Goal: Task Accomplishment & Management: Complete application form

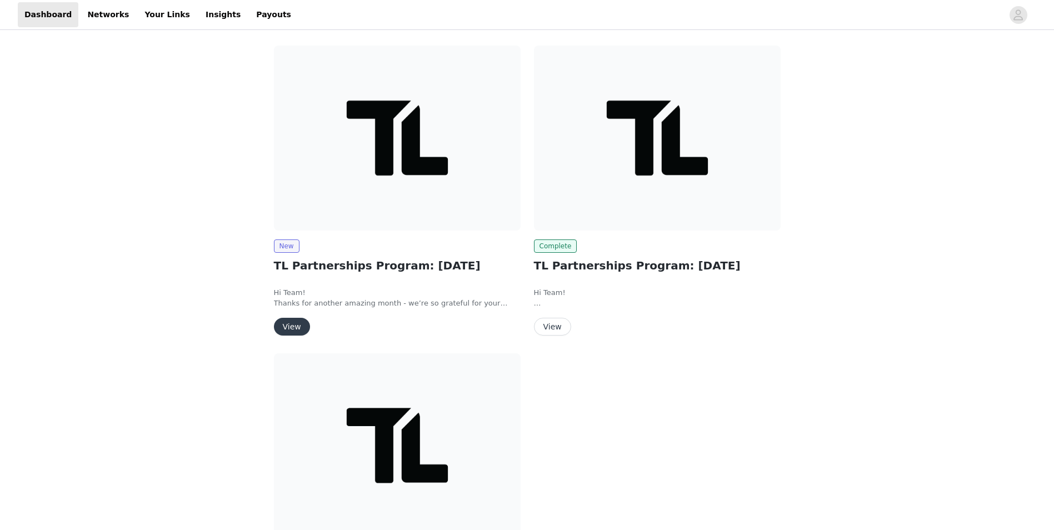
click at [290, 328] on button "View" at bounding box center [292, 327] width 36 height 18
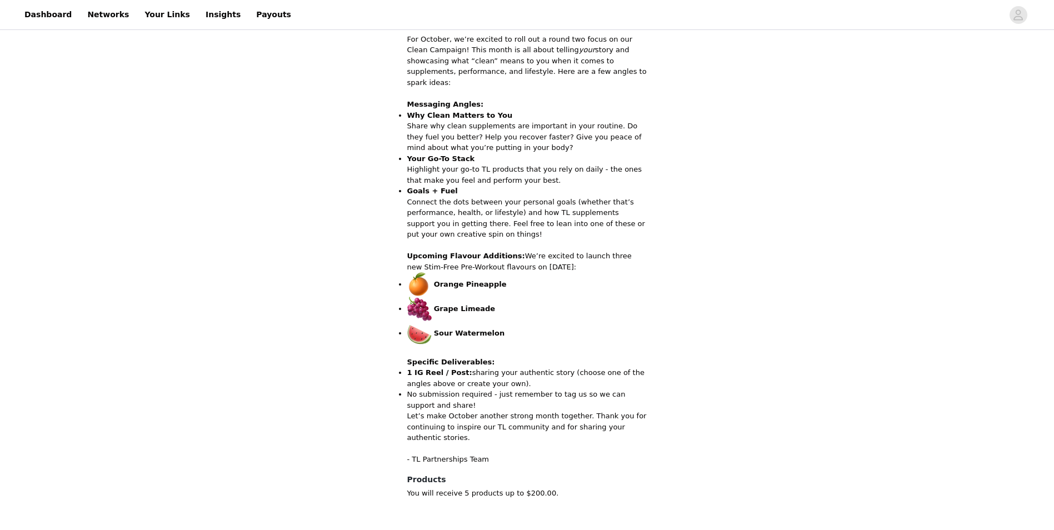
scroll to position [413, 0]
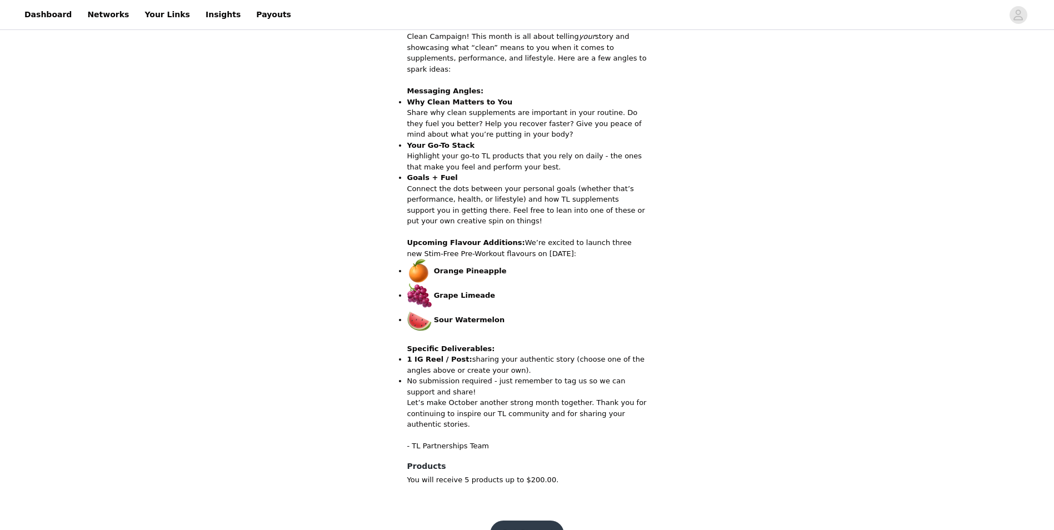
click at [540, 520] on button "Get Started" at bounding box center [527, 533] width 74 height 27
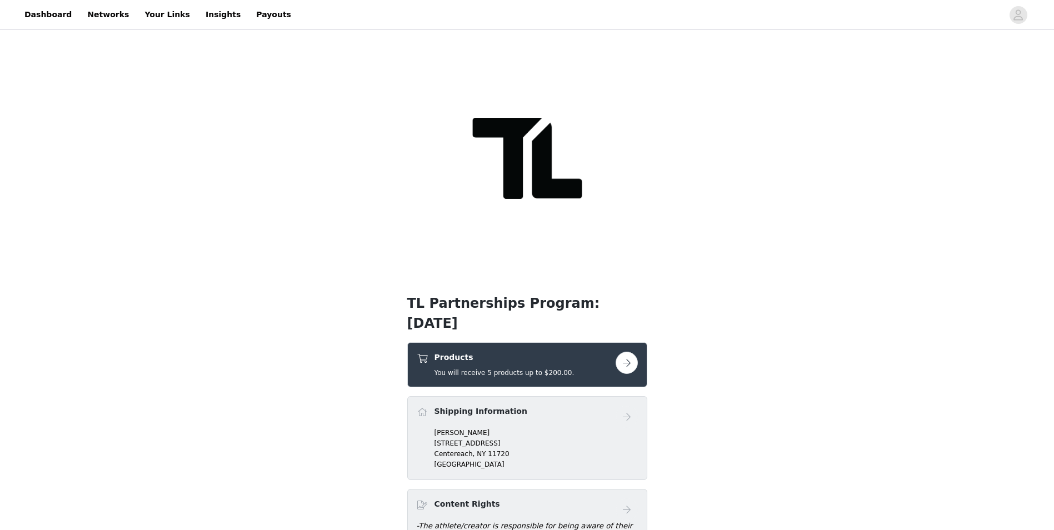
click at [629, 352] on button "button" at bounding box center [626, 363] width 22 height 22
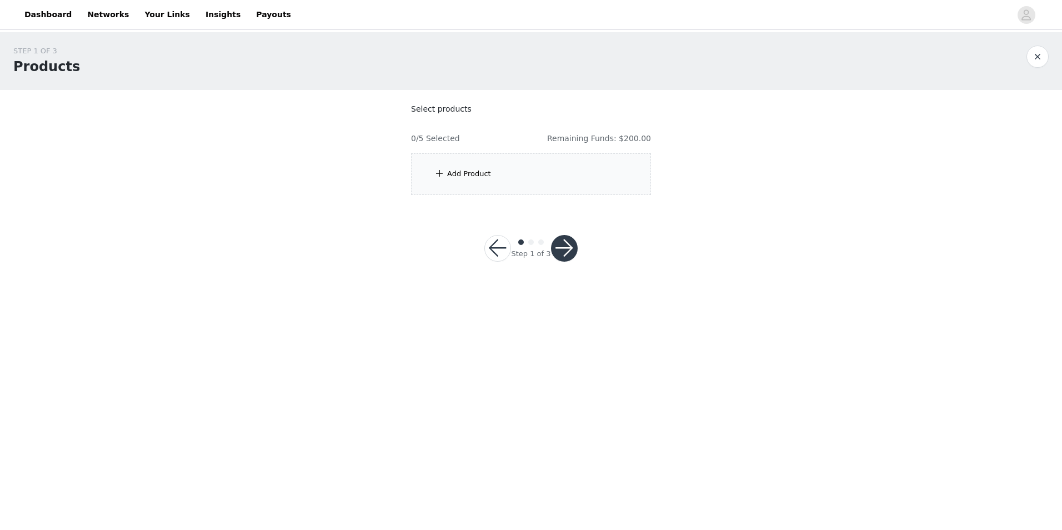
click at [464, 175] on div "Add Product" at bounding box center [469, 173] width 44 height 11
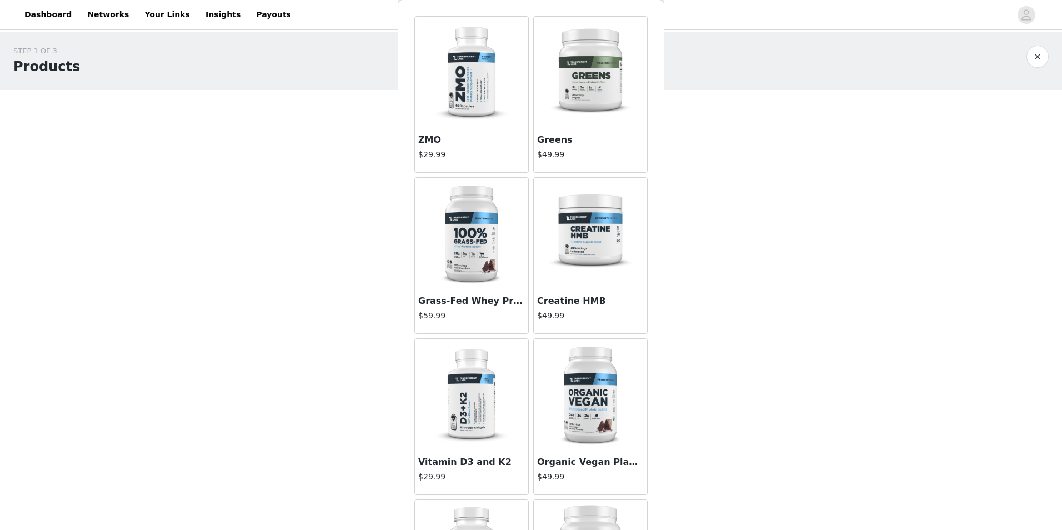
scroll to position [56, 0]
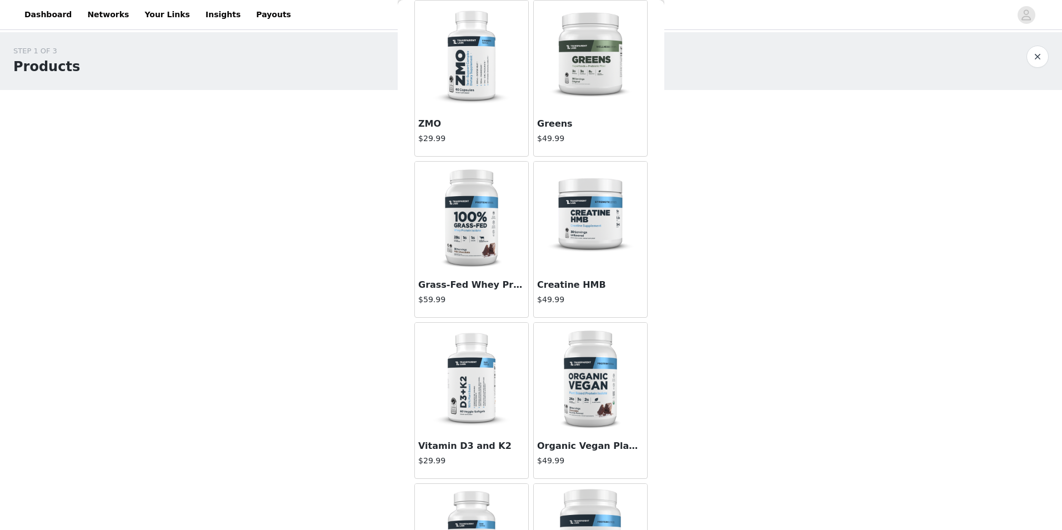
click at [583, 234] on img at bounding box center [590, 217] width 111 height 111
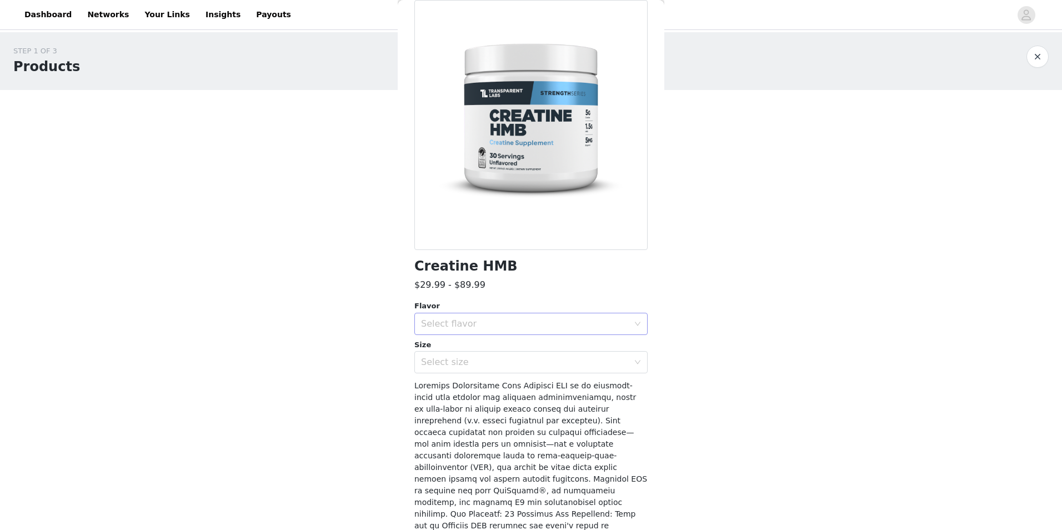
click at [558, 320] on div "Select flavor" at bounding box center [525, 323] width 208 height 11
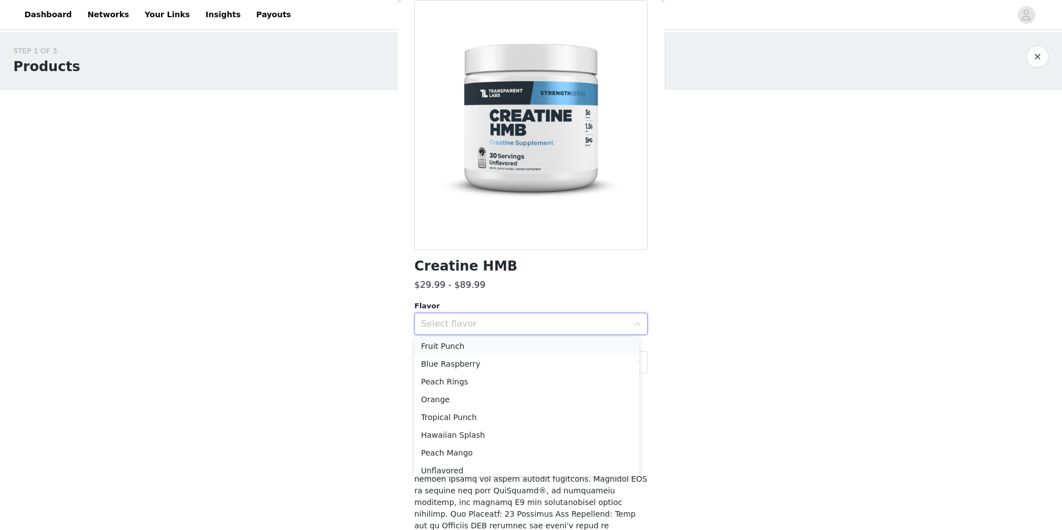
click at [467, 345] on li "Fruit Punch" at bounding box center [526, 346] width 225 height 18
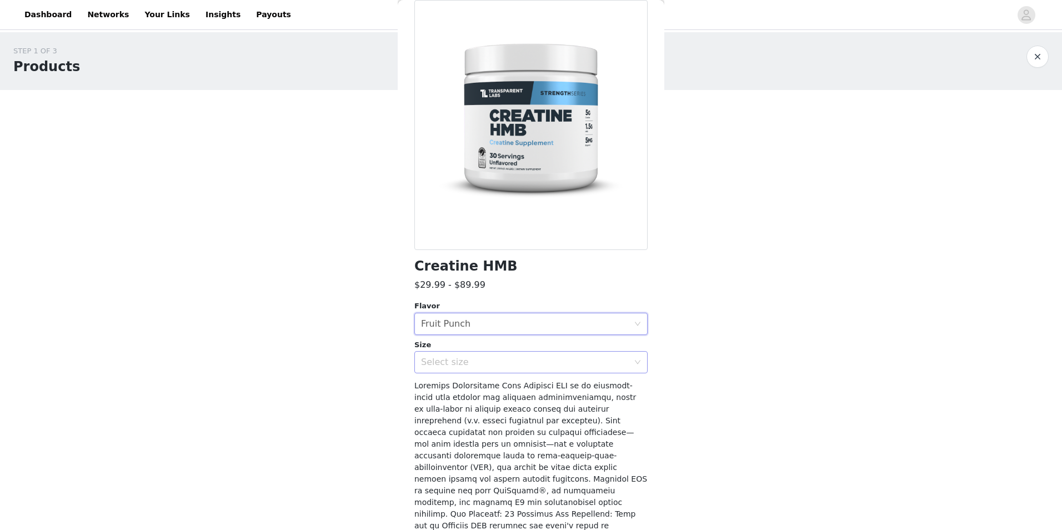
click at [469, 355] on div "Select size" at bounding box center [527, 362] width 213 height 21
click at [471, 382] on li "30sv" at bounding box center [526, 387] width 225 height 18
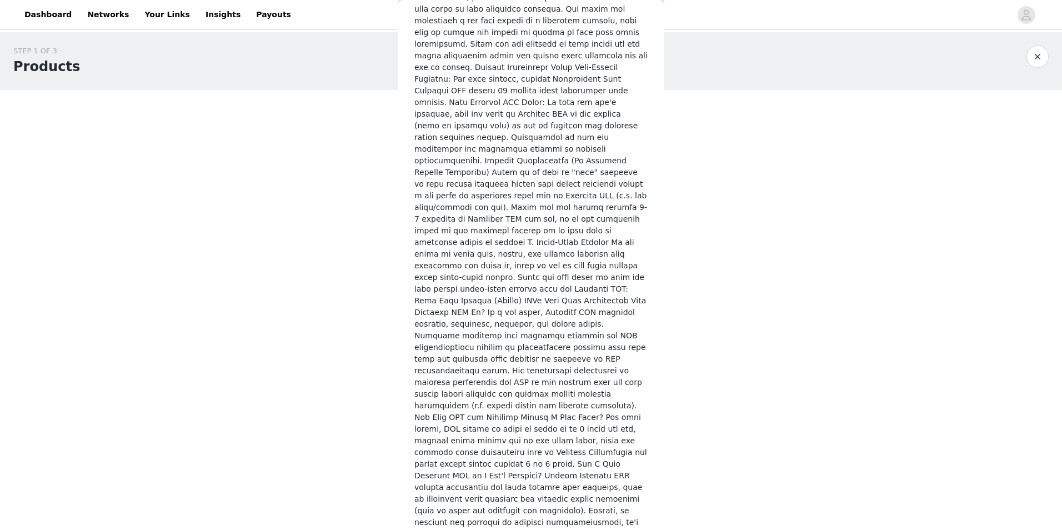
scroll to position [1877, 0]
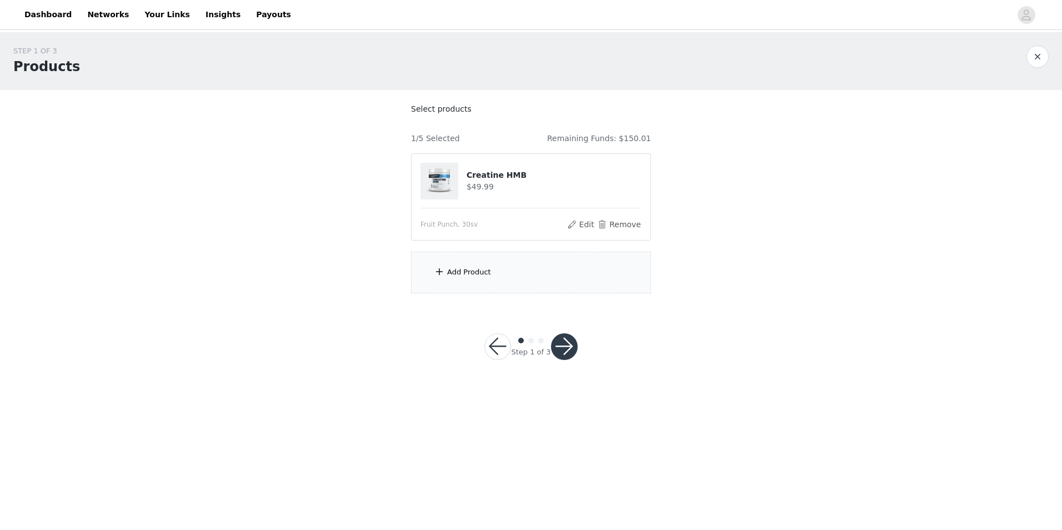
click at [514, 277] on div "Add Product" at bounding box center [531, 273] width 240 height 42
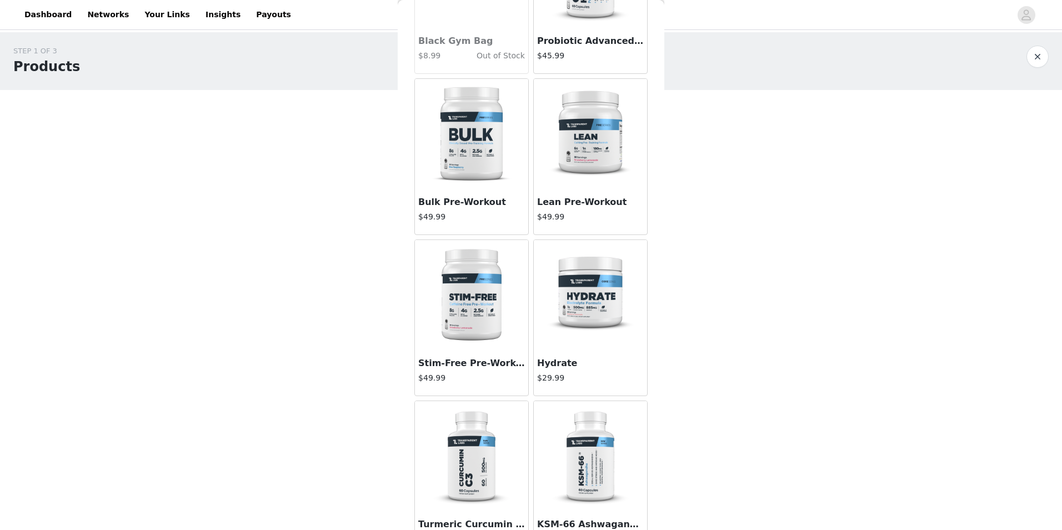
scroll to position [1944, 0]
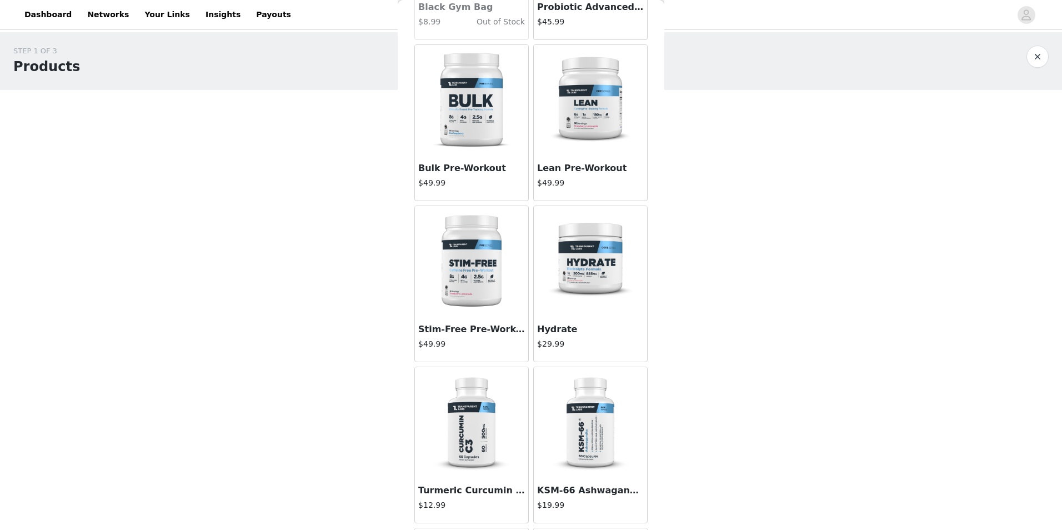
click at [469, 253] on img at bounding box center [471, 261] width 111 height 111
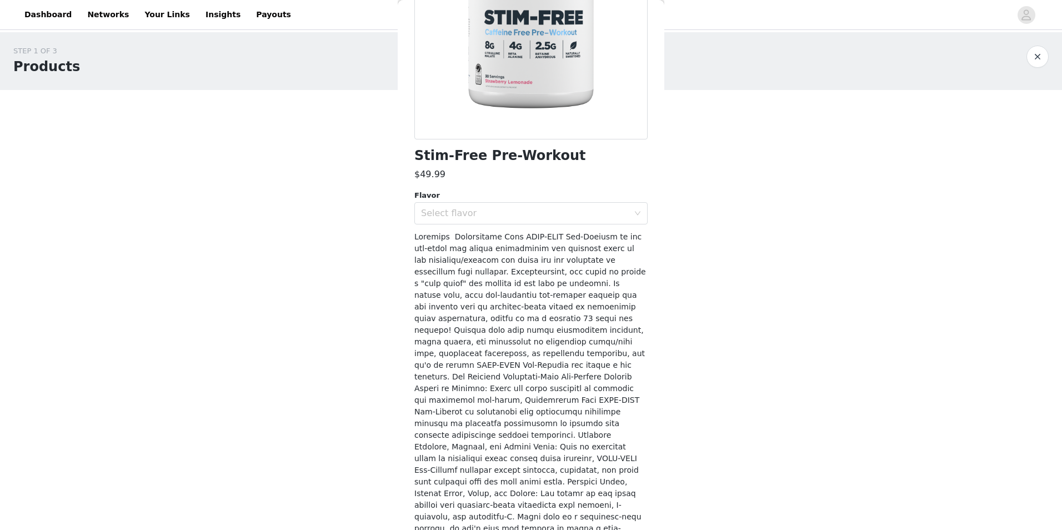
scroll to position [167, 0]
click at [566, 215] on div "Select flavor" at bounding box center [525, 212] width 208 height 11
drag, startPoint x: 497, startPoint y: 372, endPoint x: 628, endPoint y: 146, distance: 261.0
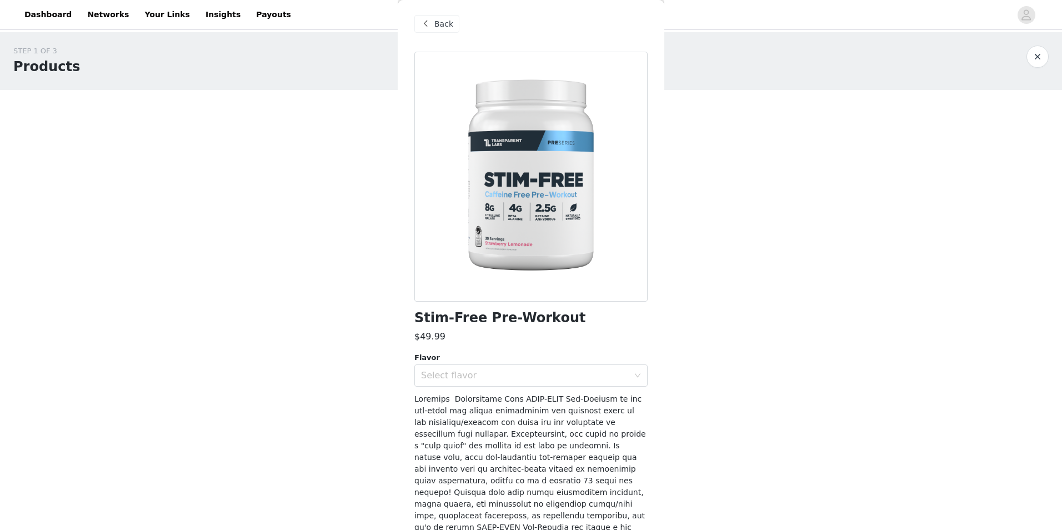
scroll to position [0, 0]
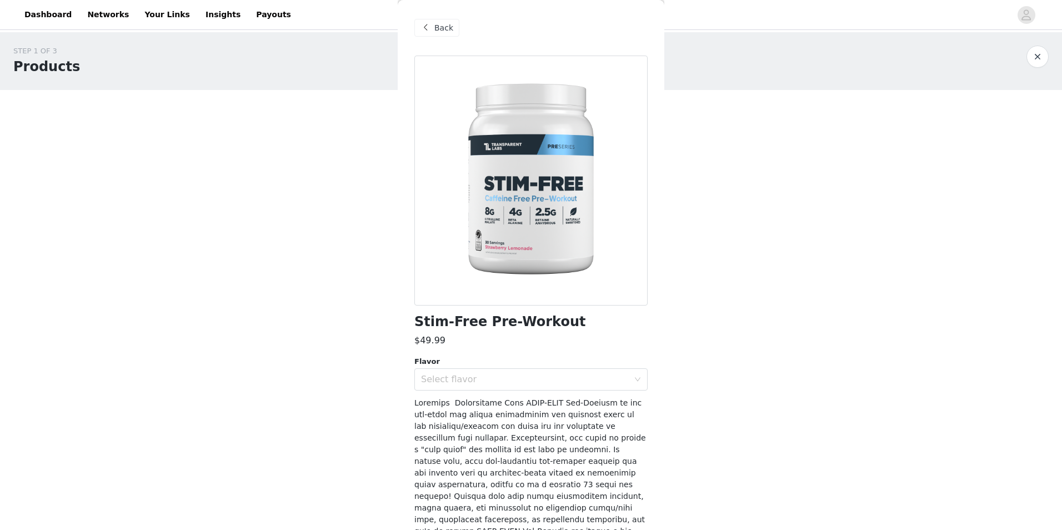
click at [431, 26] on span at bounding box center [425, 27] width 13 height 13
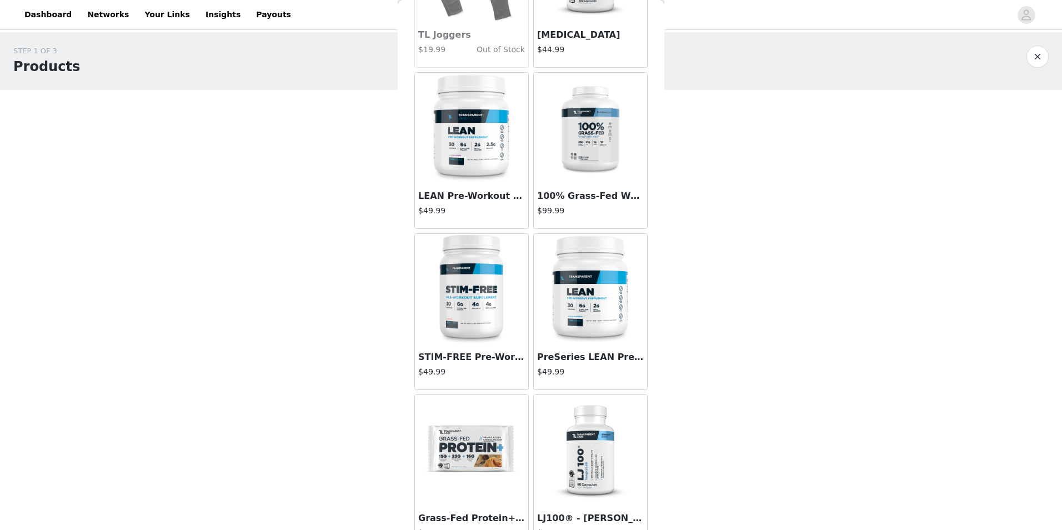
scroll to position [2780, 0]
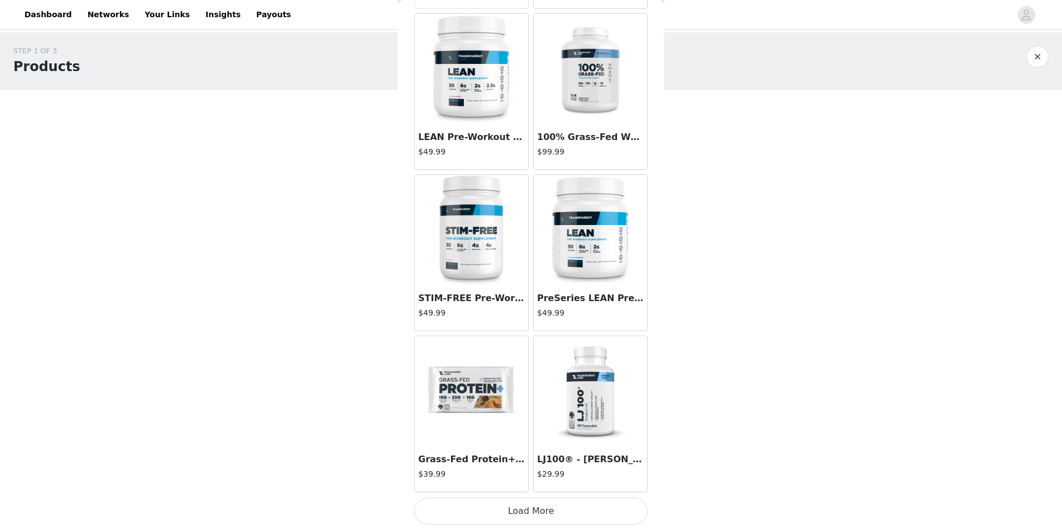
click at [565, 516] on button "Load More" at bounding box center [530, 511] width 233 height 27
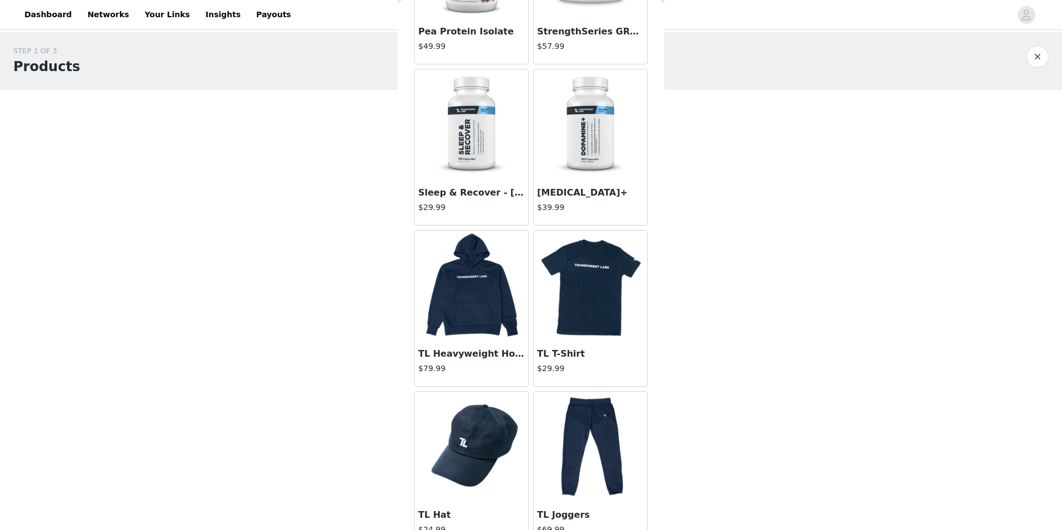
scroll to position [4391, 0]
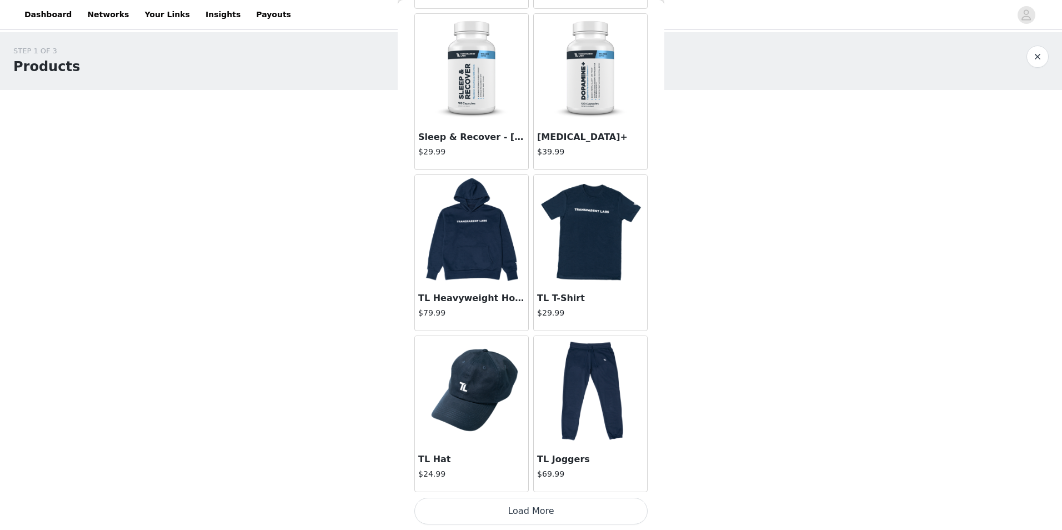
click at [487, 262] on img at bounding box center [471, 230] width 111 height 111
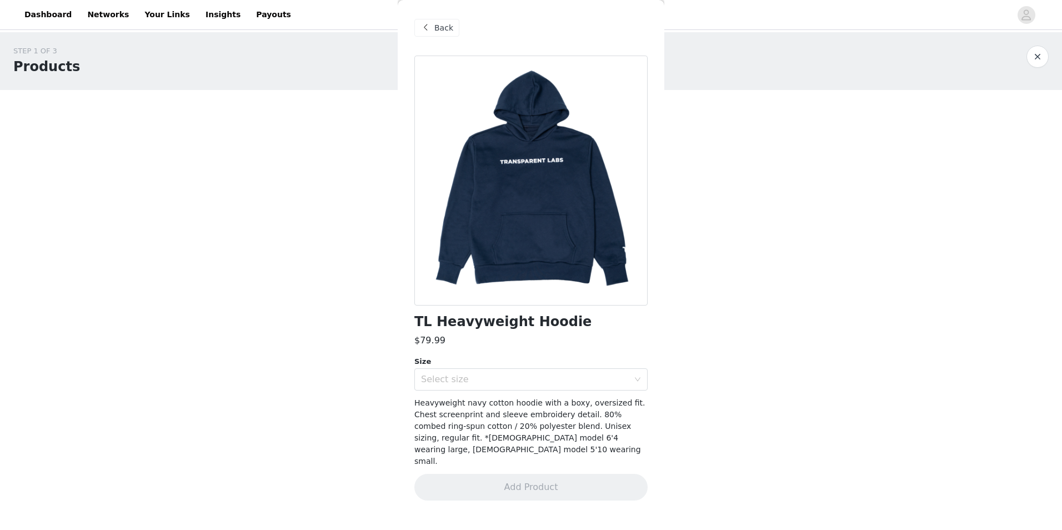
scroll to position [0, 0]
click at [512, 386] on div "Select size" at bounding box center [527, 379] width 213 height 21
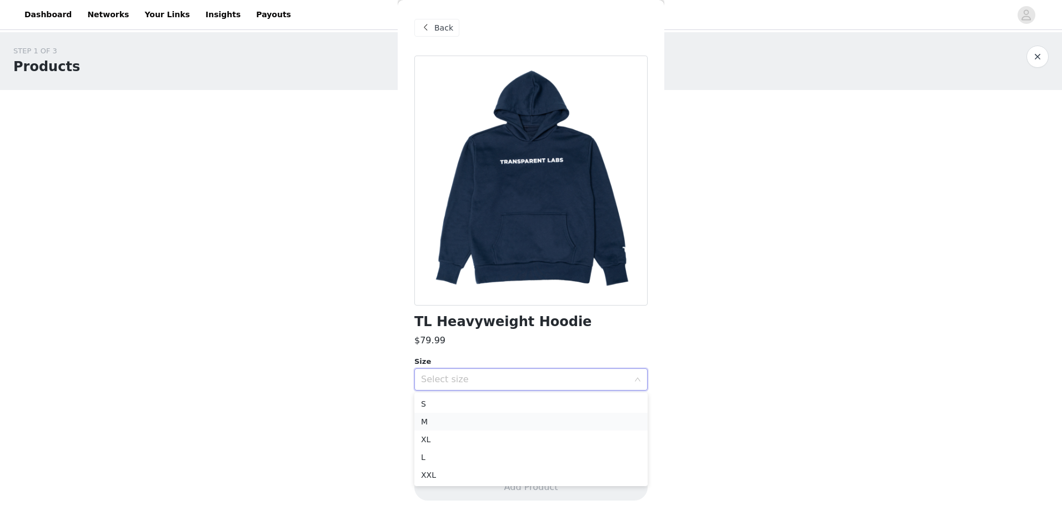
click at [488, 418] on li "M" at bounding box center [530, 422] width 233 height 18
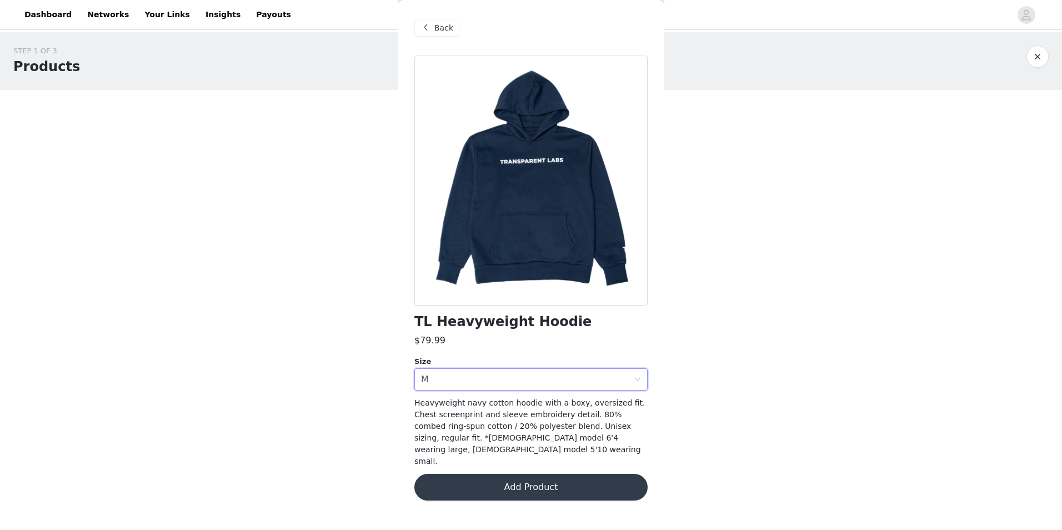
click at [563, 474] on button "Add Product" at bounding box center [530, 487] width 233 height 27
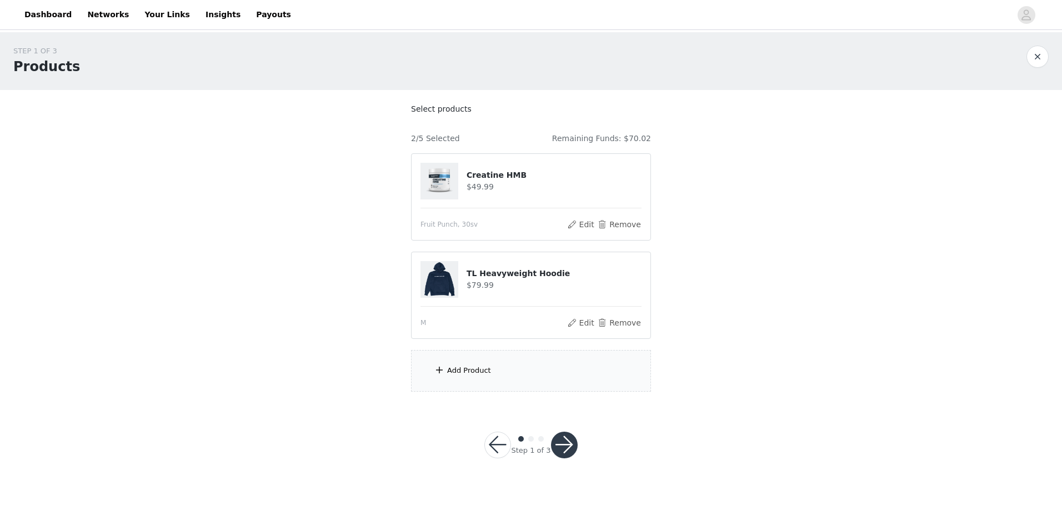
click at [494, 373] on div "Add Product" at bounding box center [531, 371] width 240 height 42
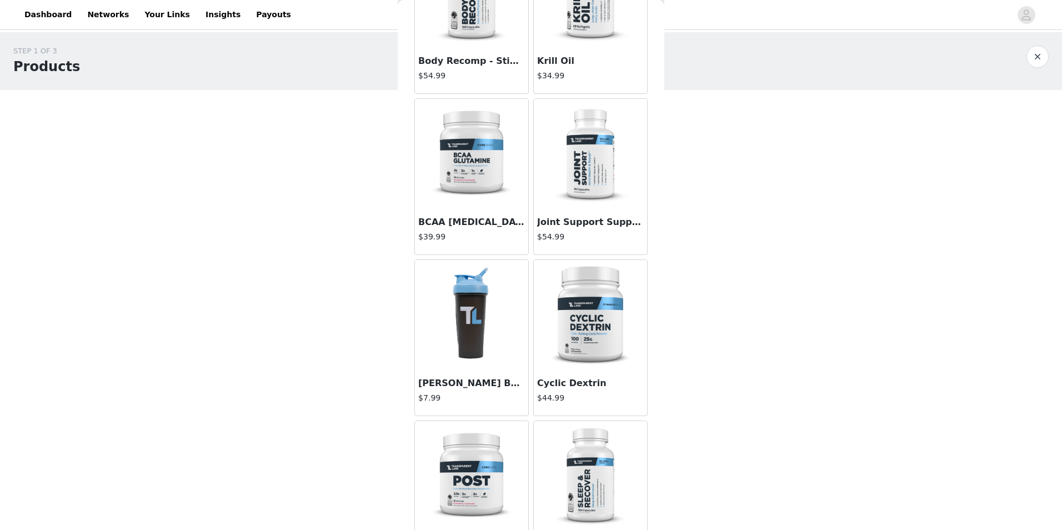
scroll to position [722, 0]
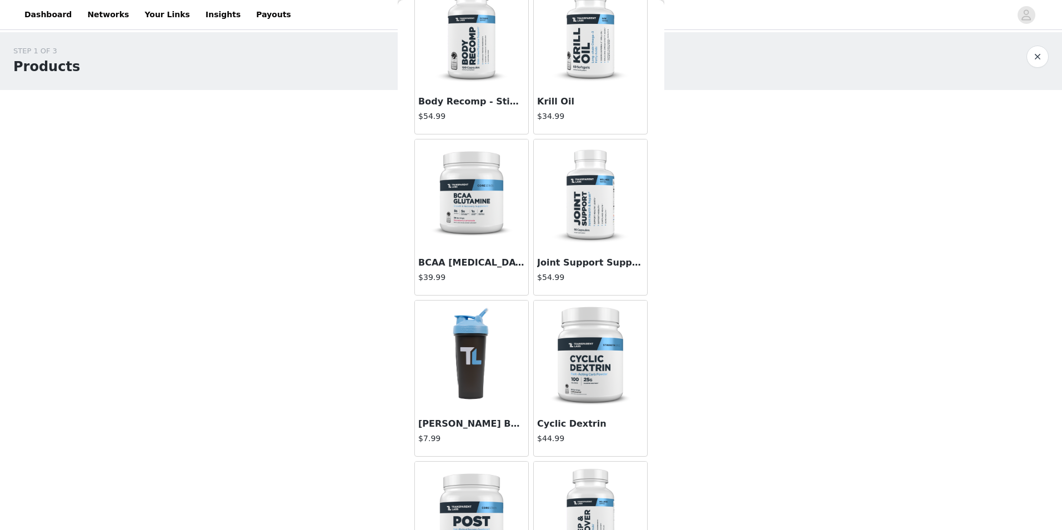
click at [473, 382] on img at bounding box center [471, 355] width 74 height 111
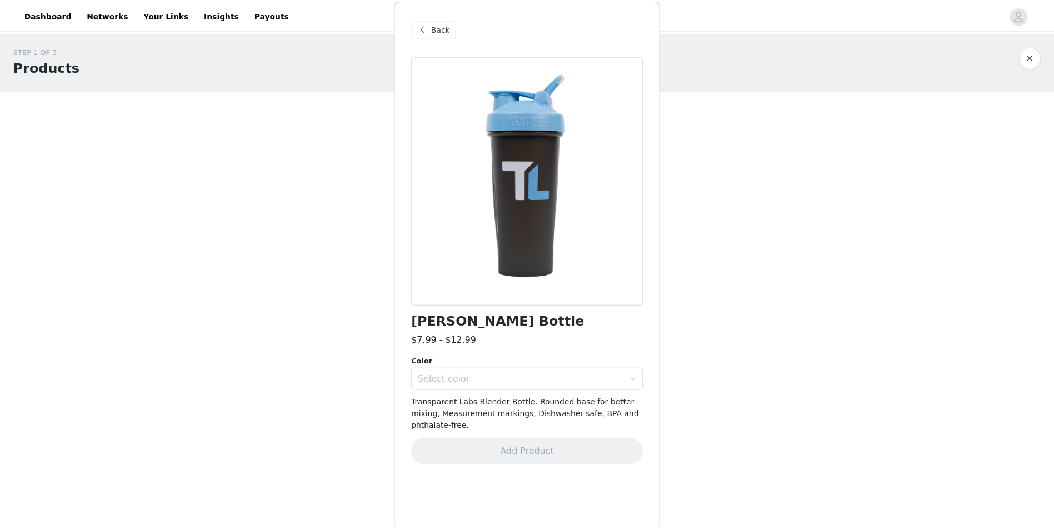
scroll to position [0, 0]
click at [493, 375] on div "Select color" at bounding box center [525, 379] width 208 height 11
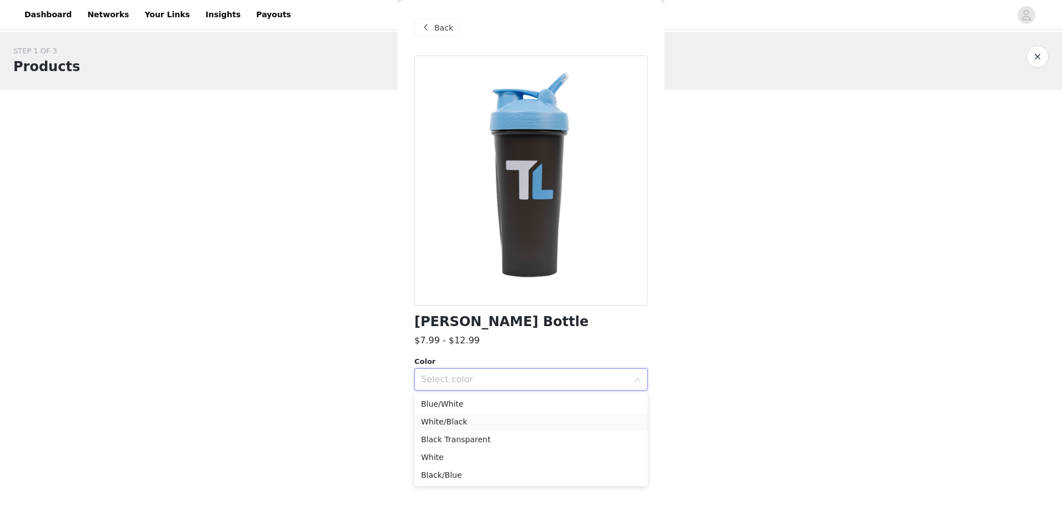
click at [488, 417] on li "White/Black" at bounding box center [530, 422] width 233 height 18
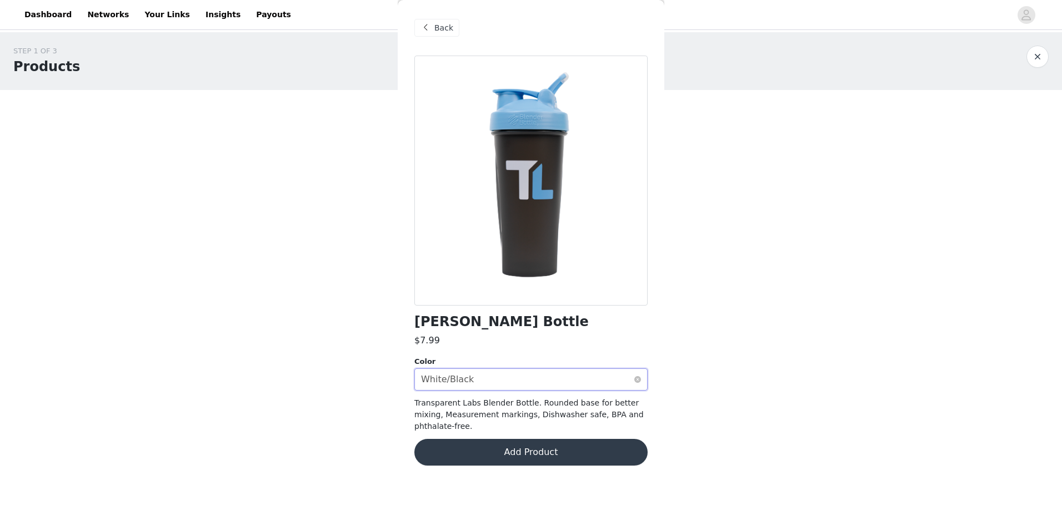
click at [484, 379] on div "Select color White/Black" at bounding box center [527, 379] width 213 height 21
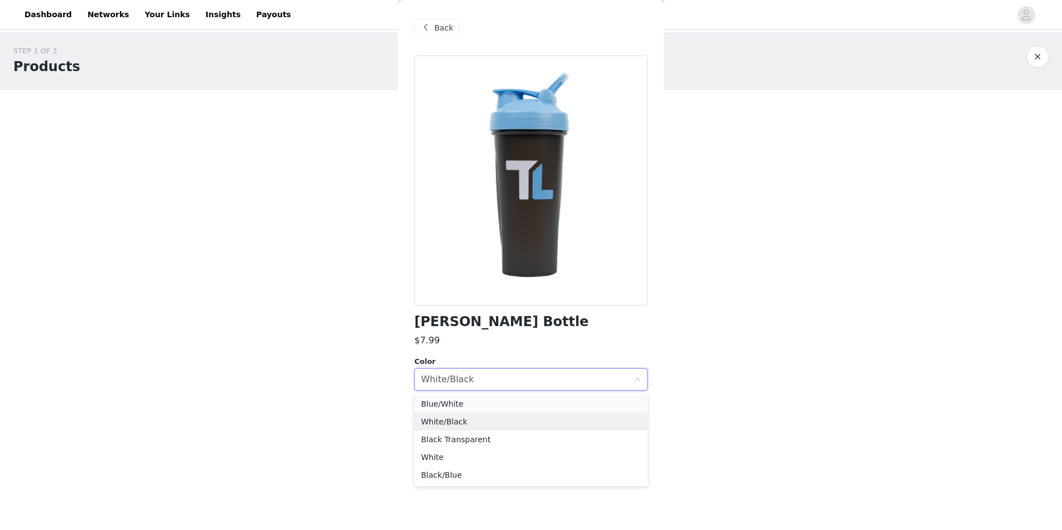
click at [479, 402] on li "Blue/White" at bounding box center [530, 404] width 233 height 18
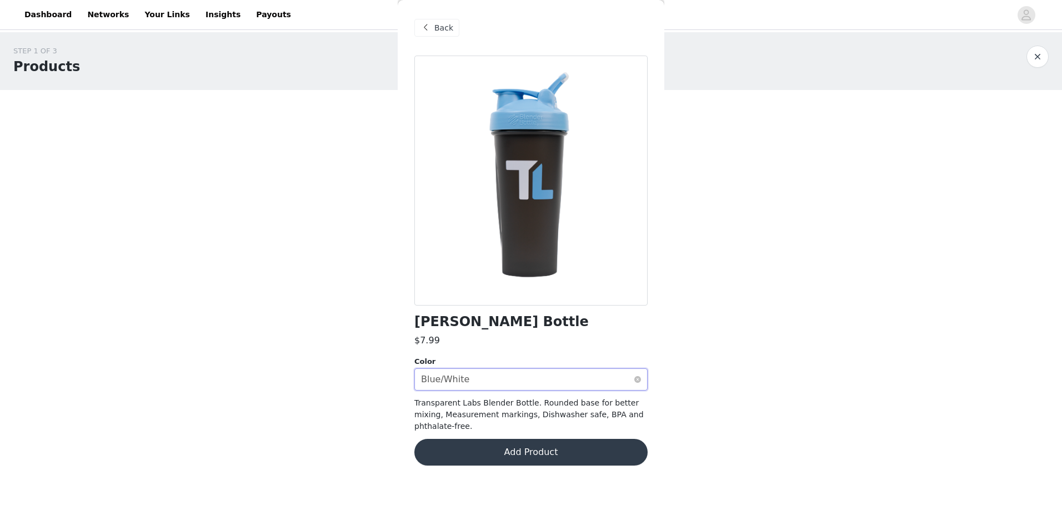
click at [498, 383] on div "Select color Blue/White" at bounding box center [527, 379] width 213 height 21
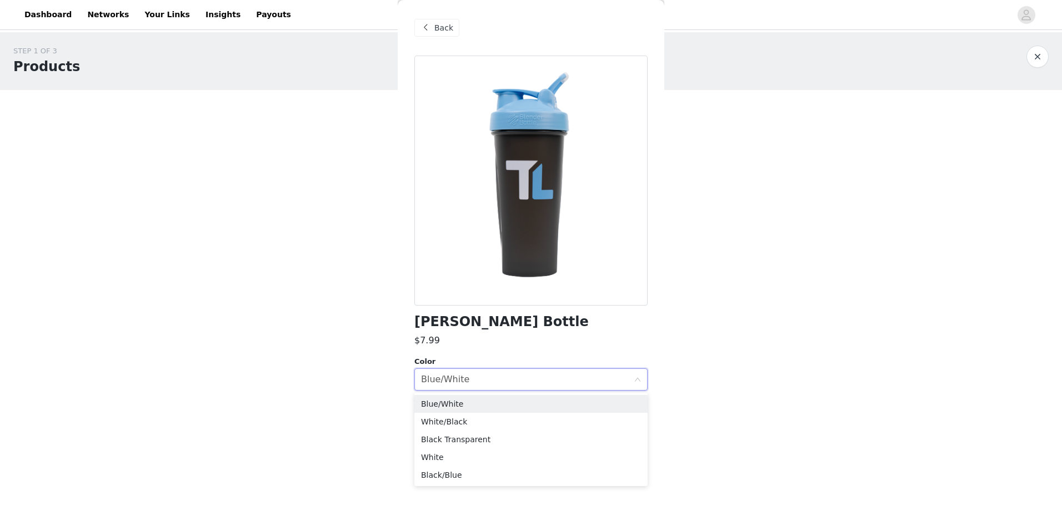
click at [718, 355] on div "STEP 1 OF 3 Products Select products 2/5 Selected Remaining Funds: $70.02 Creat…" at bounding box center [531, 218] width 1062 height 373
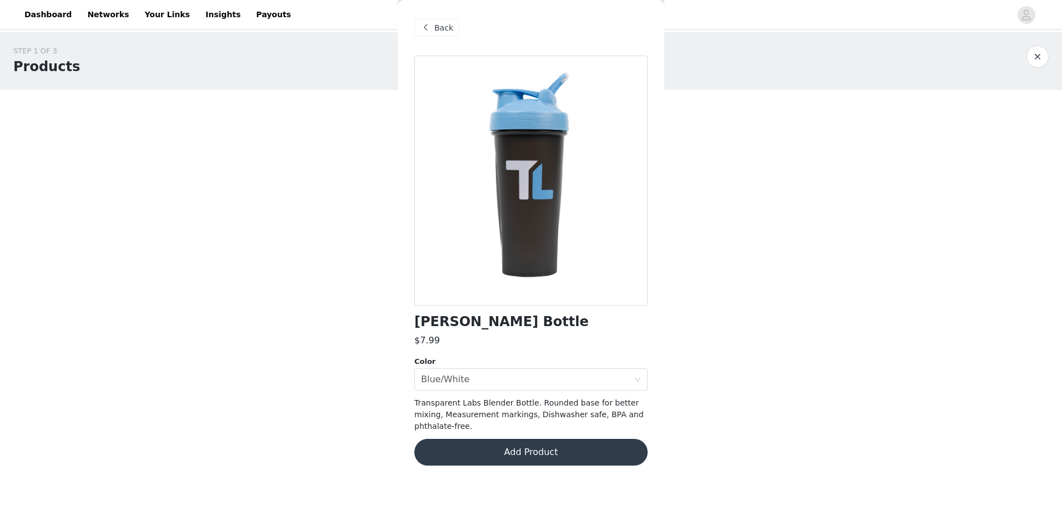
click at [519, 439] on button "Add Product" at bounding box center [530, 452] width 233 height 27
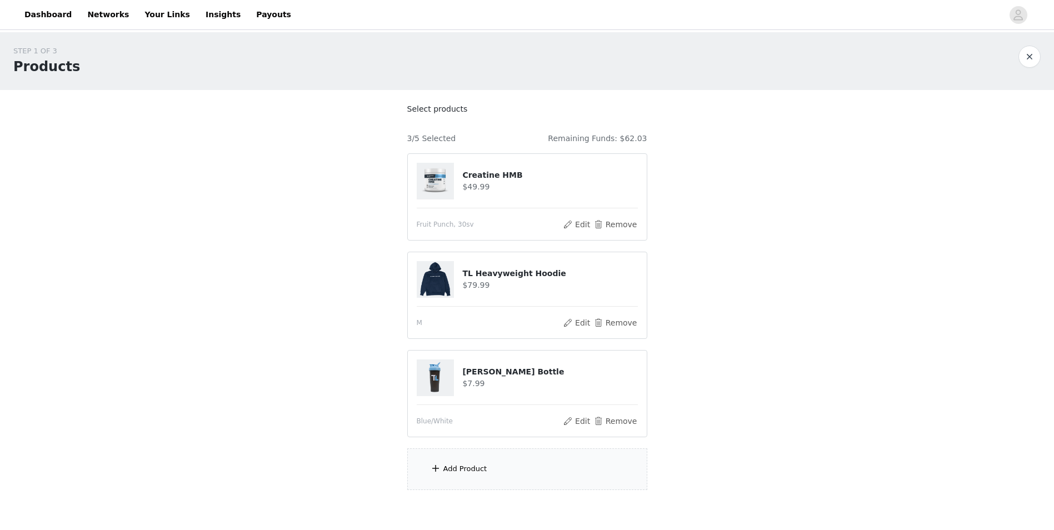
click at [472, 472] on div "Add Product" at bounding box center [465, 468] width 44 height 11
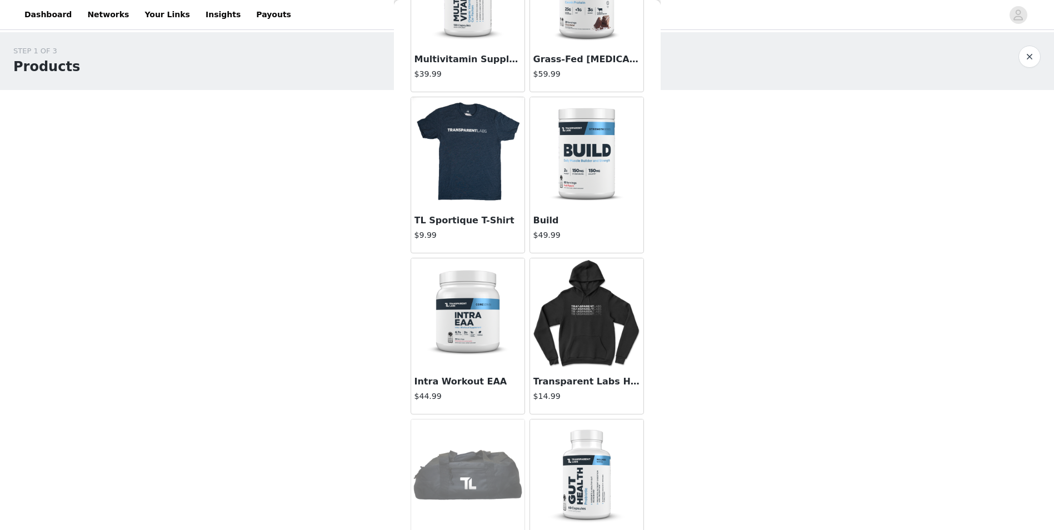
scroll to position [1444, 0]
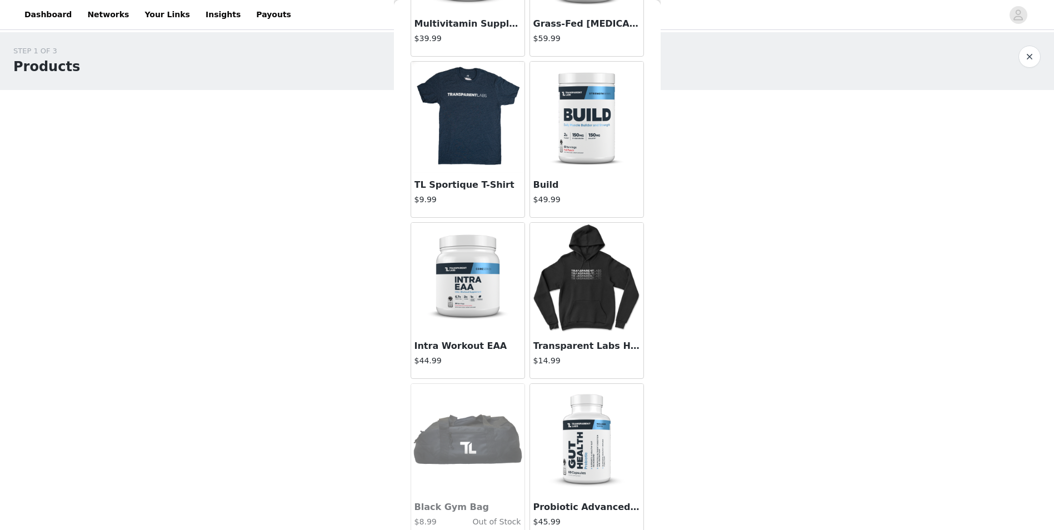
click at [594, 290] on img at bounding box center [586, 278] width 111 height 111
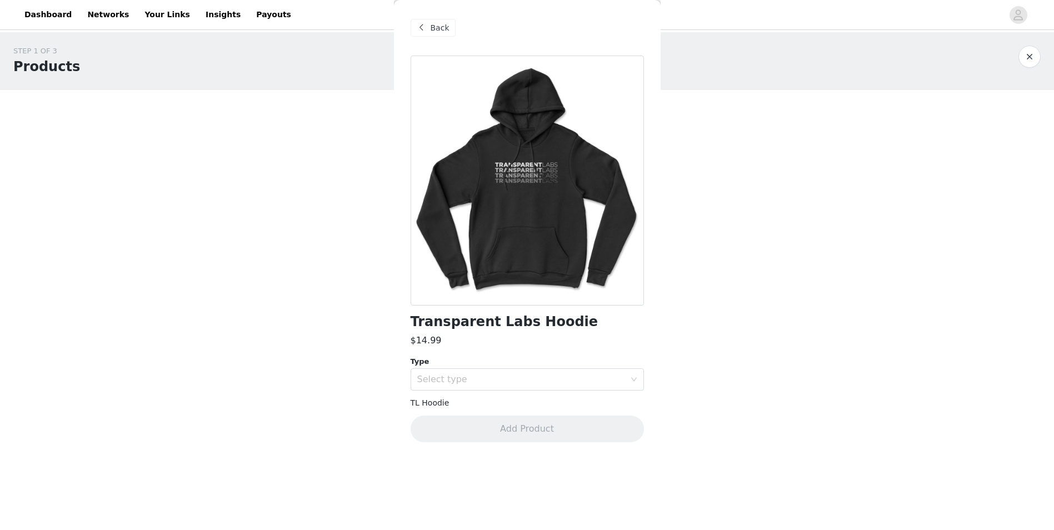
scroll to position [0, 0]
click at [522, 389] on div "Transparent Labs Hoodie $14.99 Type Select type TL Hoodie Add Product" at bounding box center [526, 256] width 233 height 400
drag, startPoint x: 521, startPoint y: 389, endPoint x: 521, endPoint y: 380, distance: 8.9
click at [521, 380] on div "Select type" at bounding box center [521, 379] width 208 height 11
click at [487, 421] on li "M" at bounding box center [526, 422] width 233 height 18
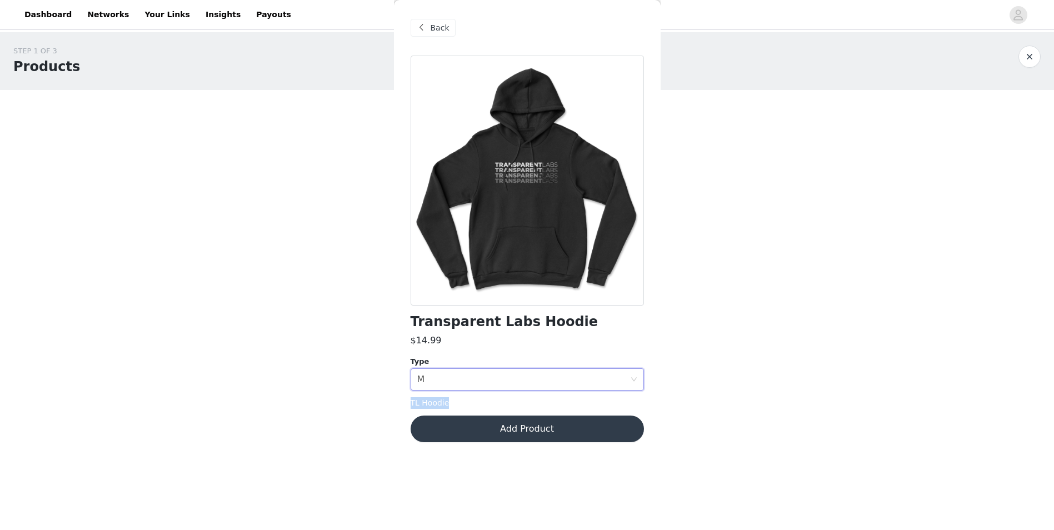
click at [512, 432] on button "Add Product" at bounding box center [526, 428] width 233 height 27
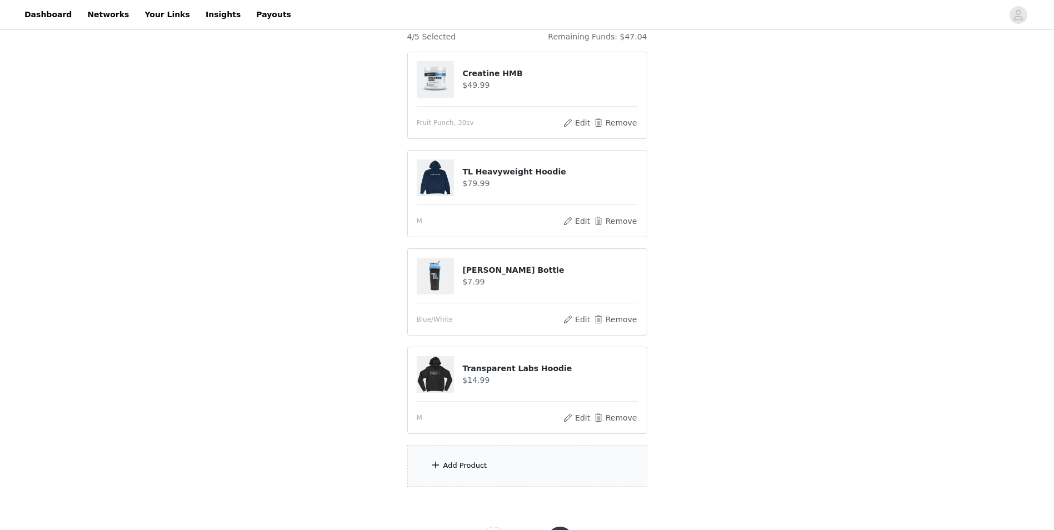
scroll to position [111, 0]
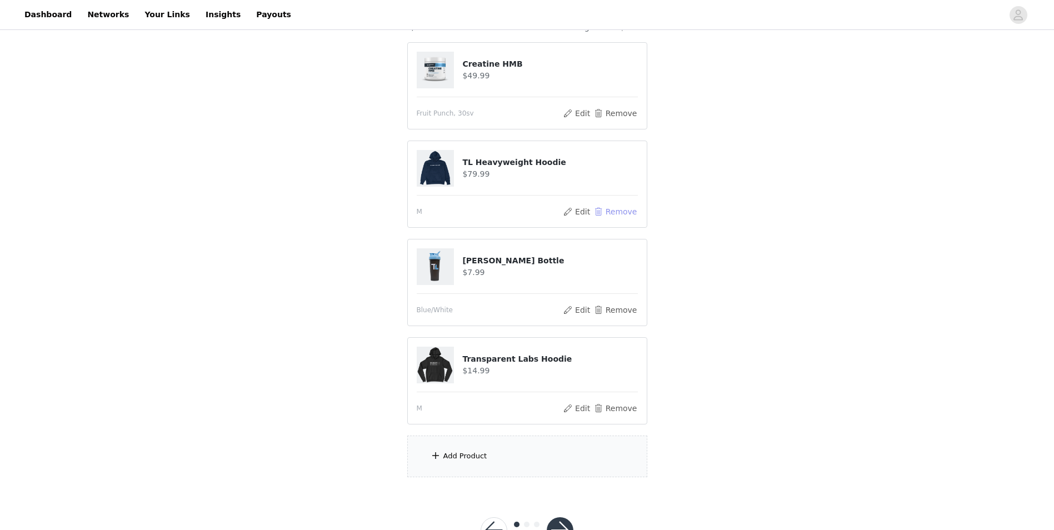
click at [624, 214] on button "Remove" at bounding box center [615, 211] width 44 height 13
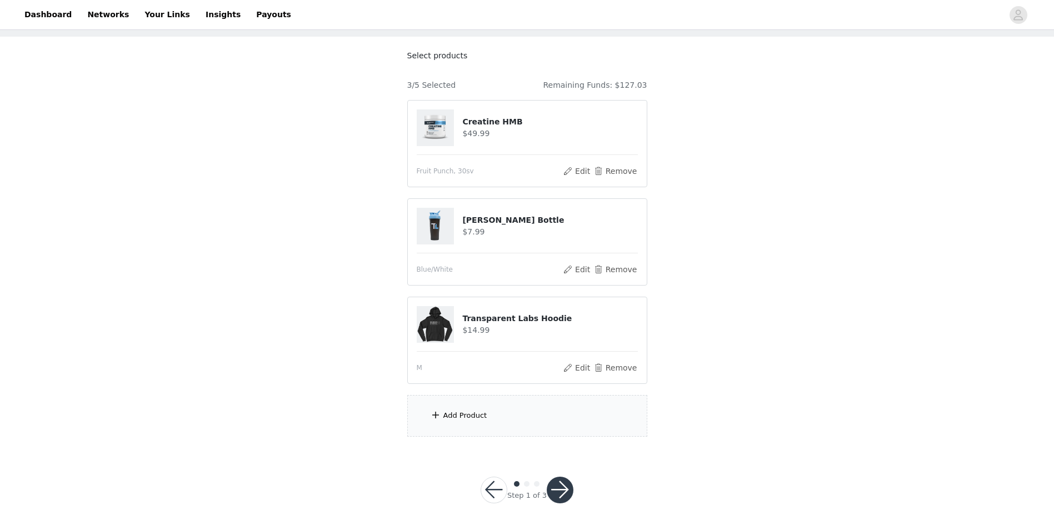
scroll to position [53, 0]
click at [465, 411] on div "Add Product" at bounding box center [465, 415] width 44 height 11
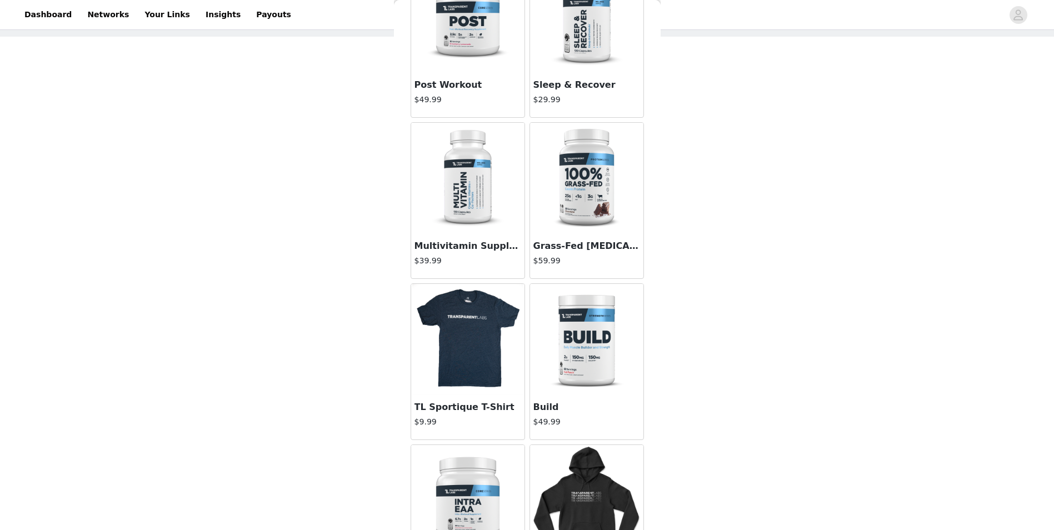
scroll to position [1277, 0]
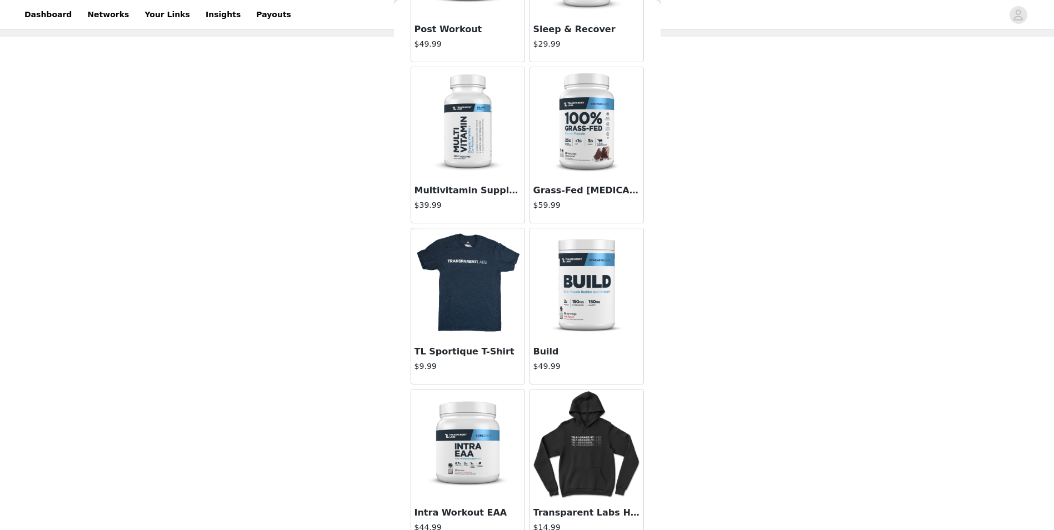
click at [578, 143] on img at bounding box center [586, 122] width 111 height 111
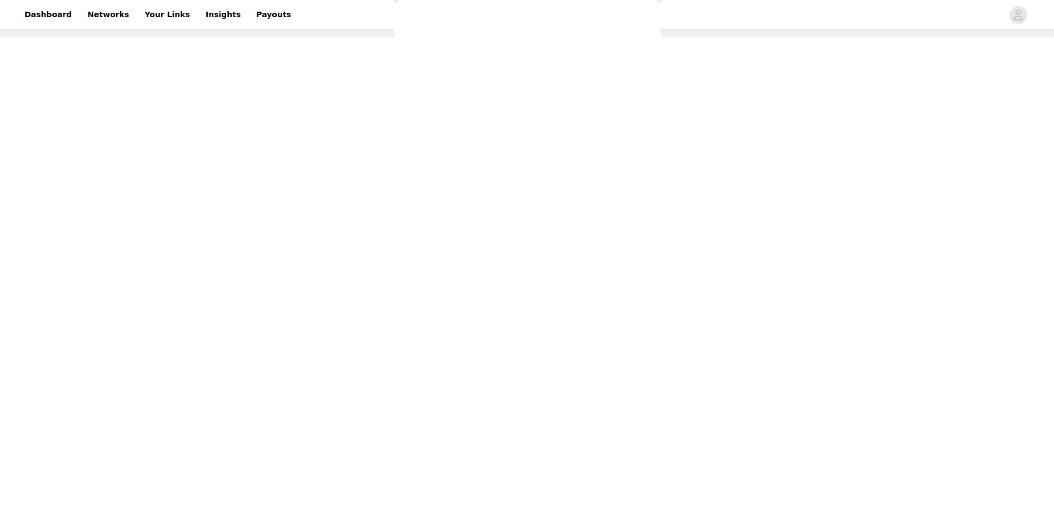
scroll to position [159, 0]
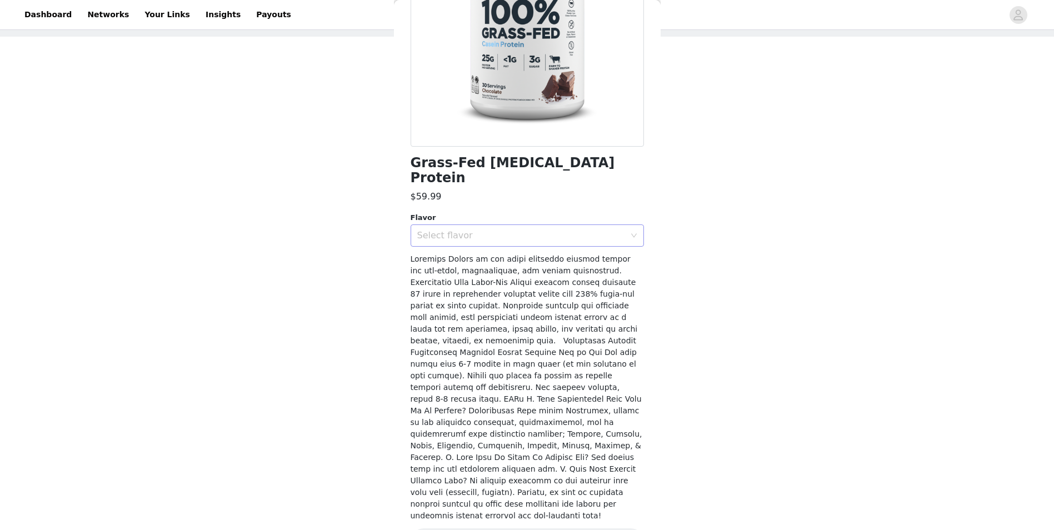
click at [510, 230] on div "Select flavor" at bounding box center [521, 235] width 208 height 11
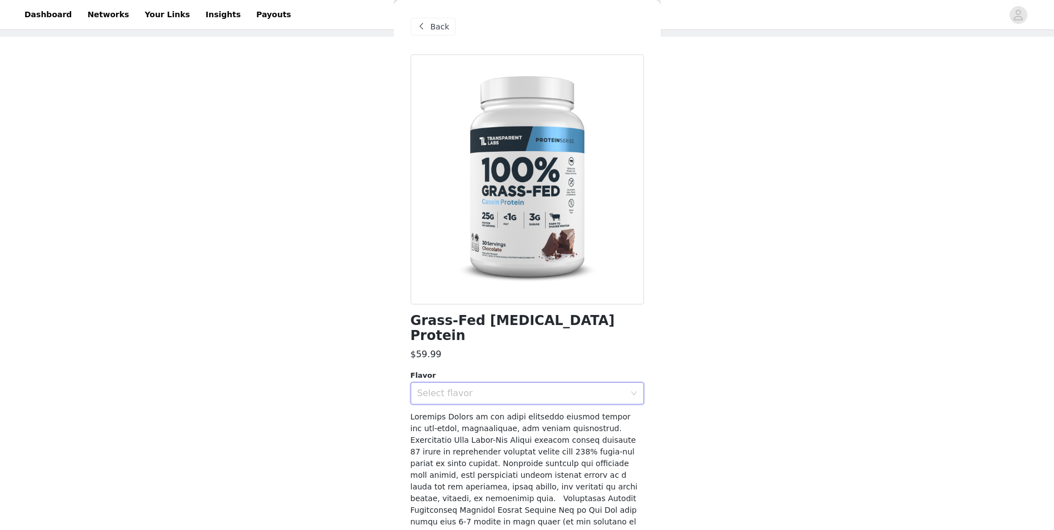
scroll to position [0, 0]
click at [434, 23] on span "Back" at bounding box center [439, 28] width 19 height 12
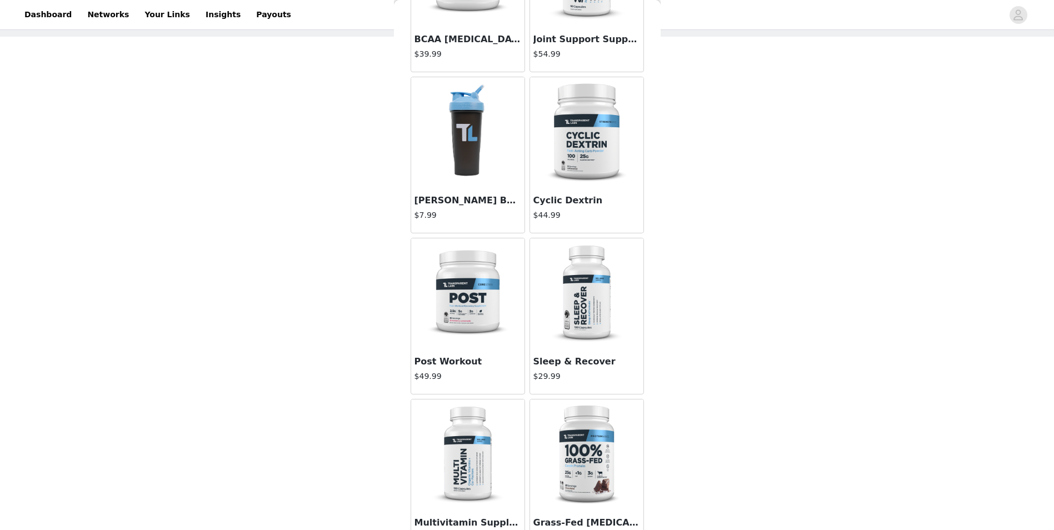
scroll to position [944, 0]
click at [585, 469] on img at bounding box center [586, 455] width 111 height 111
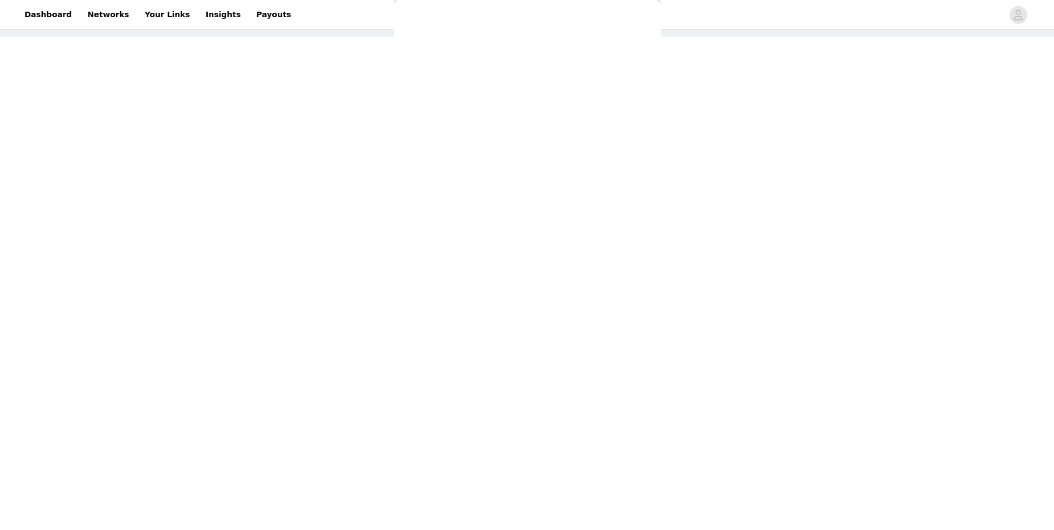
scroll to position [159, 0]
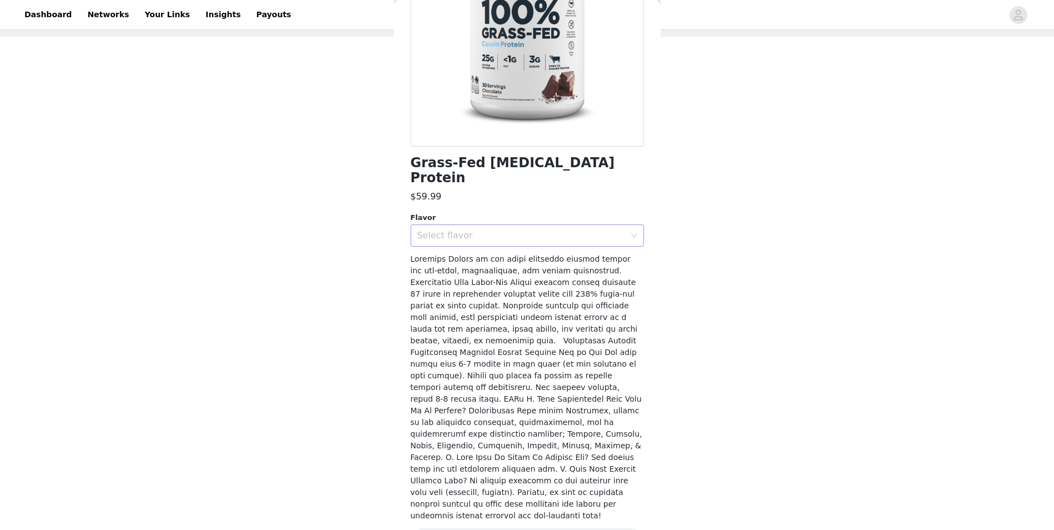
click at [529, 226] on div "Select flavor" at bounding box center [523, 235] width 213 height 21
click at [527, 244] on li "Chocolate" at bounding box center [522, 245] width 225 height 18
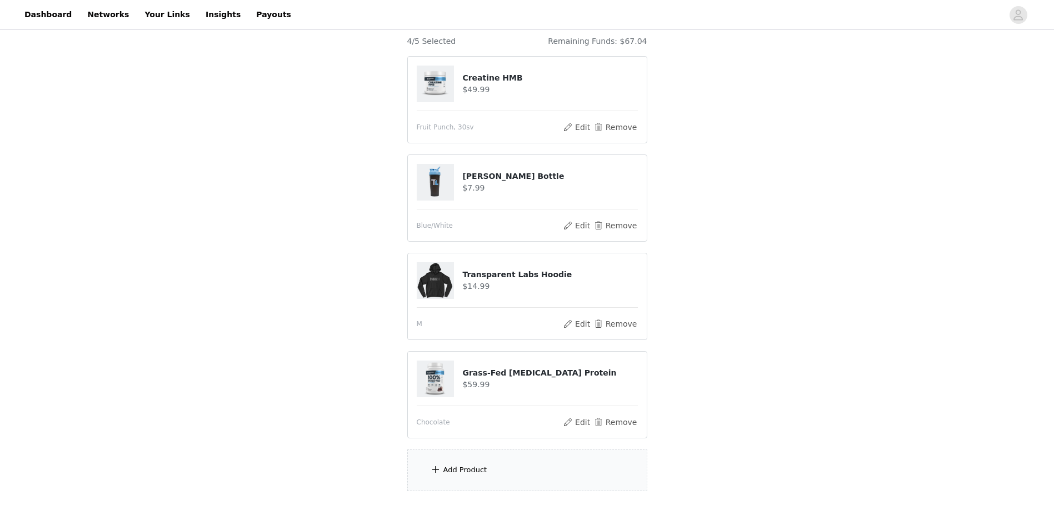
scroll to position [152, 0]
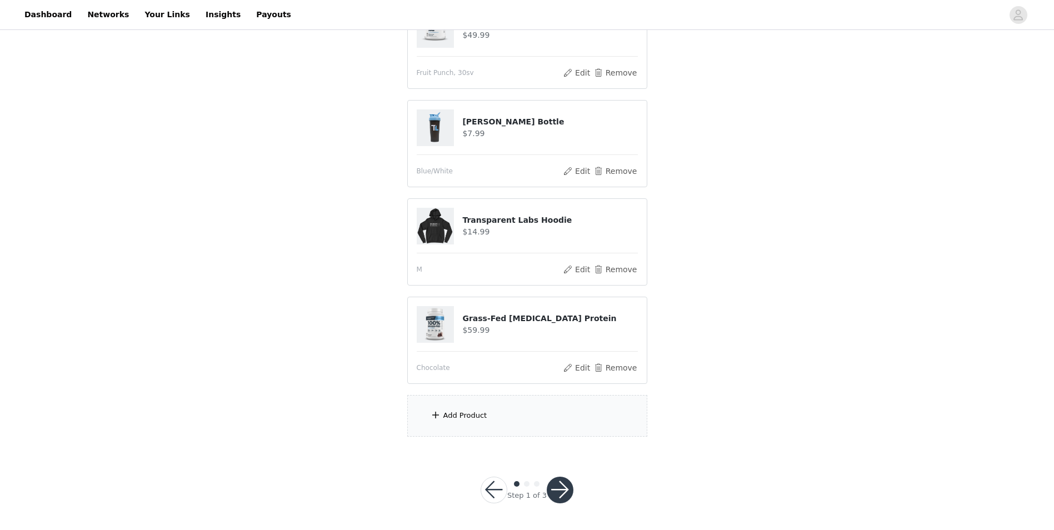
click at [446, 412] on div "Add Product" at bounding box center [465, 415] width 44 height 11
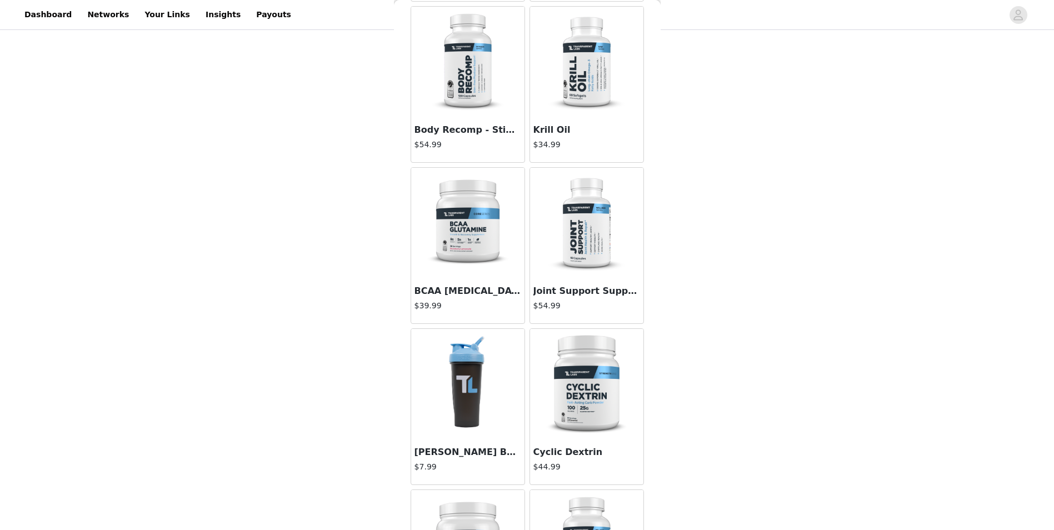
scroll to position [722, 0]
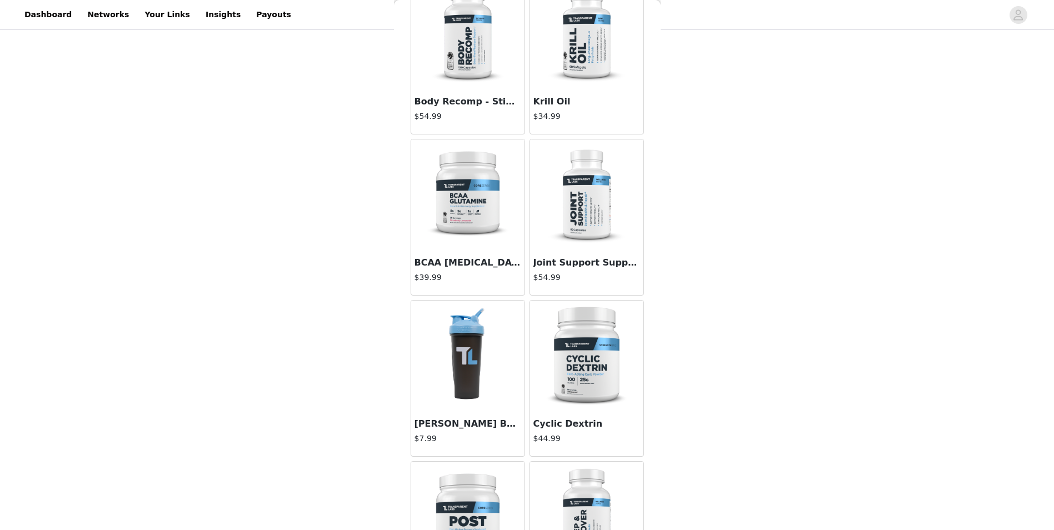
click at [579, 253] on div "Joint Support Supplement $54.99" at bounding box center [586, 272] width 113 height 44
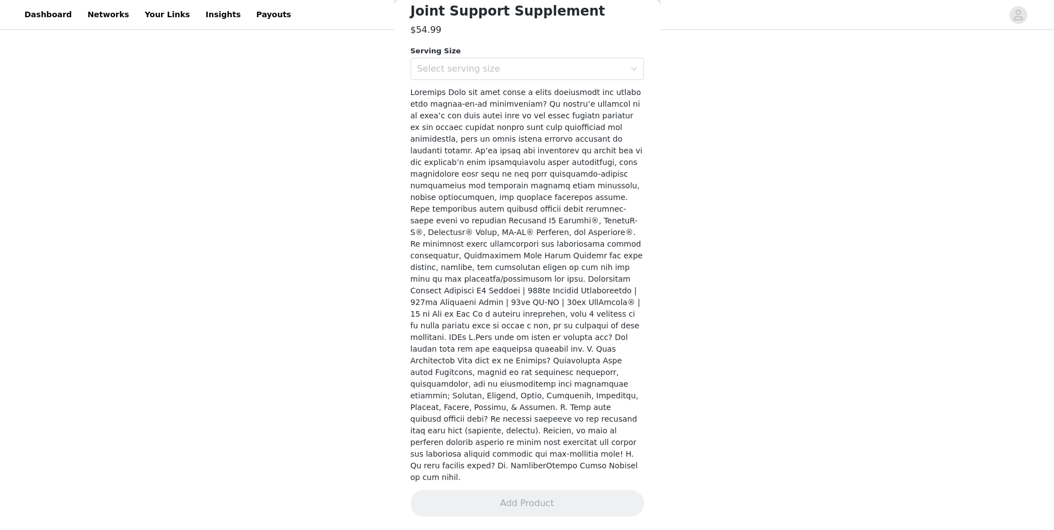
scroll to position [264, 0]
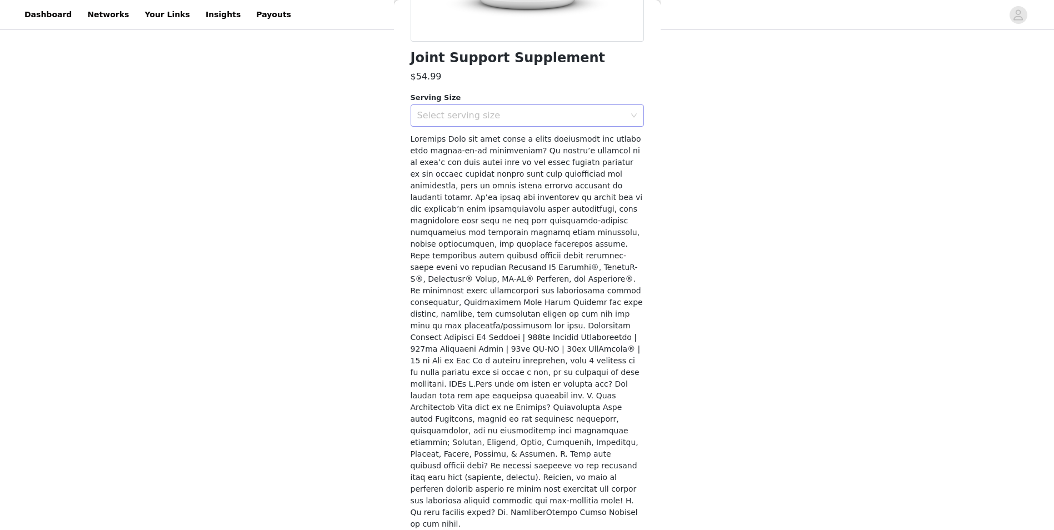
click at [568, 110] on div "Select serving size" at bounding box center [521, 115] width 208 height 11
click at [555, 138] on li "30 Servings" at bounding box center [522, 140] width 225 height 18
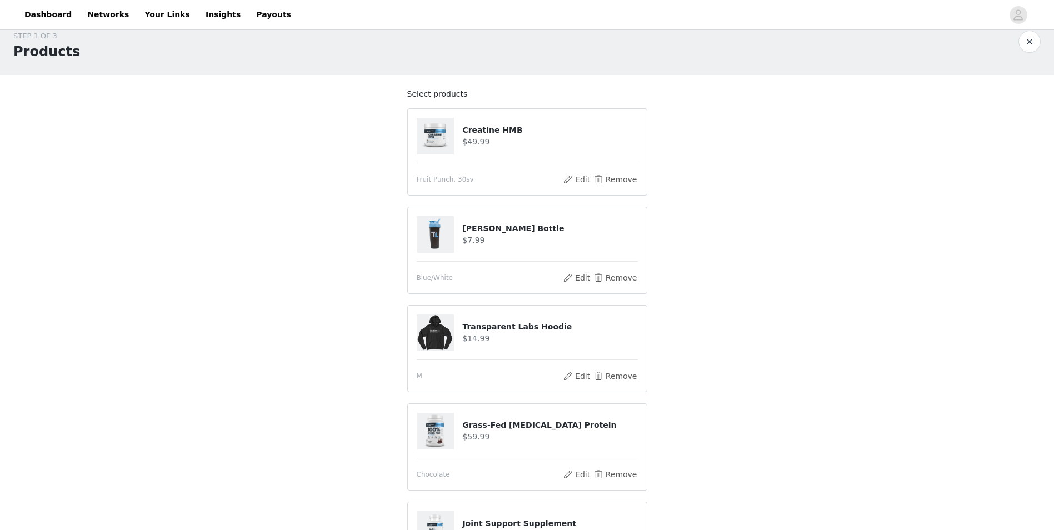
scroll to position [12, 0]
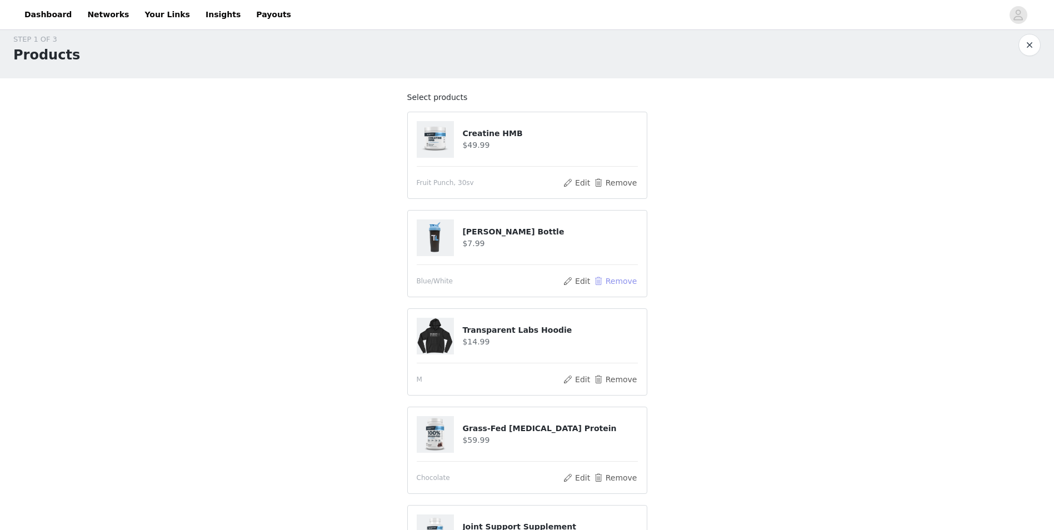
click at [614, 284] on button "Remove" at bounding box center [615, 280] width 44 height 13
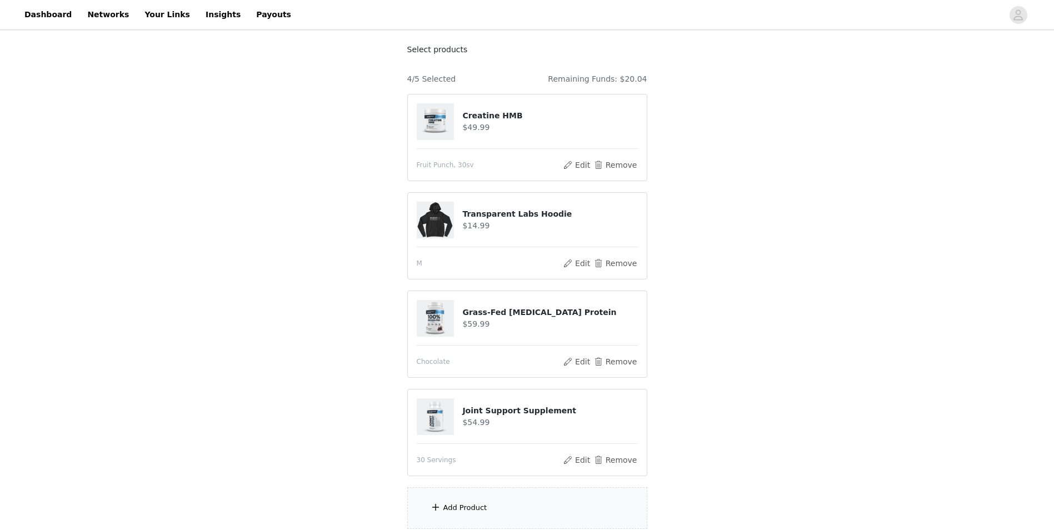
scroll to position [152, 0]
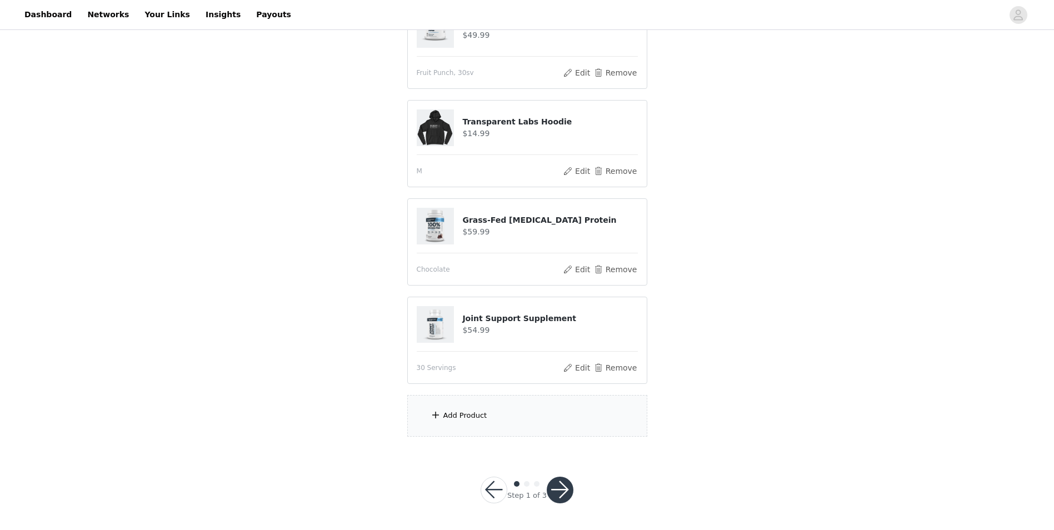
click at [452, 407] on div "Add Product" at bounding box center [527, 416] width 240 height 42
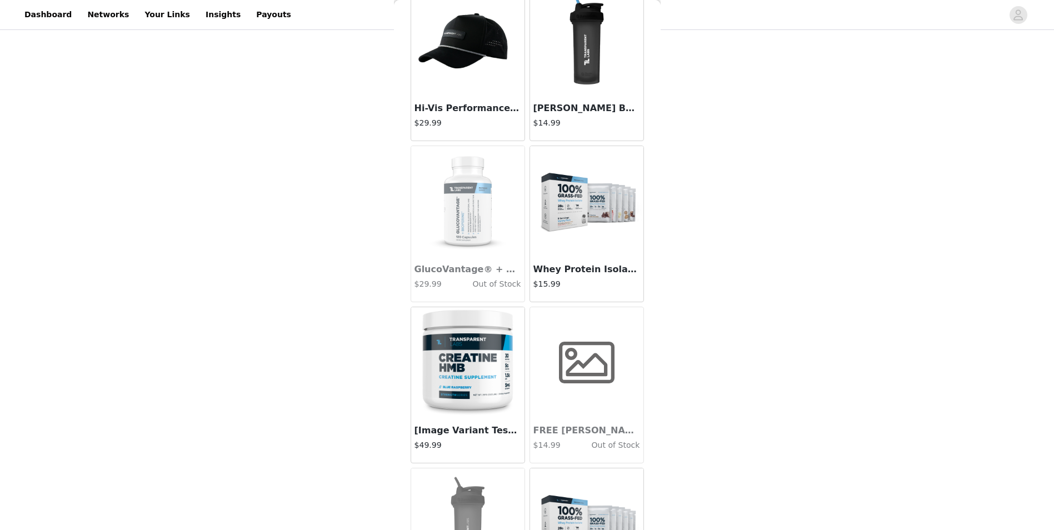
scroll to position [3443, 0]
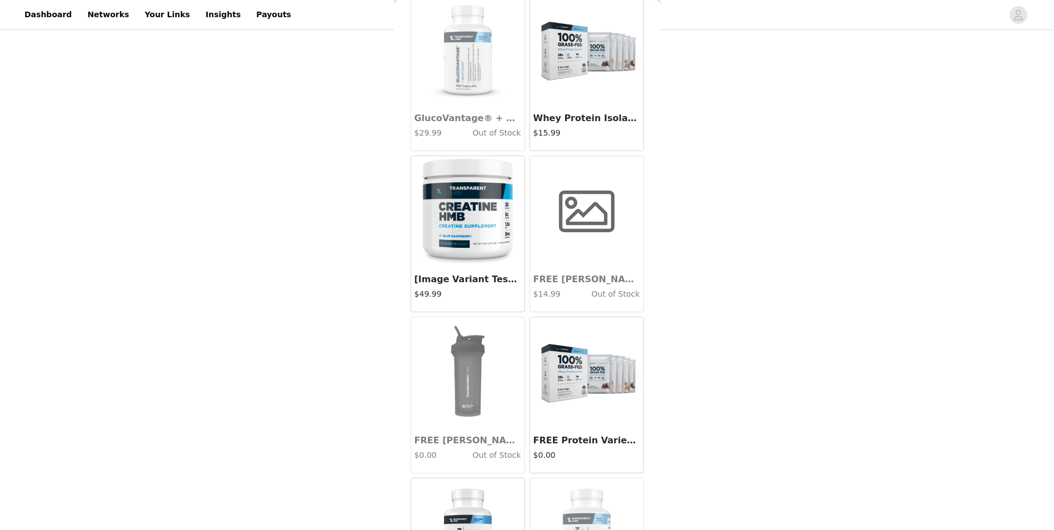
click at [564, 398] on img at bounding box center [586, 372] width 111 height 111
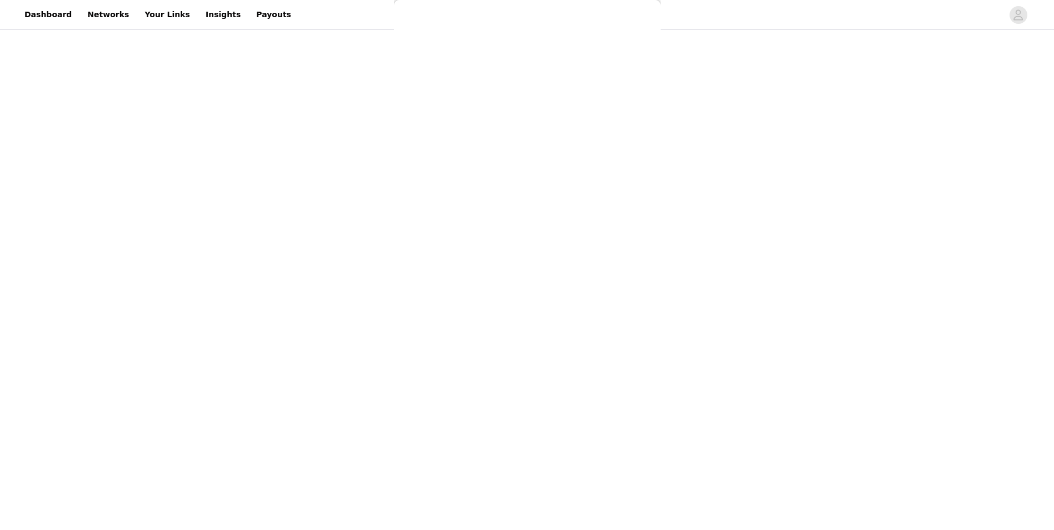
scroll to position [634, 0]
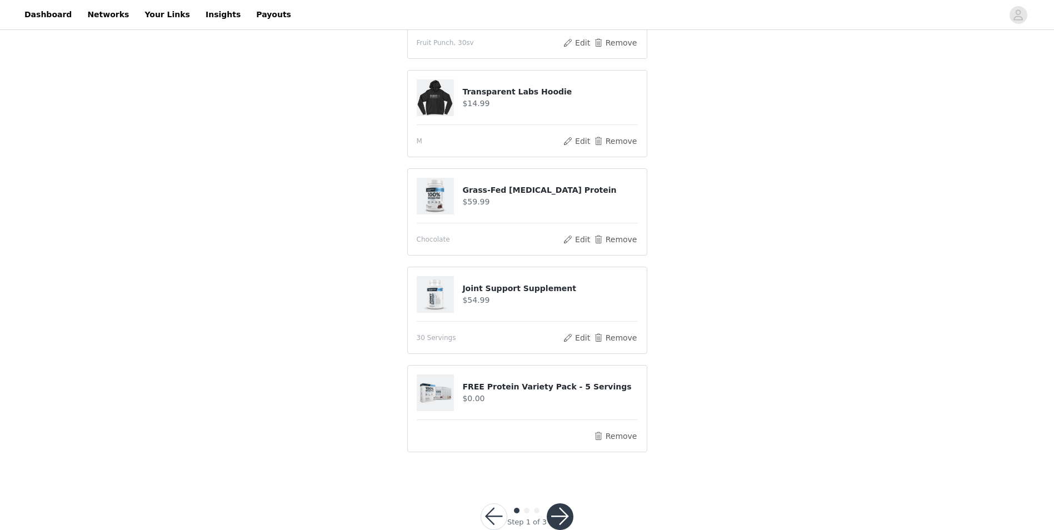
scroll to position [0, 0]
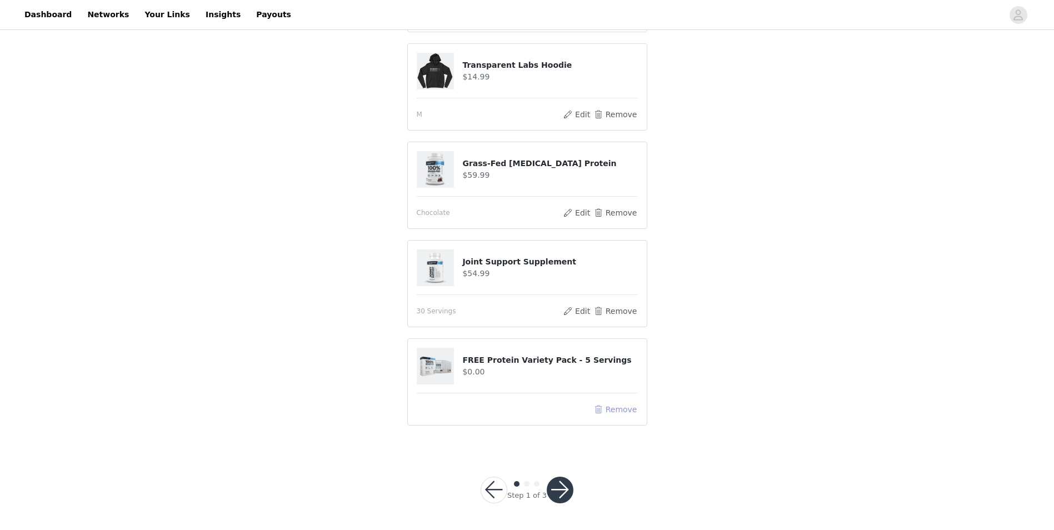
click at [621, 409] on button "Remove" at bounding box center [615, 409] width 44 height 13
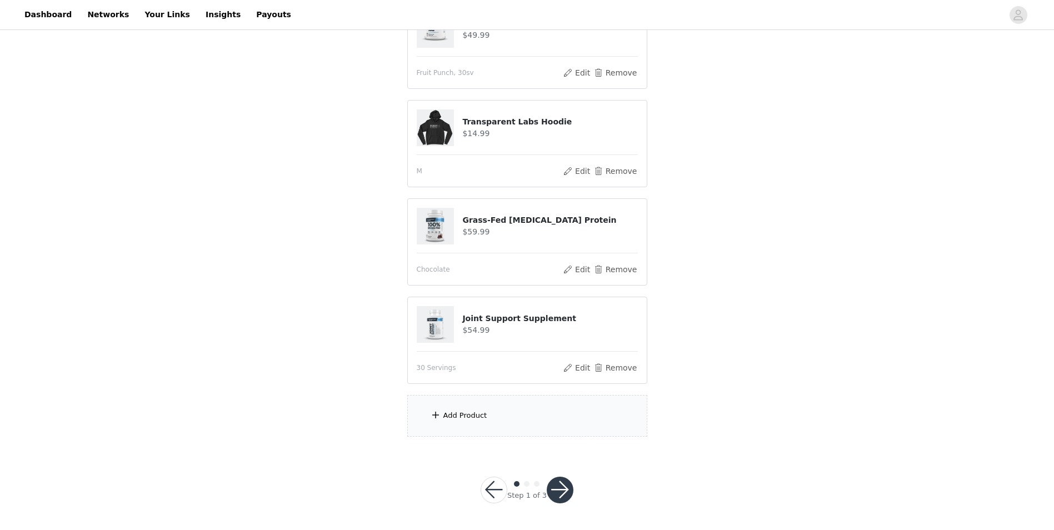
scroll to position [152, 0]
click at [506, 416] on div "Add Product" at bounding box center [527, 416] width 240 height 42
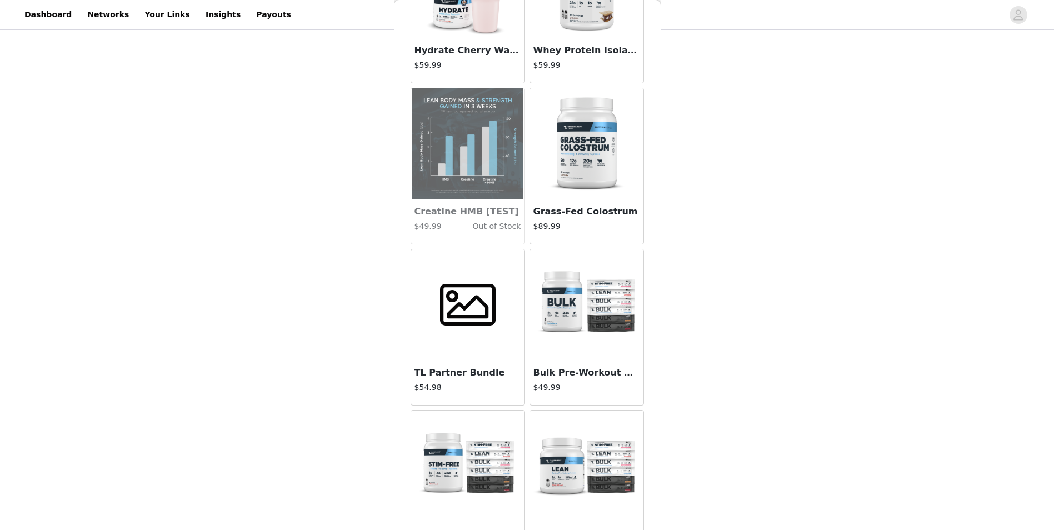
scroll to position [5388, 0]
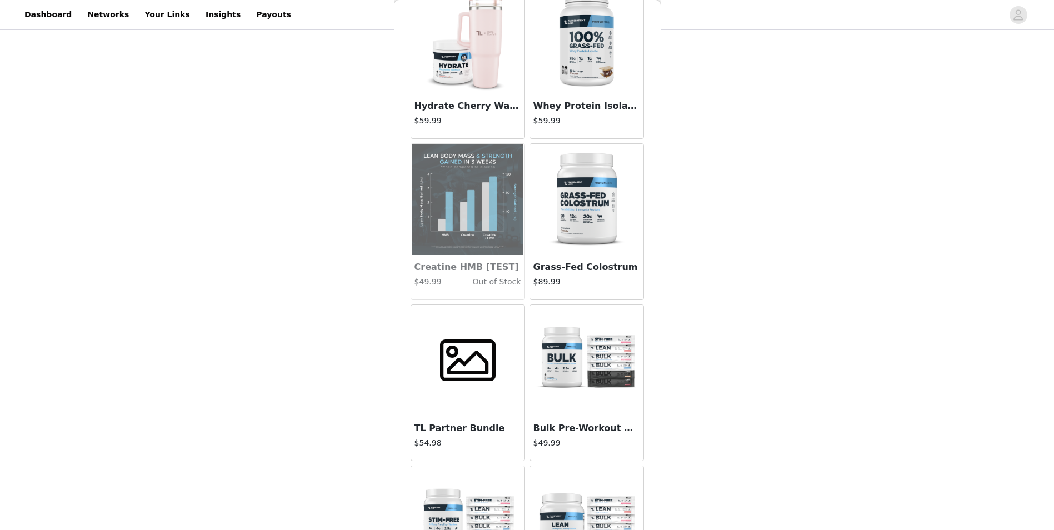
click at [458, 423] on h3 "TL Partner Bundle" at bounding box center [467, 428] width 107 height 13
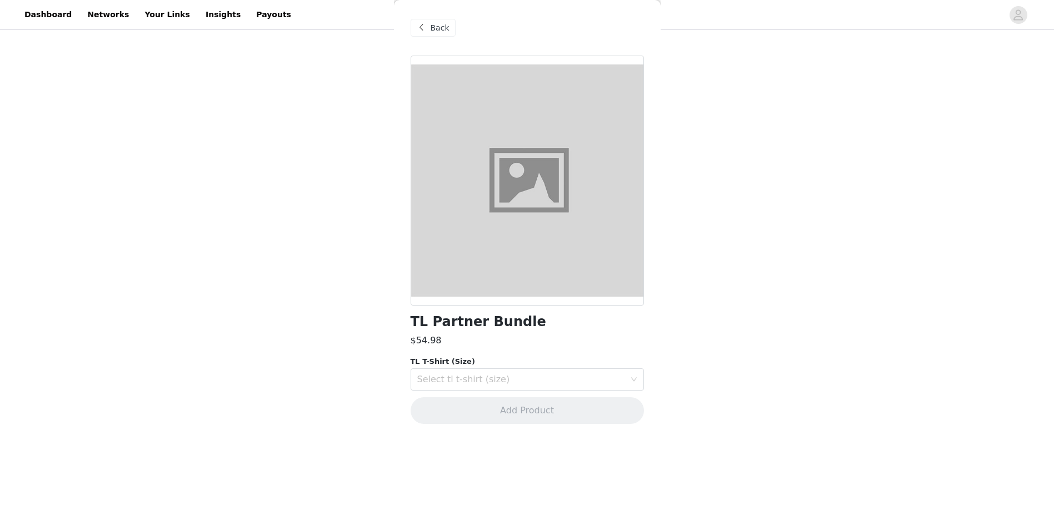
scroll to position [0, 0]
click at [464, 373] on div "Select tl t-shirt (size)" at bounding box center [523, 379] width 213 height 21
click at [505, 377] on div "Select tl t-shirt (size)" at bounding box center [521, 379] width 208 height 11
click at [437, 25] on span "Back" at bounding box center [439, 28] width 19 height 12
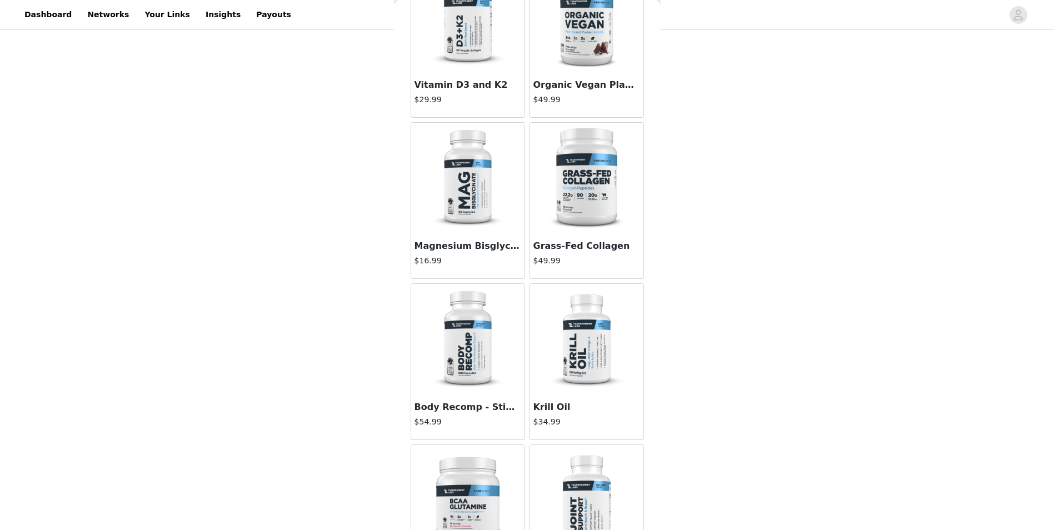
scroll to position [444, 0]
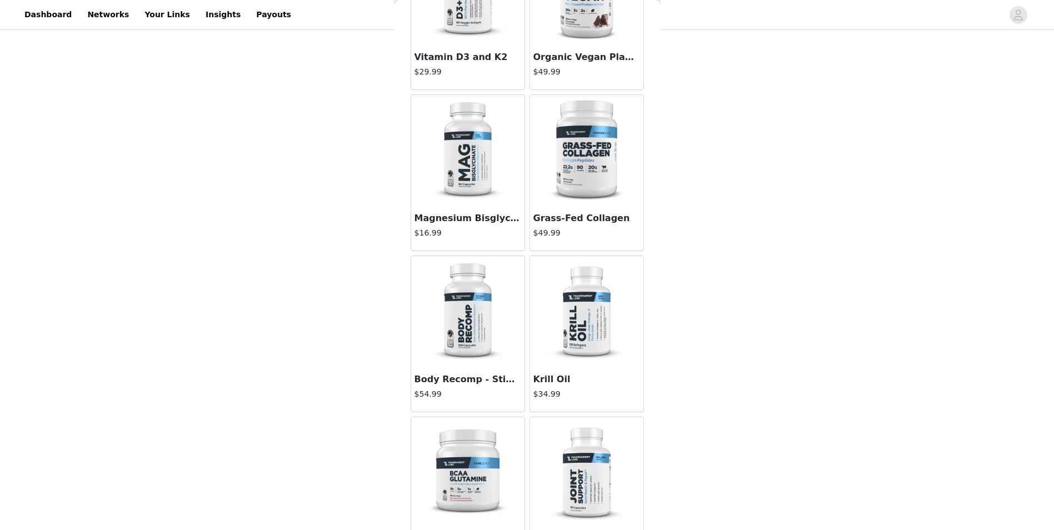
click at [480, 213] on h3 "Magnesium Bisglycinate" at bounding box center [467, 218] width 107 height 13
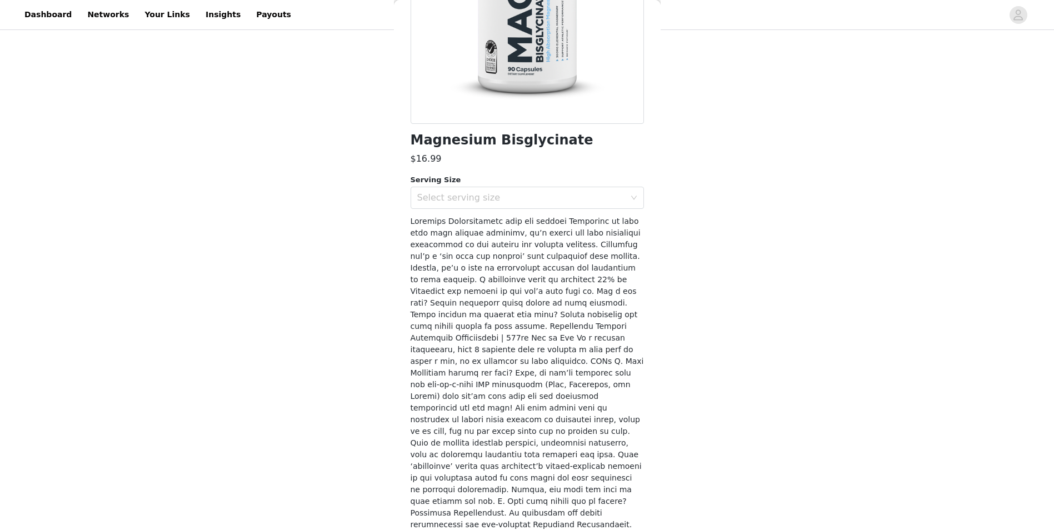
scroll to position [0, 0]
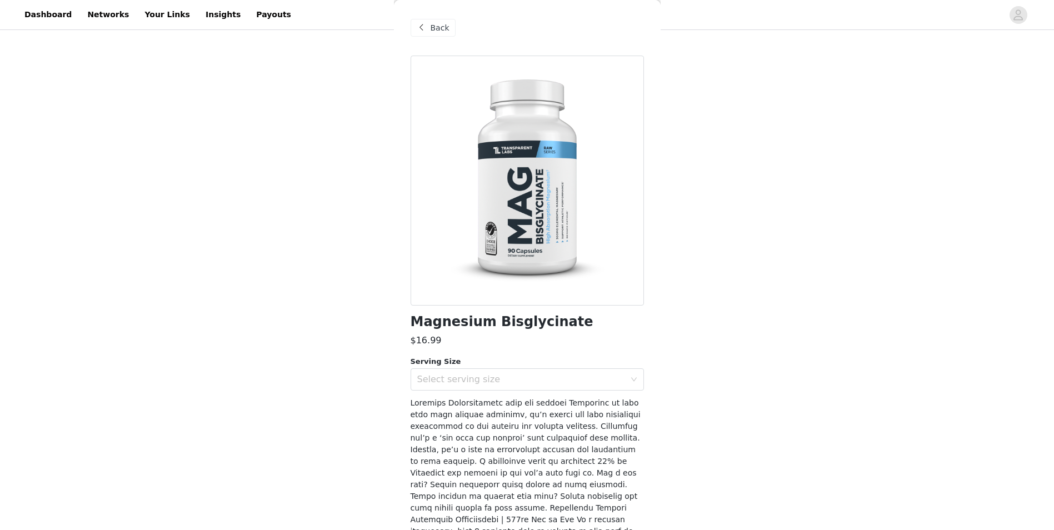
click at [436, 32] on span "Back" at bounding box center [439, 28] width 19 height 12
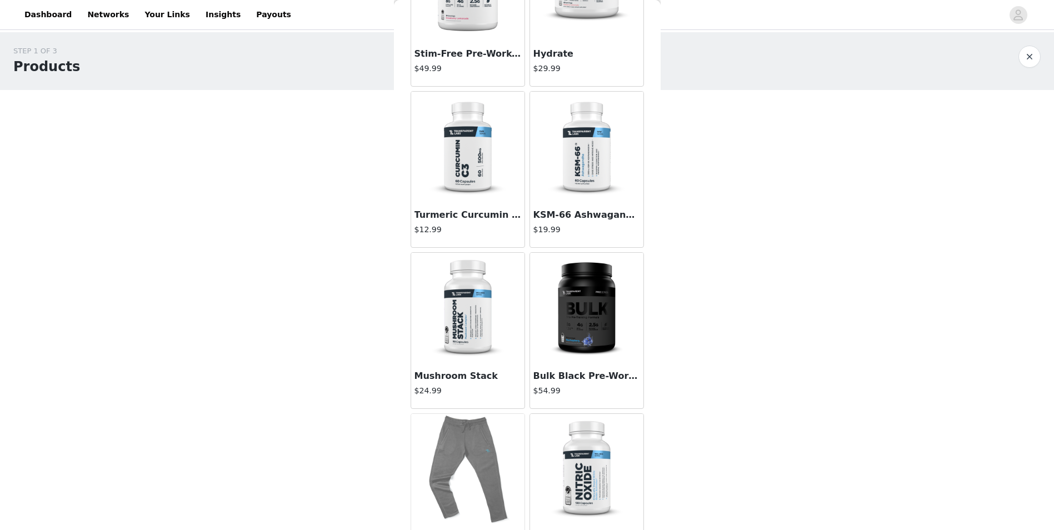
scroll to position [2277, 0]
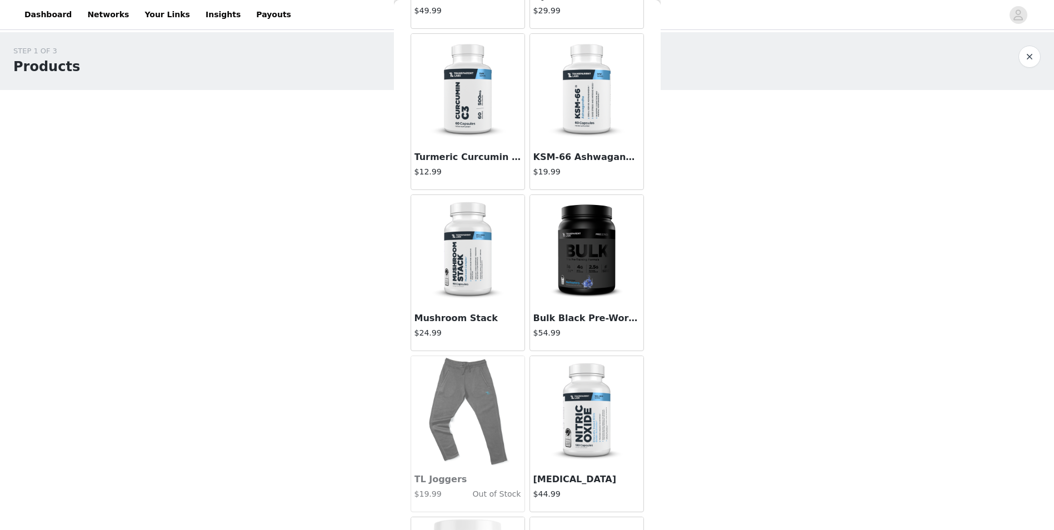
click at [581, 105] on img at bounding box center [586, 89] width 111 height 111
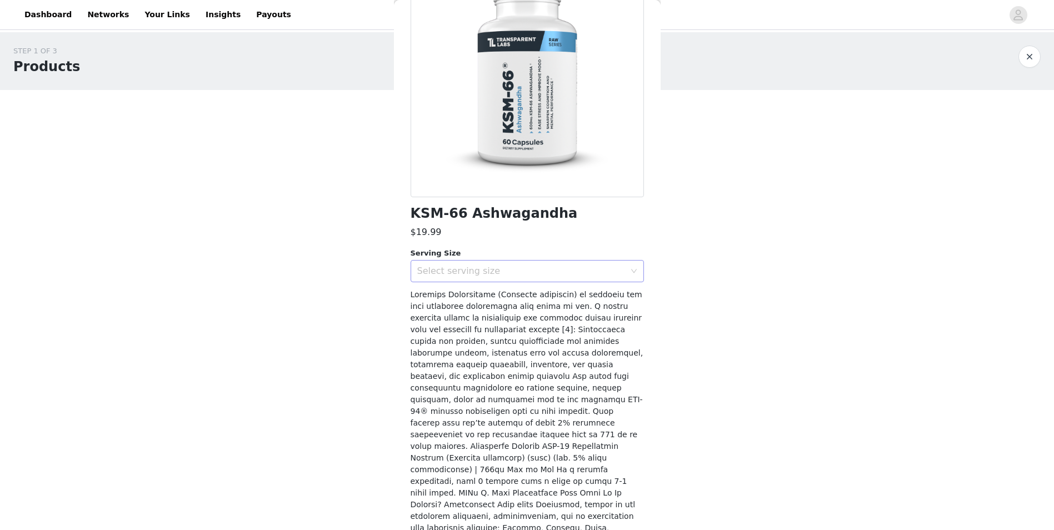
scroll to position [0, 0]
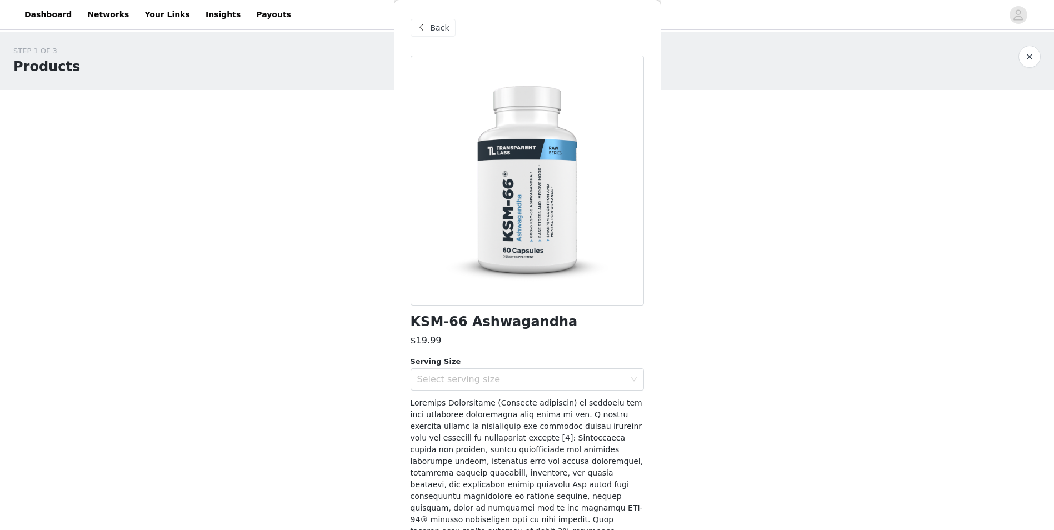
click at [444, 28] on span "Back" at bounding box center [439, 28] width 19 height 12
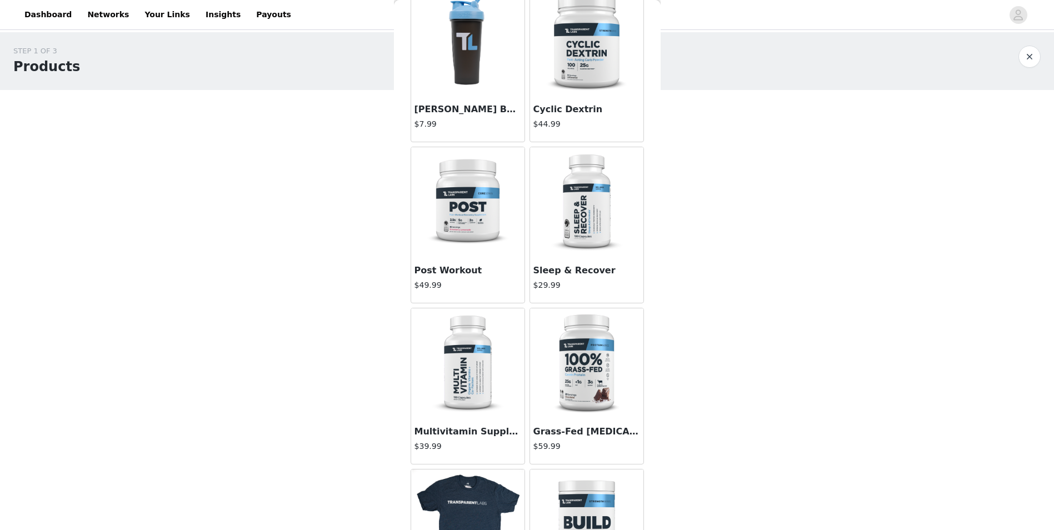
scroll to position [1055, 0]
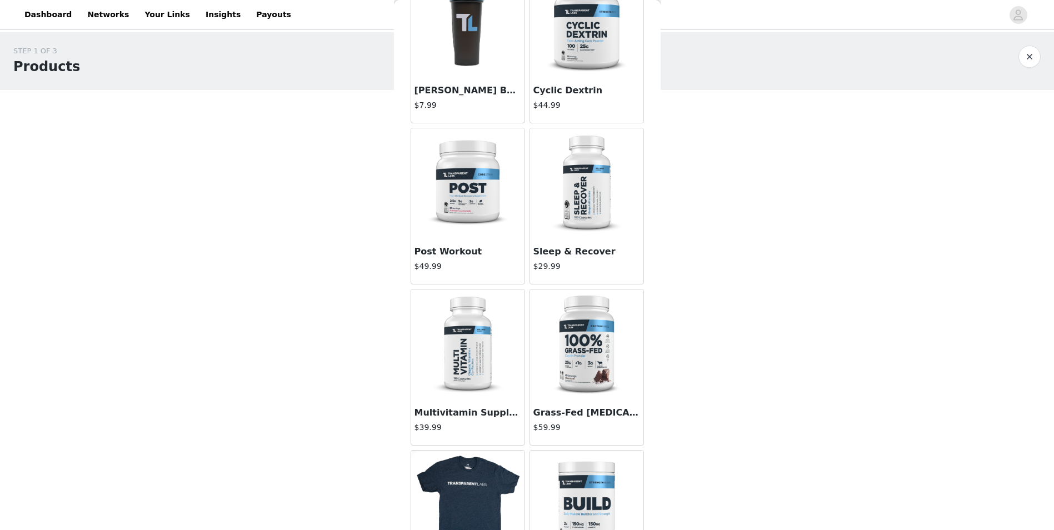
click at [591, 264] on h4 "$29.99" at bounding box center [586, 266] width 107 height 12
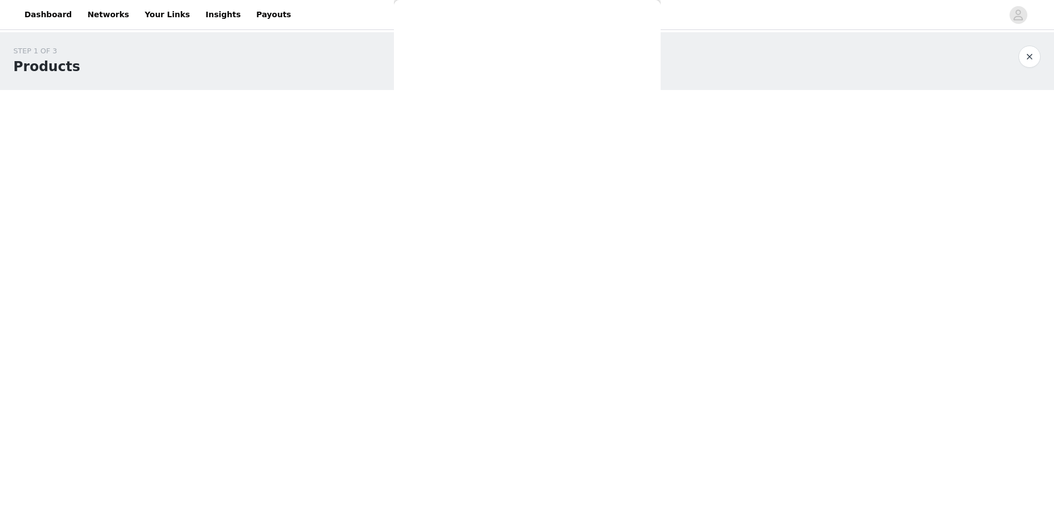
scroll to position [205, 0]
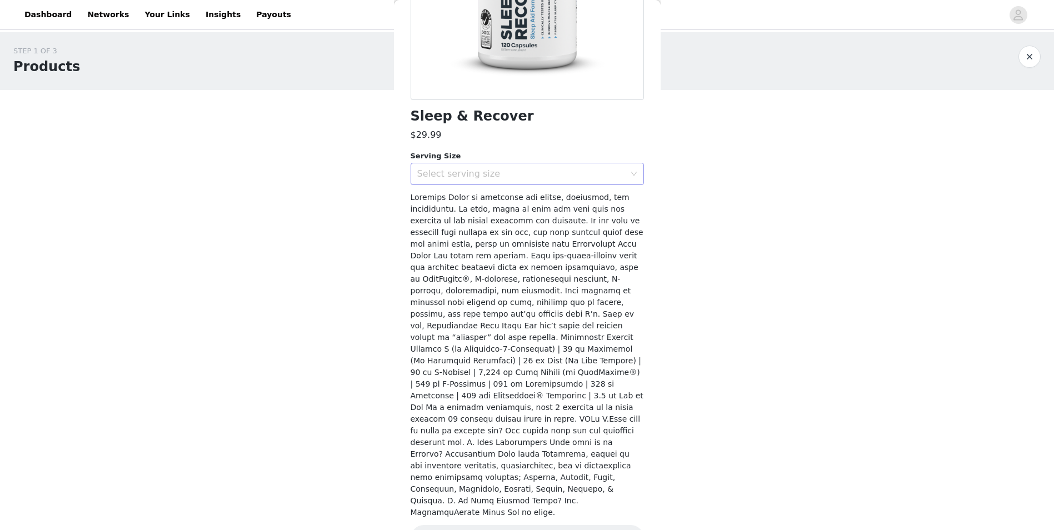
click at [566, 172] on div "Select serving size" at bounding box center [521, 173] width 208 height 11
click at [546, 199] on li "30 Servings" at bounding box center [522, 198] width 225 height 18
click at [563, 516] on div "Sleep & Recover $29.99 Serving Size Select serving size 30 Servings Add Product" at bounding box center [526, 207] width 233 height 715
click at [560, 525] on button "Add Product" at bounding box center [526, 538] width 233 height 27
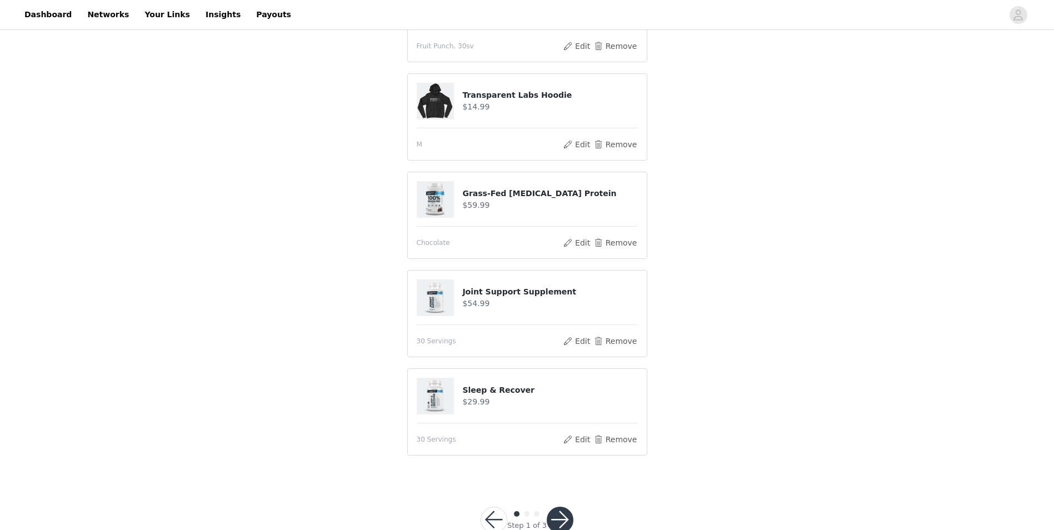
scroll to position [178, 0]
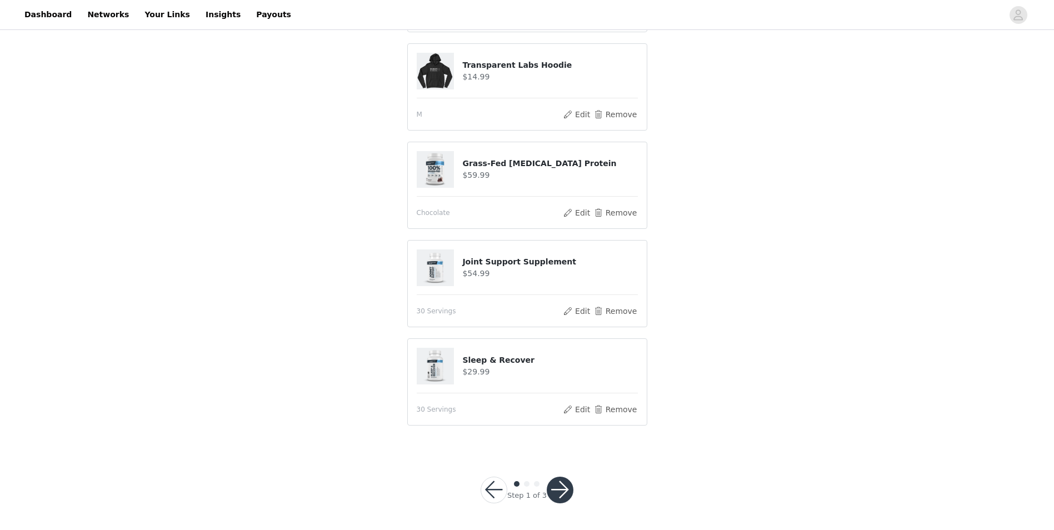
click at [428, 373] on img at bounding box center [435, 366] width 37 height 37
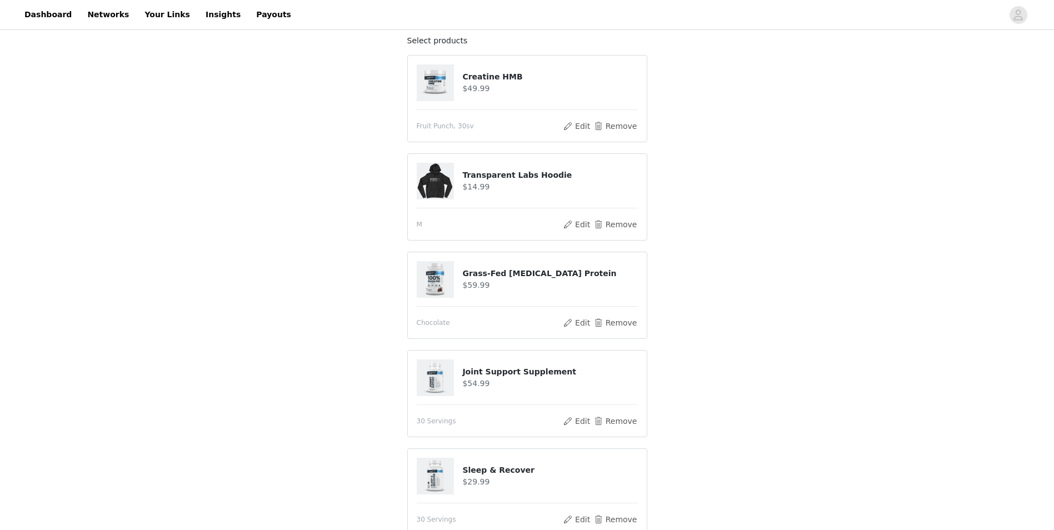
scroll to position [67, 0]
click at [441, 485] on img at bounding box center [435, 477] width 37 height 37
click at [515, 463] on div "Sleep & Recover $29.99" at bounding box center [527, 477] width 221 height 37
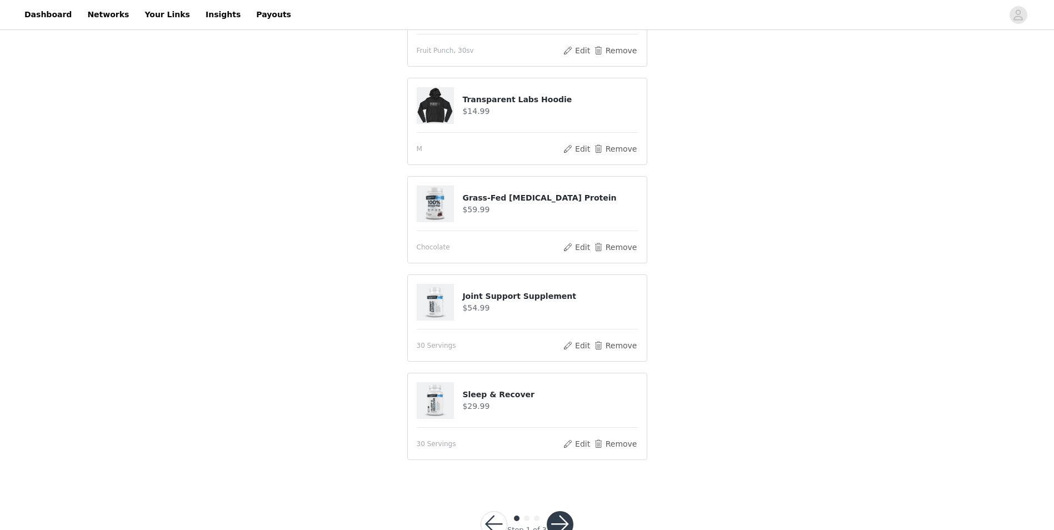
scroll to position [178, 0]
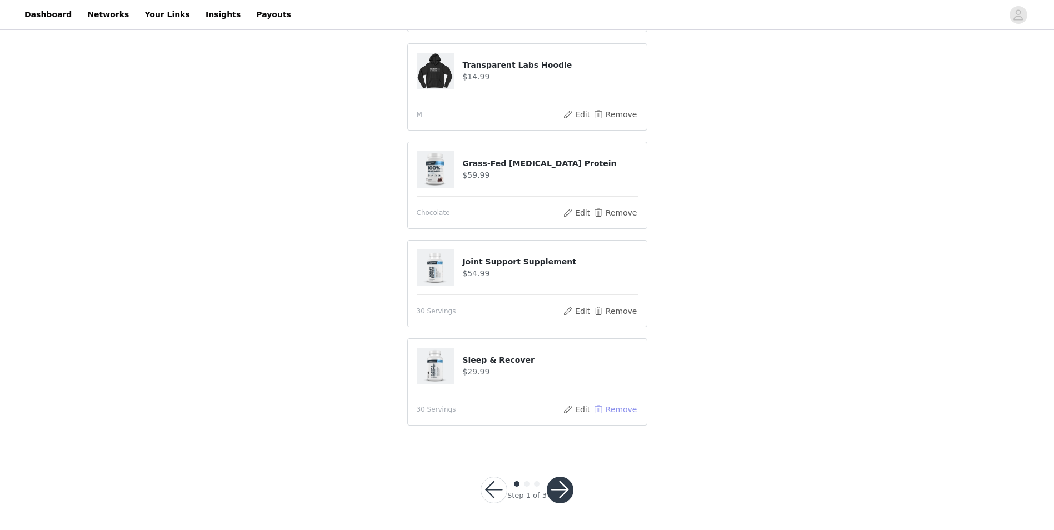
click at [614, 410] on button "Remove" at bounding box center [615, 409] width 44 height 13
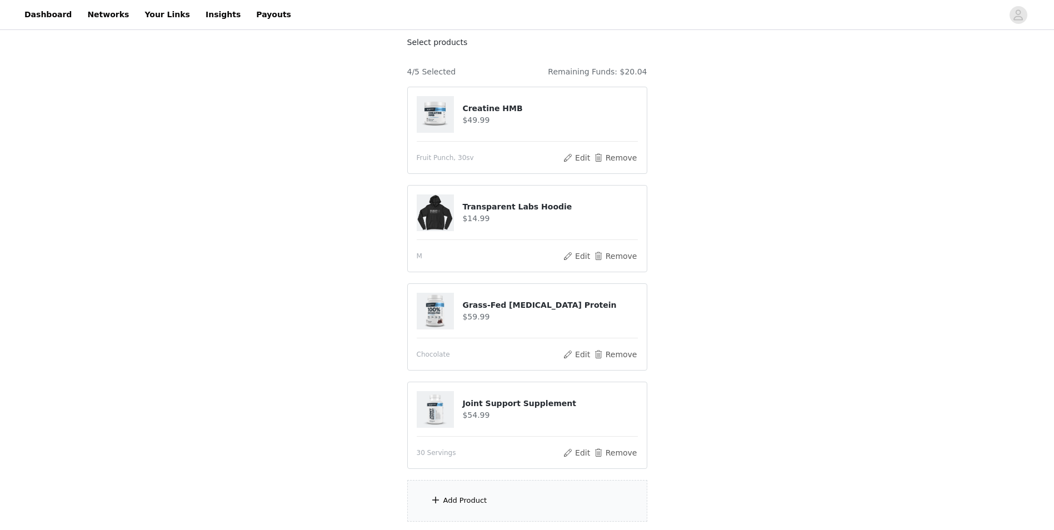
scroll to position [152, 0]
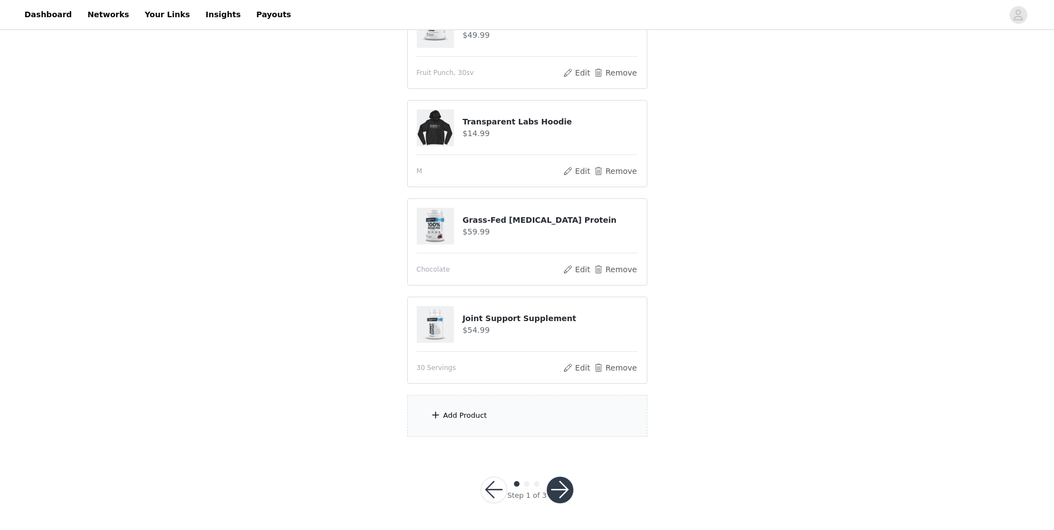
click at [465, 414] on div "Add Product" at bounding box center [465, 415] width 44 height 11
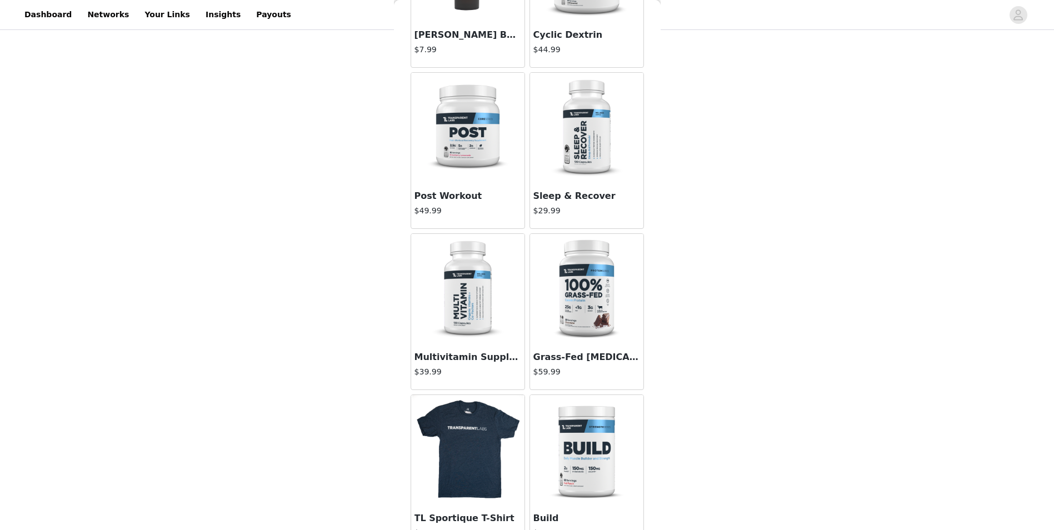
click at [609, 194] on h3 "Sleep & Recover" at bounding box center [586, 195] width 107 height 13
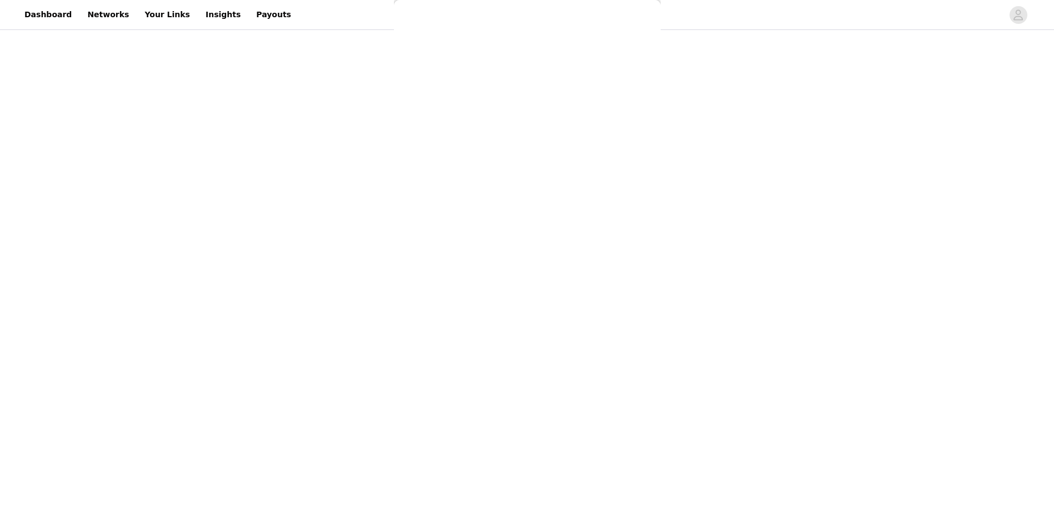
scroll to position [205, 0]
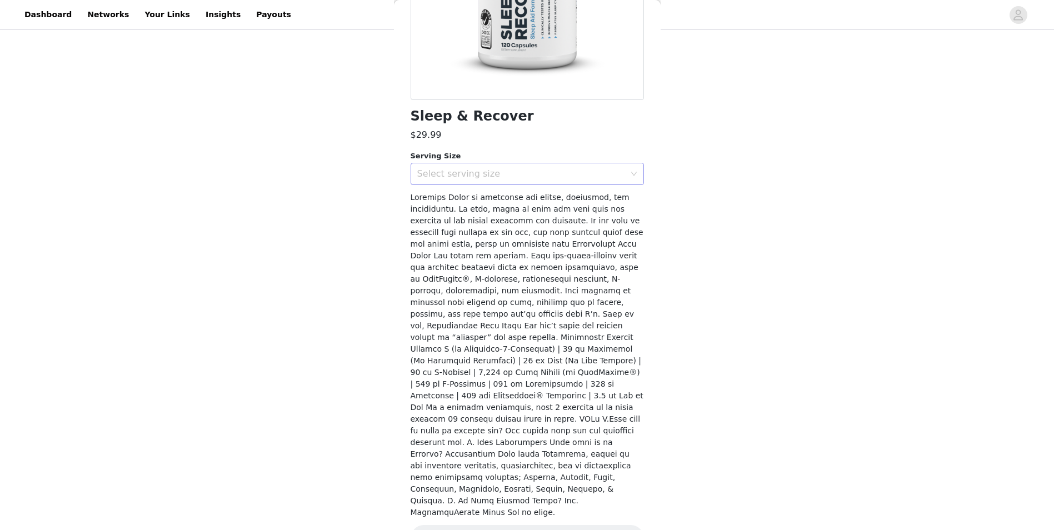
click at [585, 174] on div "Select serving size" at bounding box center [521, 173] width 208 height 11
click at [555, 192] on li "30 Servings" at bounding box center [522, 198] width 225 height 18
click at [539, 525] on button "Add Product" at bounding box center [526, 538] width 233 height 27
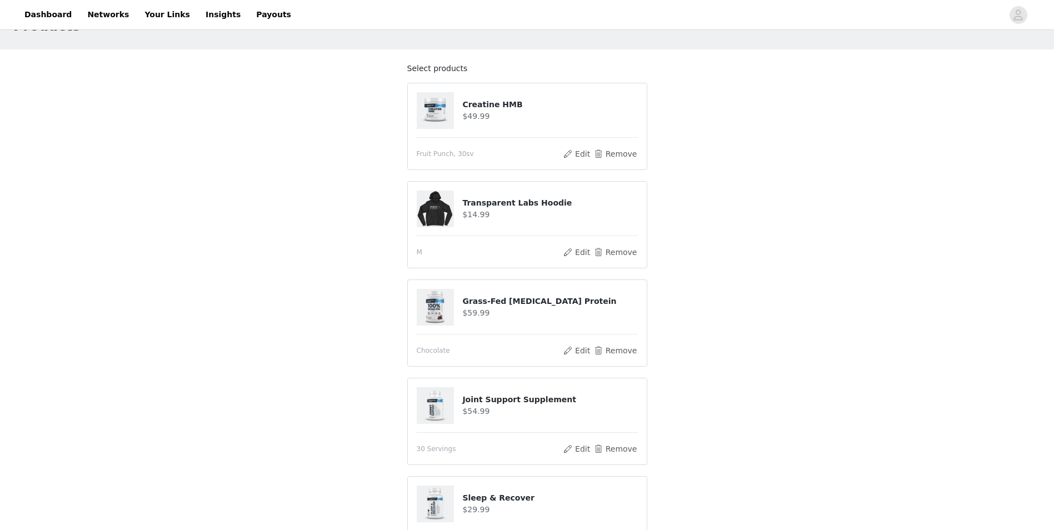
scroll to position [178, 0]
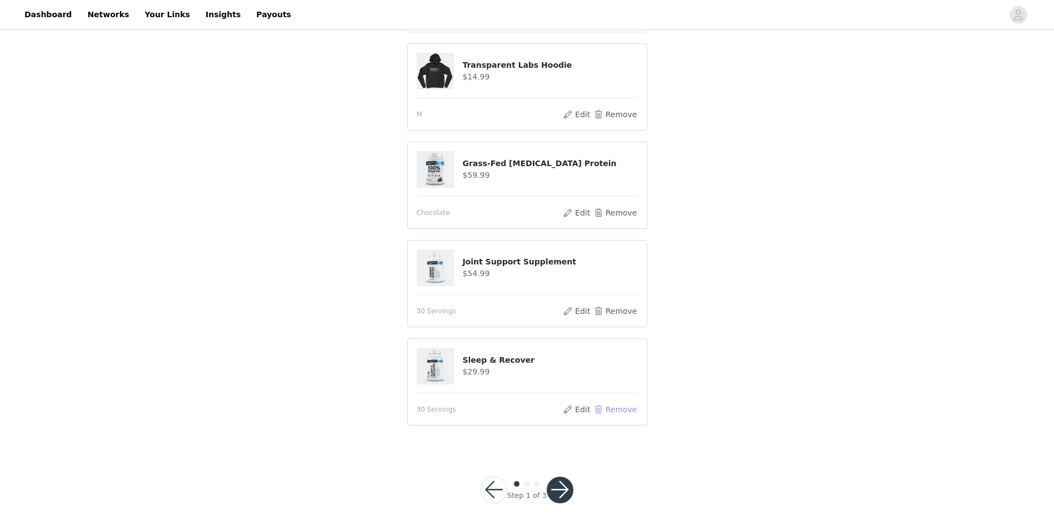
click at [615, 412] on button "Remove" at bounding box center [615, 409] width 44 height 13
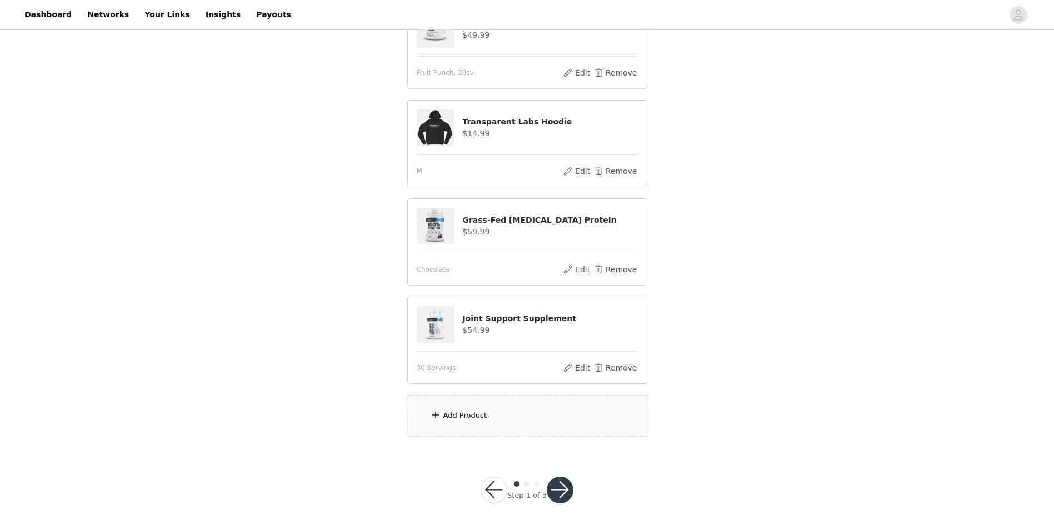
click at [536, 424] on div "Add Product" at bounding box center [527, 416] width 240 height 42
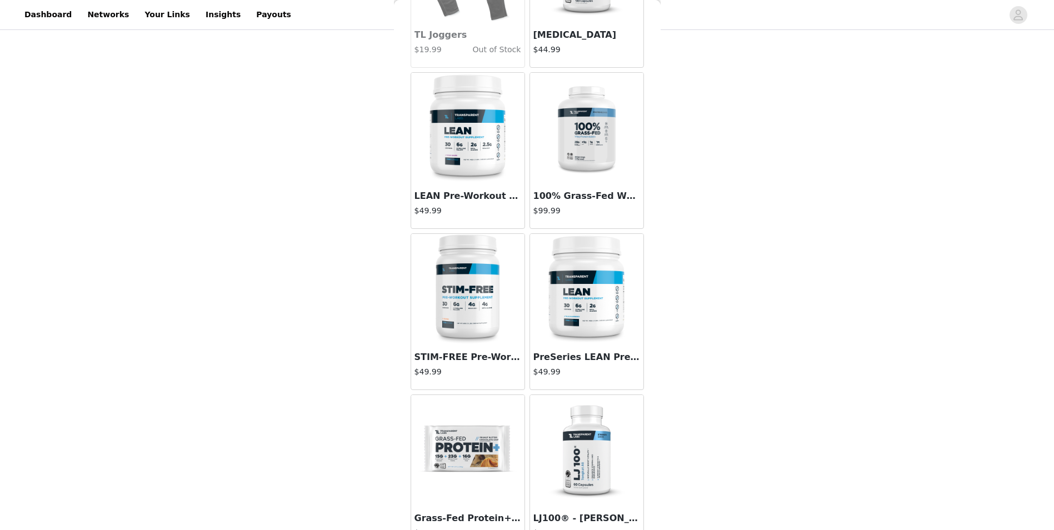
scroll to position [3055, 0]
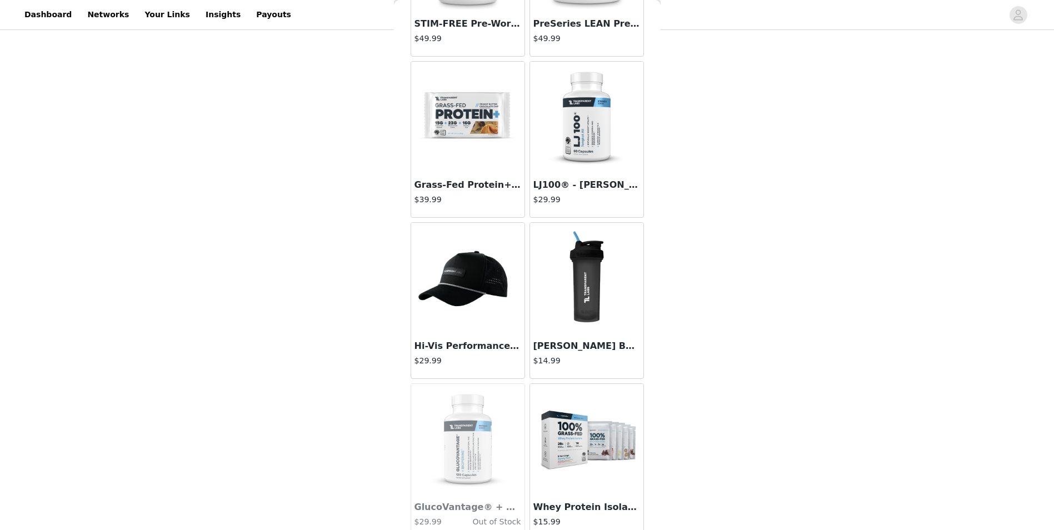
click at [462, 187] on h3 "Grass-Fed Protein+ Bars" at bounding box center [467, 184] width 107 height 13
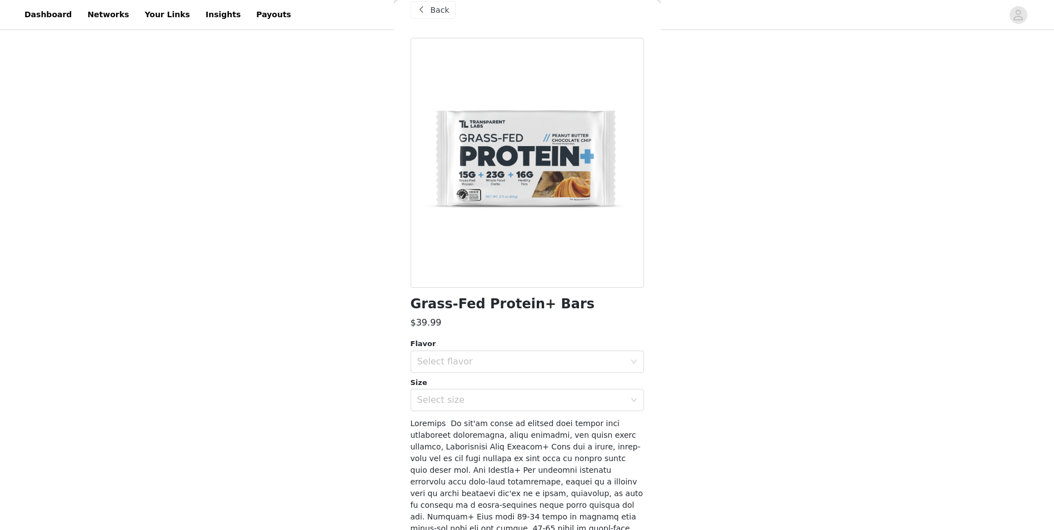
scroll to position [0, 0]
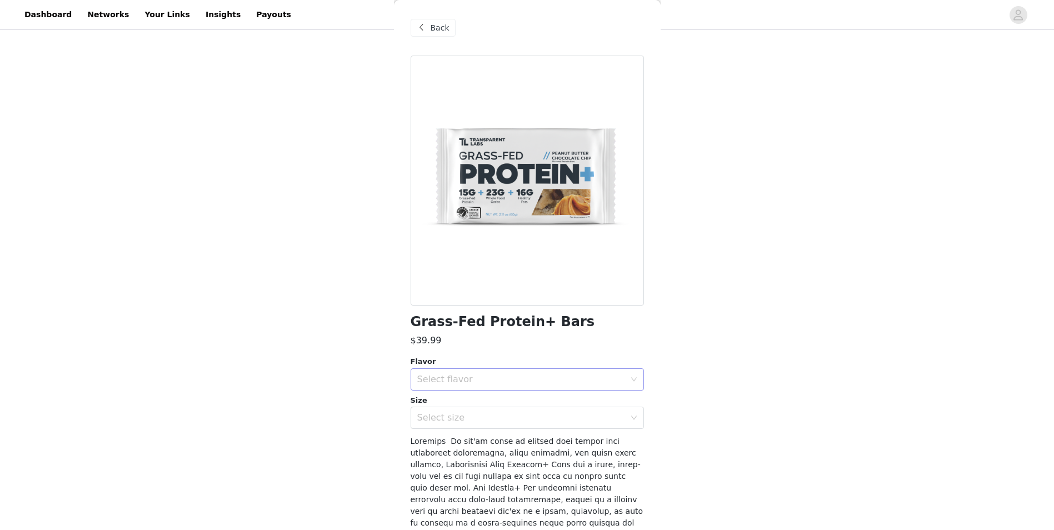
click at [538, 388] on div "Select flavor" at bounding box center [523, 379] width 213 height 21
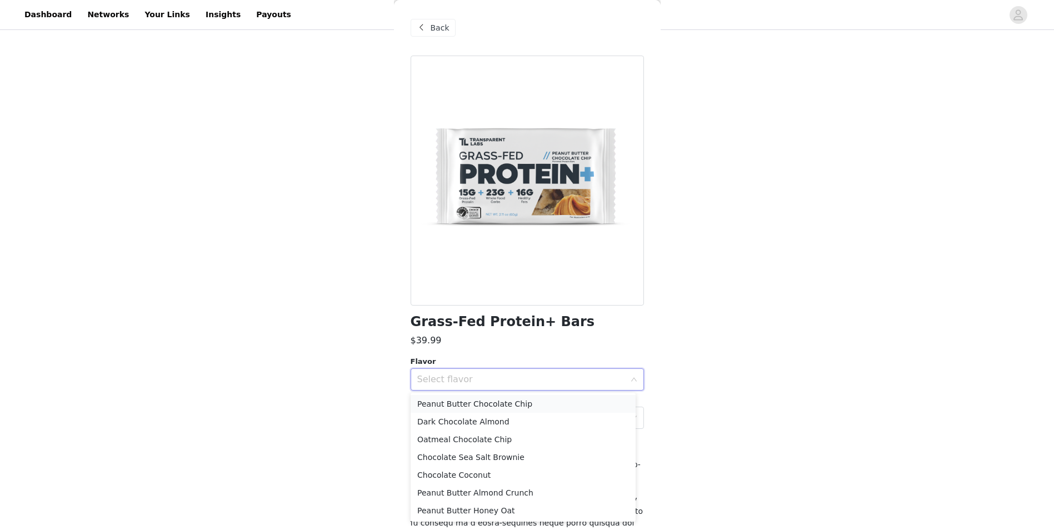
click at [505, 401] on li "Peanut Butter Chocolate Chip" at bounding box center [522, 404] width 225 height 18
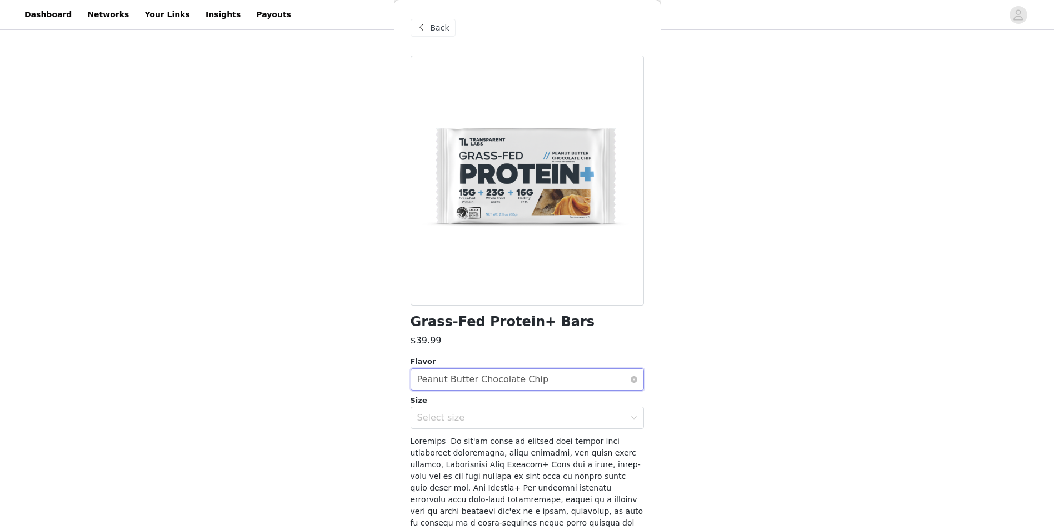
click at [500, 385] on div "Peanut Butter Chocolate Chip" at bounding box center [483, 379] width 132 height 21
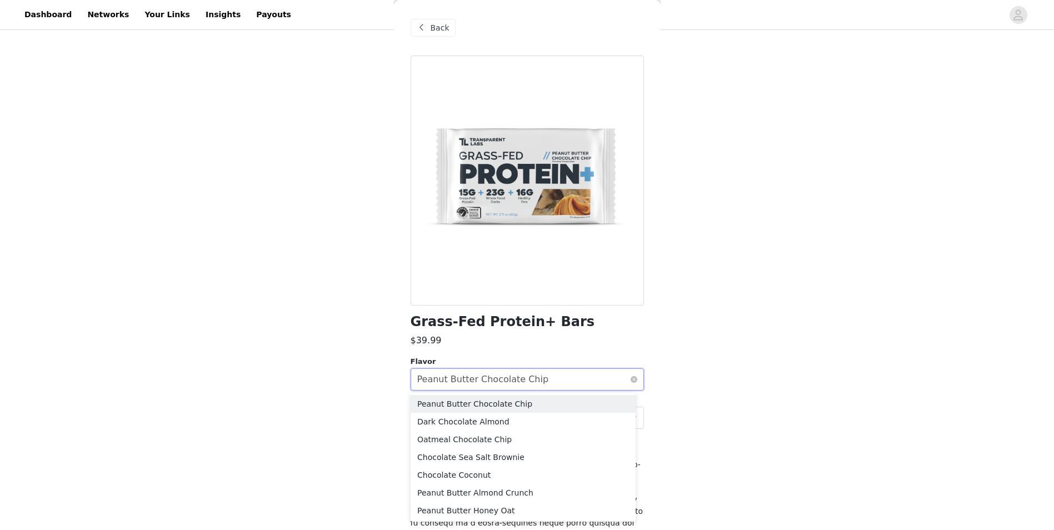
click at [500, 385] on div "Peanut Butter Chocolate Chip" at bounding box center [483, 379] width 132 height 21
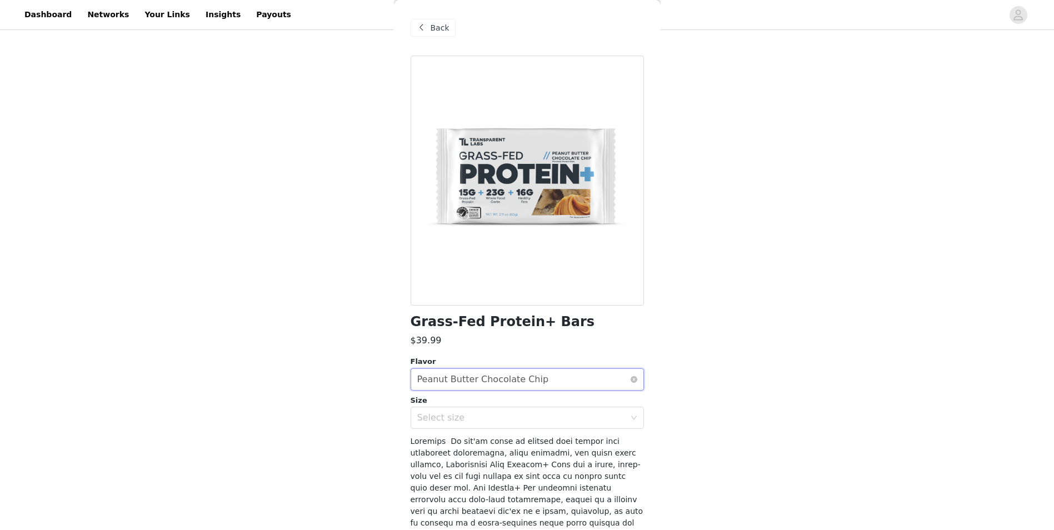
click at [500, 385] on div "Peanut Butter Chocolate Chip" at bounding box center [483, 379] width 132 height 21
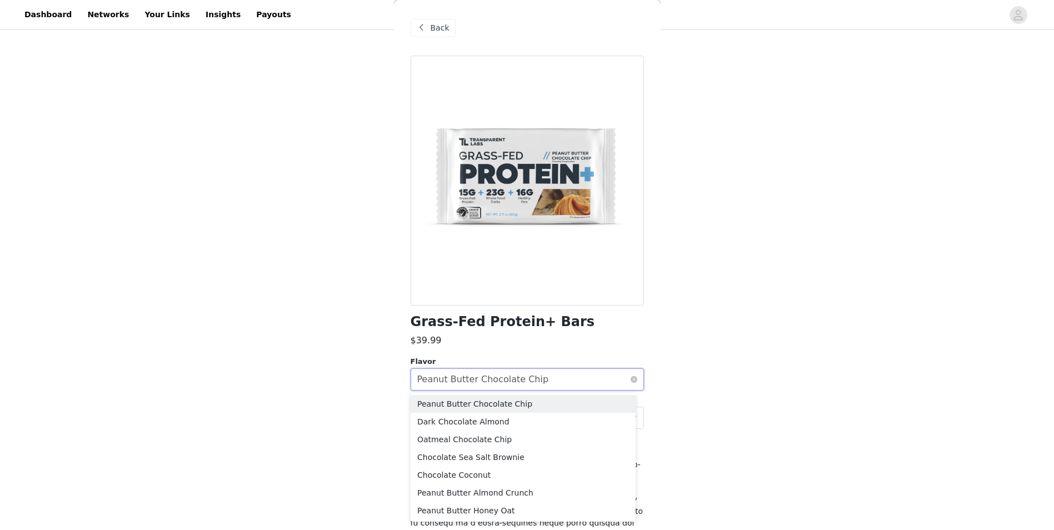
click at [500, 385] on div "Peanut Butter Chocolate Chip" at bounding box center [483, 379] width 132 height 21
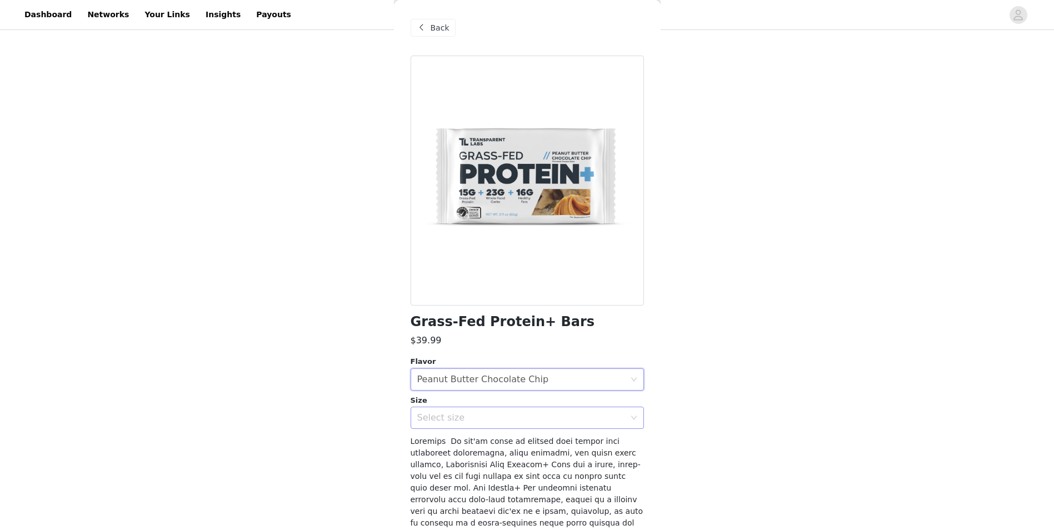
click at [510, 420] on div "Select size" at bounding box center [521, 417] width 208 height 11
click at [503, 447] on li "12 Bars" at bounding box center [522, 442] width 225 height 18
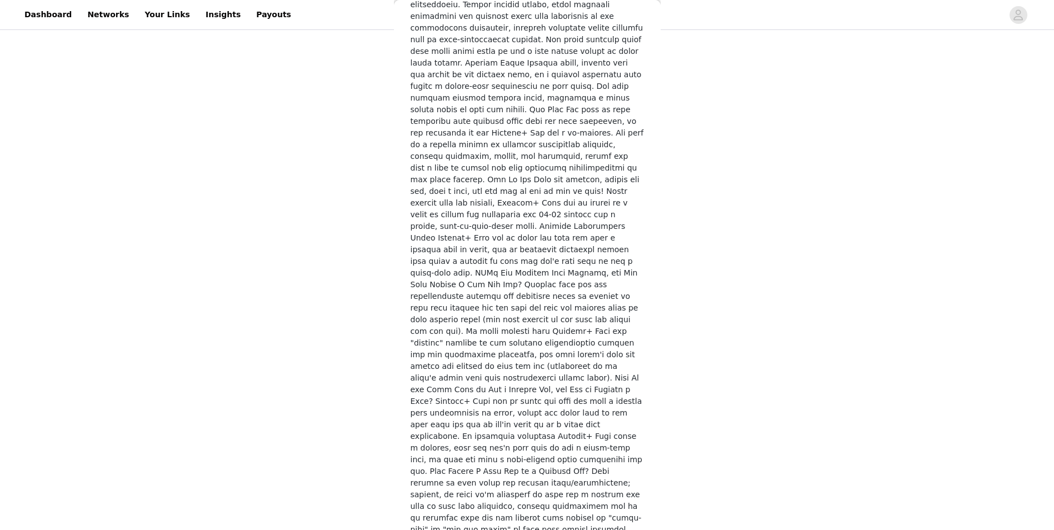
scroll to position [1608, 0]
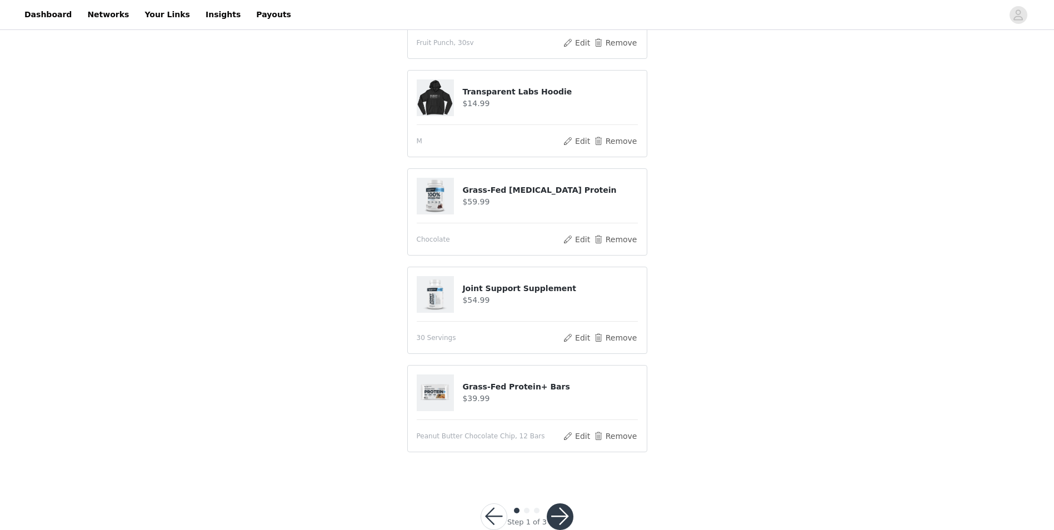
drag, startPoint x: 442, startPoint y: 395, endPoint x: 448, endPoint y: 400, distance: 7.6
click at [442, 395] on img at bounding box center [435, 392] width 37 height 37
click at [479, 392] on h4 "Grass-Fed Protein+ Bars" at bounding box center [549, 387] width 175 height 12
click at [574, 437] on button "Edit" at bounding box center [577, 435] width 28 height 13
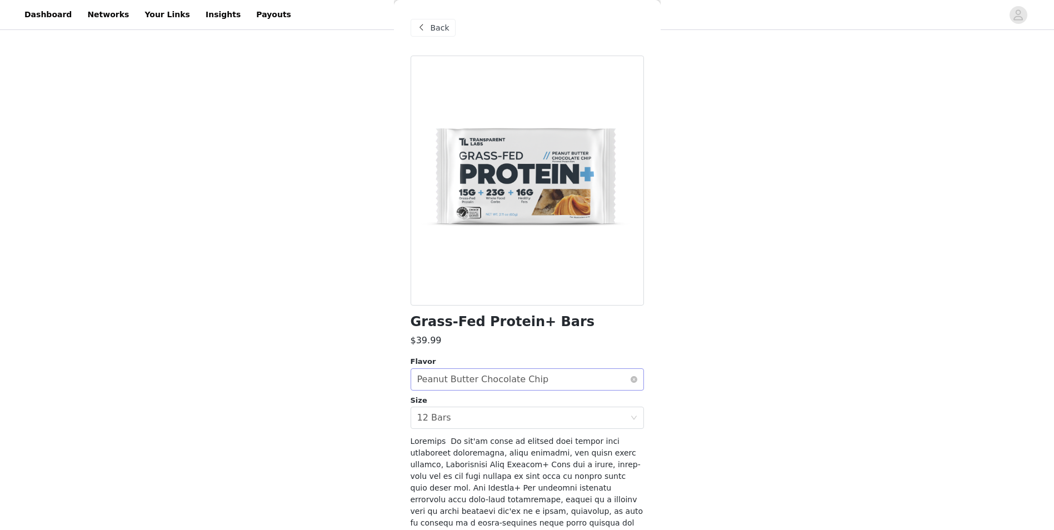
click at [511, 380] on div "Peanut Butter Chocolate Chip" at bounding box center [483, 379] width 132 height 21
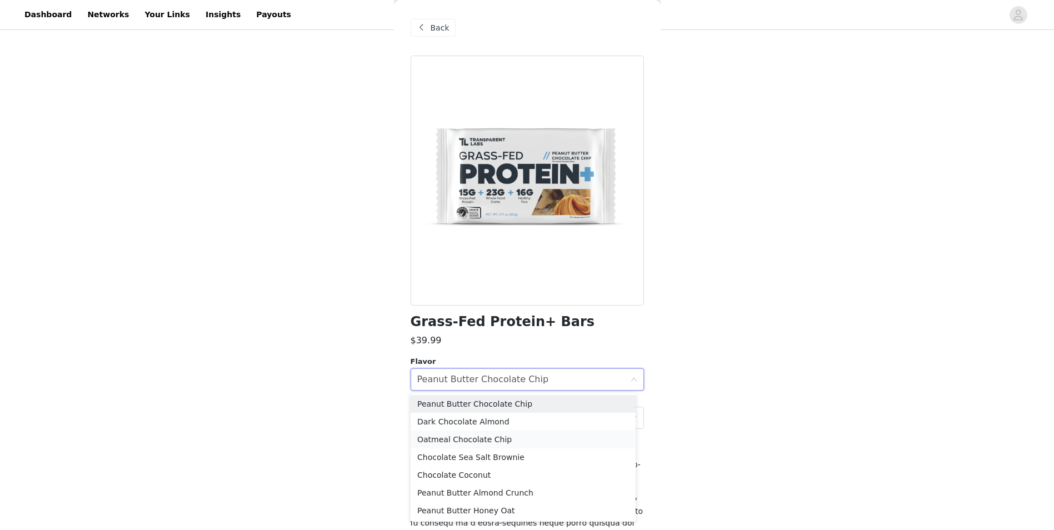
click at [520, 433] on li "Oatmeal Chocolate Chip" at bounding box center [522, 439] width 225 height 18
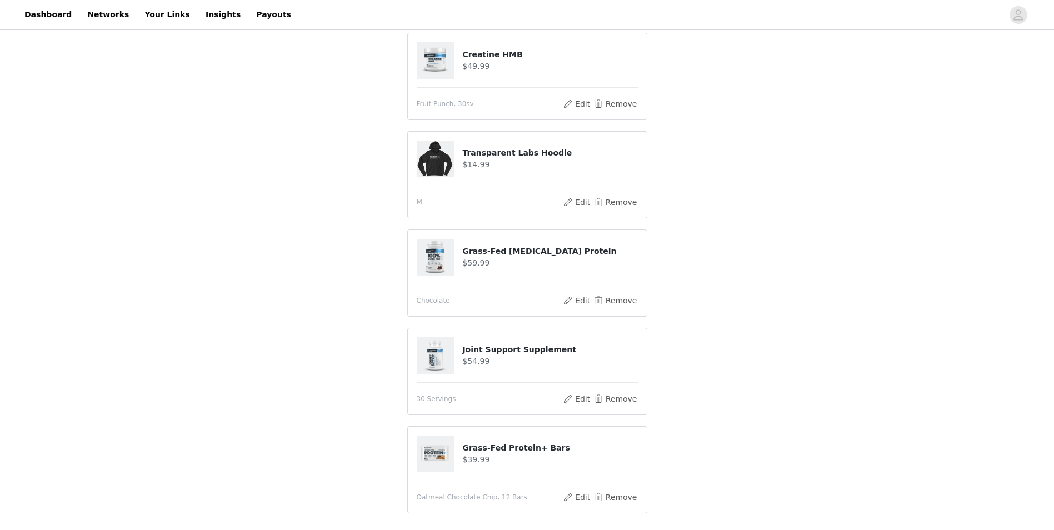
scroll to position [0, 0]
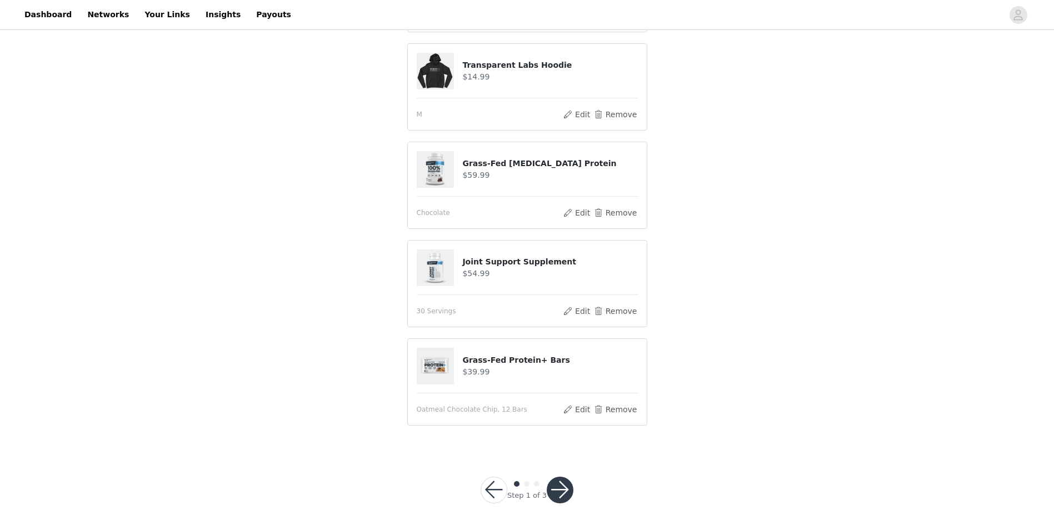
click at [558, 490] on button "button" at bounding box center [559, 490] width 27 height 27
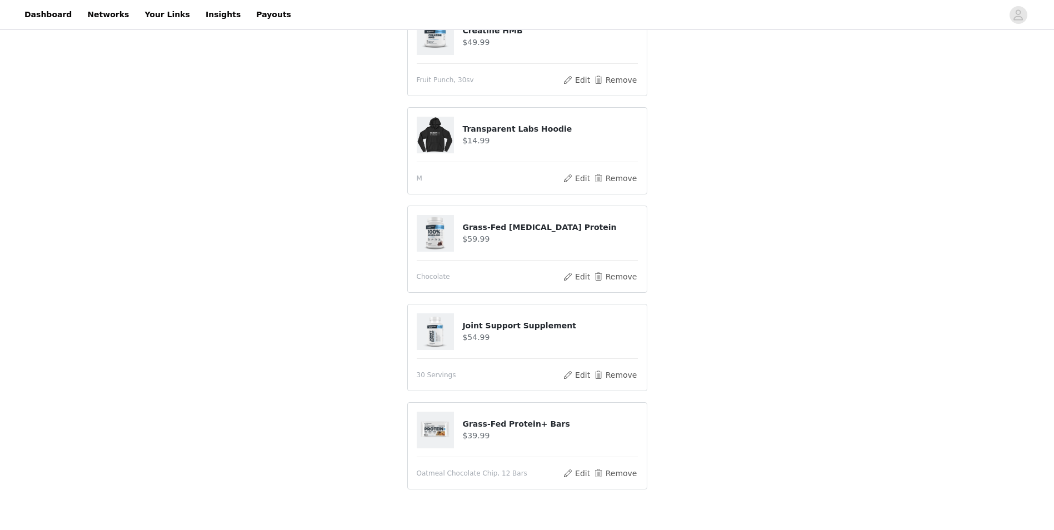
scroll to position [167, 0]
click at [615, 465] on button "Remove" at bounding box center [615, 471] width 44 height 13
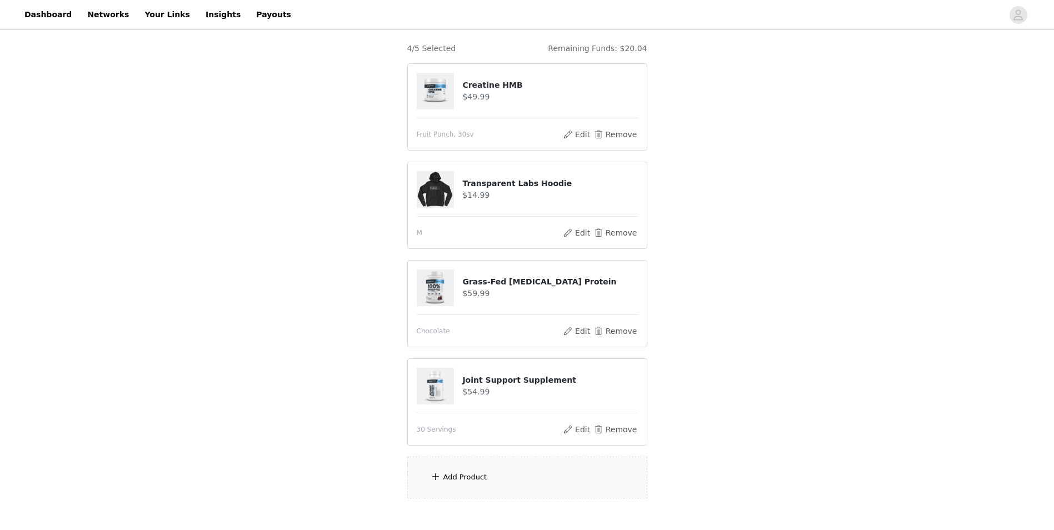
scroll to position [193, 0]
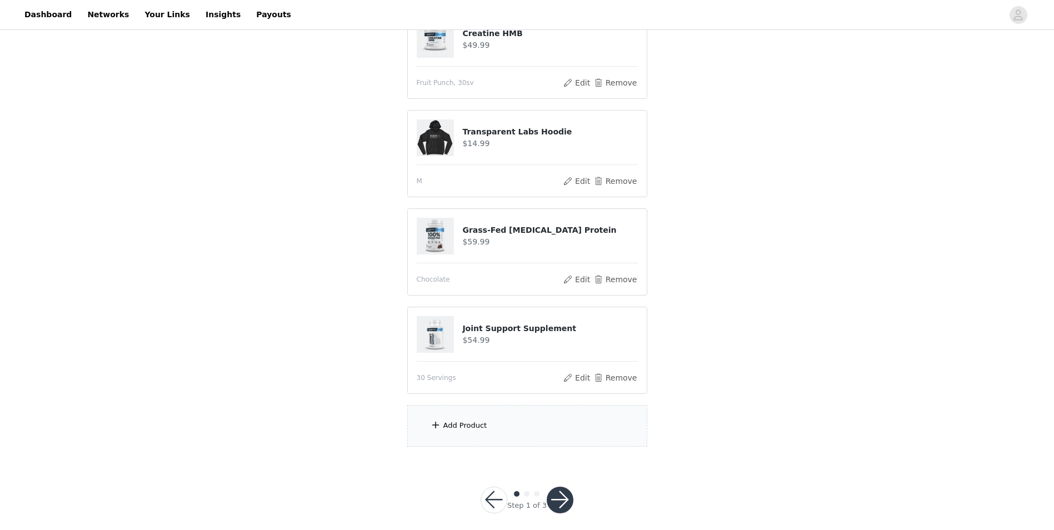
click at [487, 410] on div "Add Product" at bounding box center [527, 426] width 240 height 42
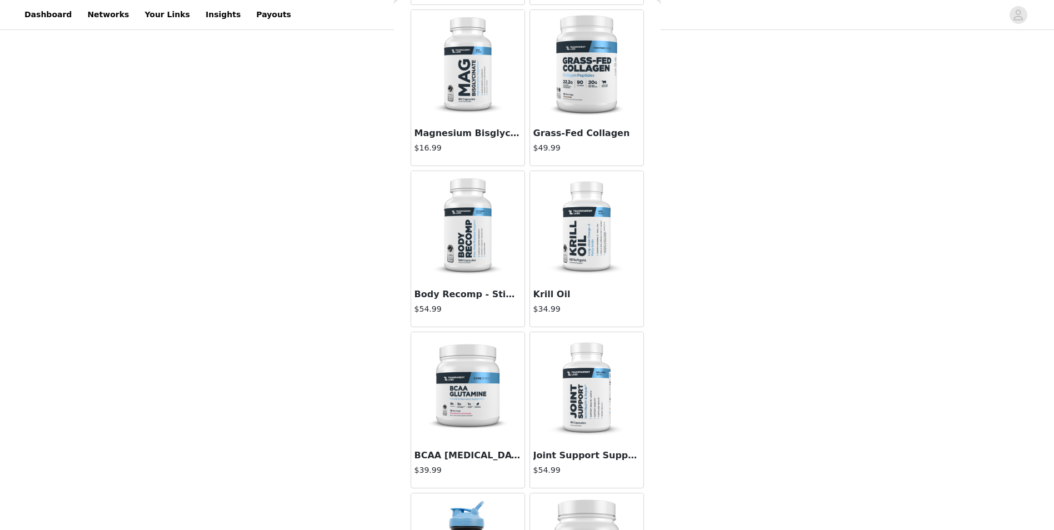
scroll to position [778, 0]
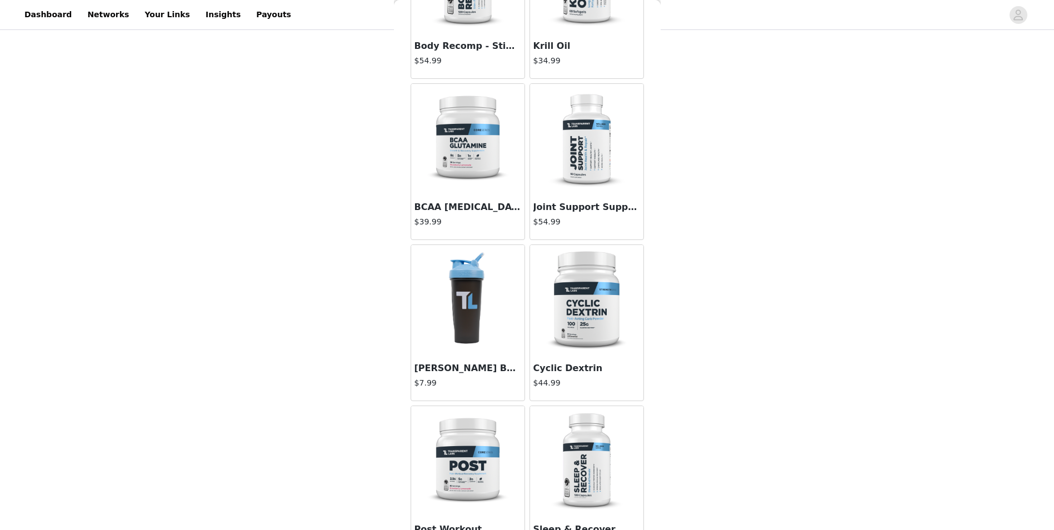
click at [457, 329] on img at bounding box center [467, 300] width 74 height 111
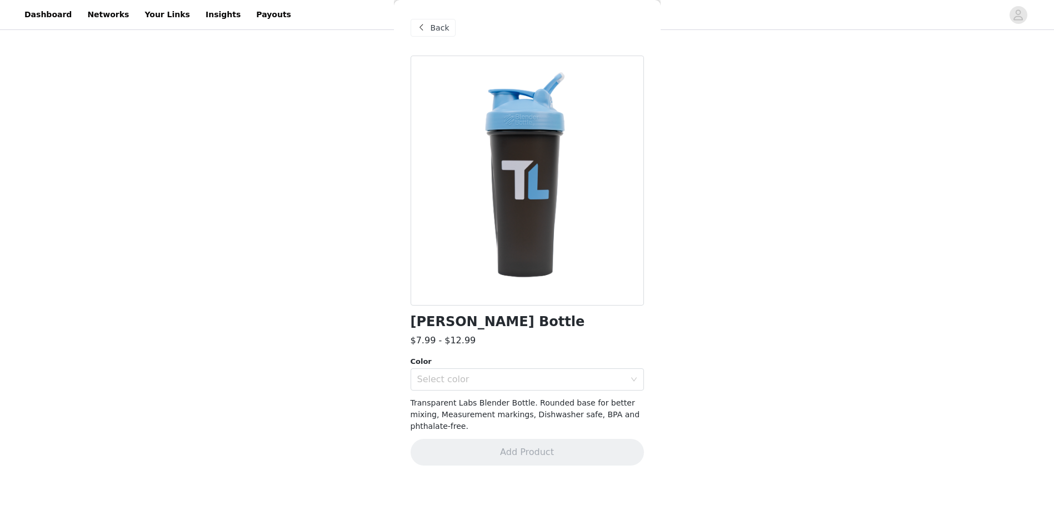
scroll to position [0, 0]
click at [505, 381] on div "Select color" at bounding box center [521, 379] width 208 height 11
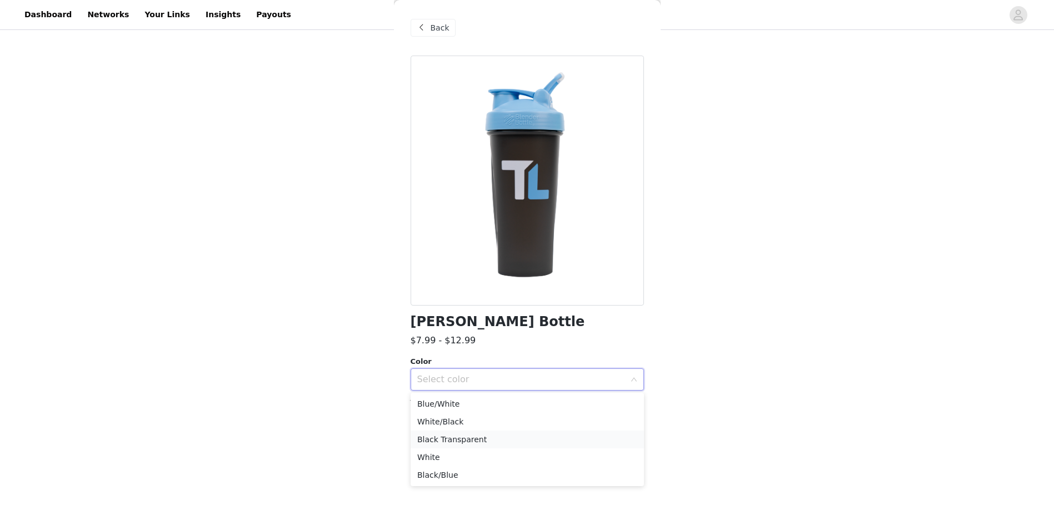
click at [482, 437] on li "Black Transparent" at bounding box center [526, 439] width 233 height 18
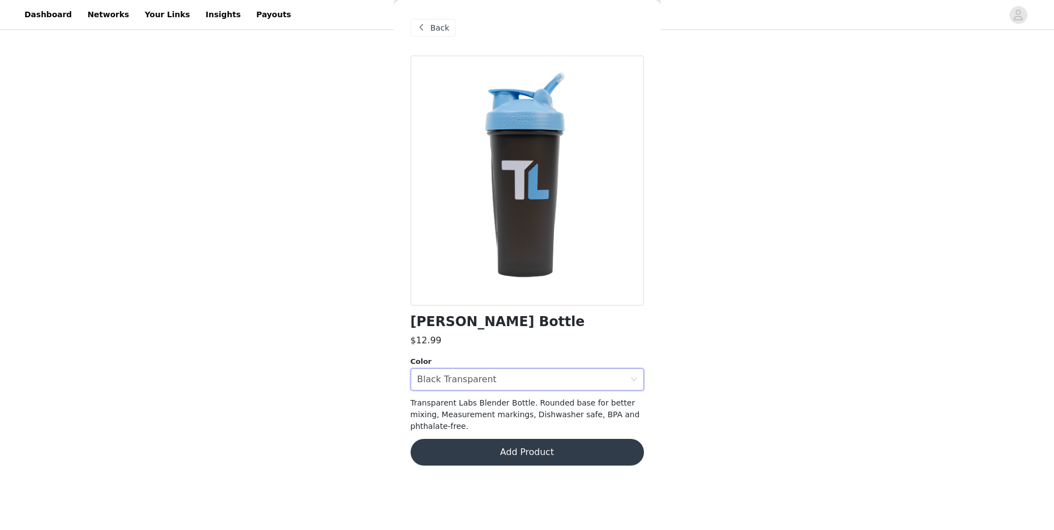
click at [500, 441] on button "Add Product" at bounding box center [526, 452] width 233 height 27
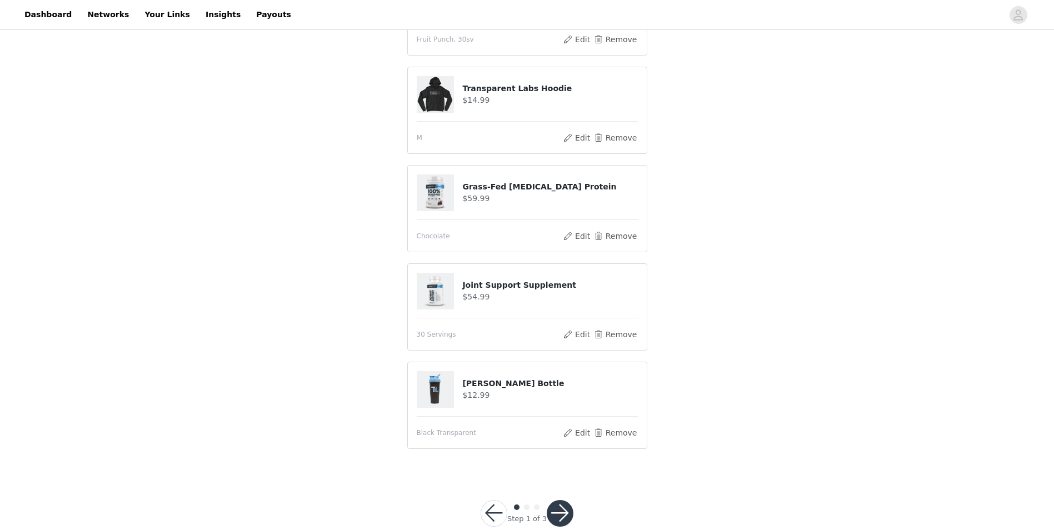
scroll to position [219, 0]
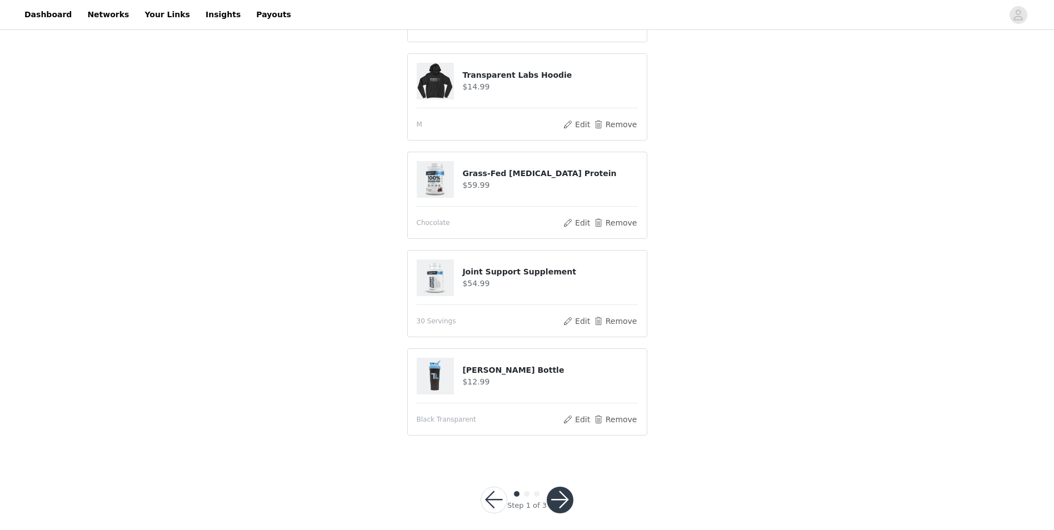
click at [560, 491] on button "button" at bounding box center [559, 500] width 27 height 27
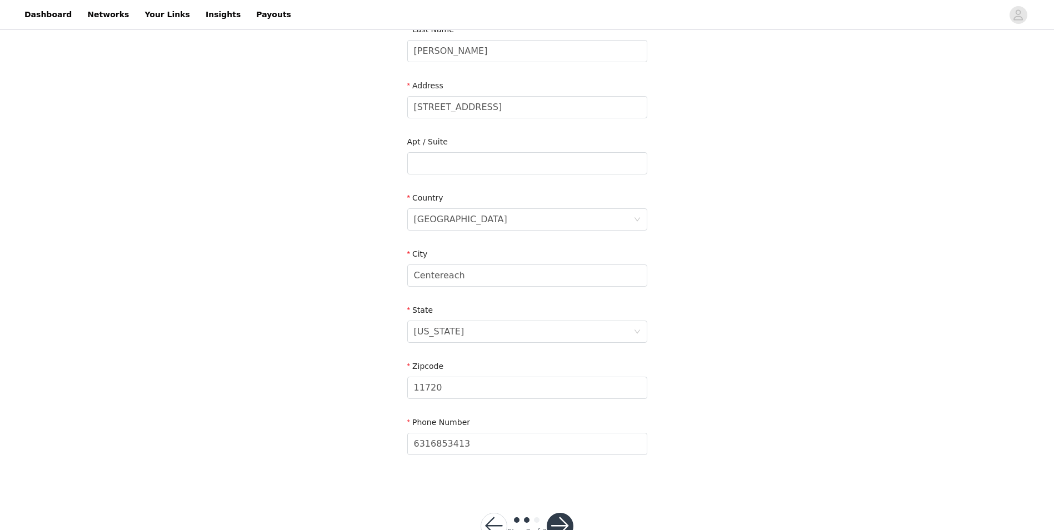
scroll to position [228, 0]
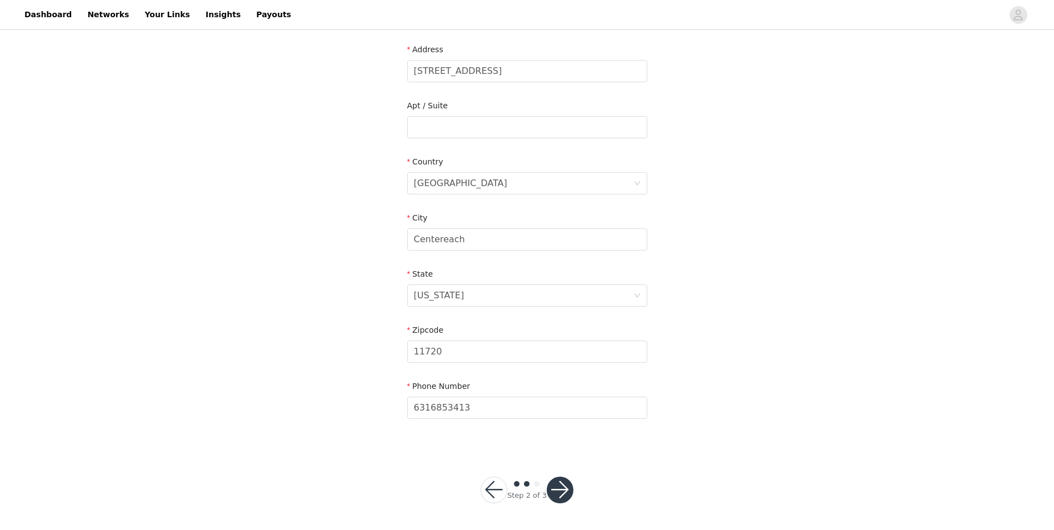
click at [558, 499] on button "button" at bounding box center [559, 490] width 27 height 27
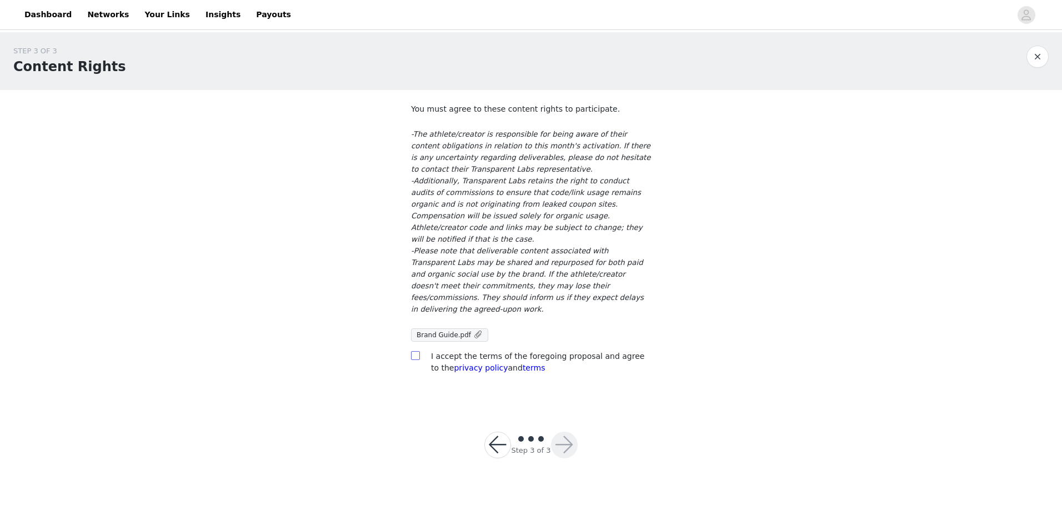
click at [414, 351] on span at bounding box center [415, 355] width 9 height 9
click at [414, 351] on input "checkbox" at bounding box center [415, 355] width 8 height 8
checkbox input "true"
click at [564, 432] on button "button" at bounding box center [564, 445] width 27 height 27
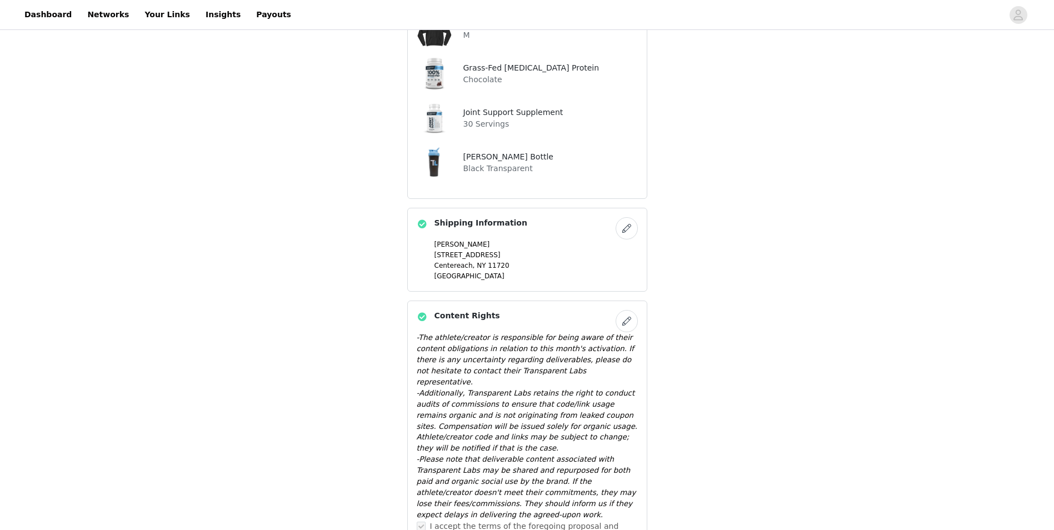
scroll to position [493, 0]
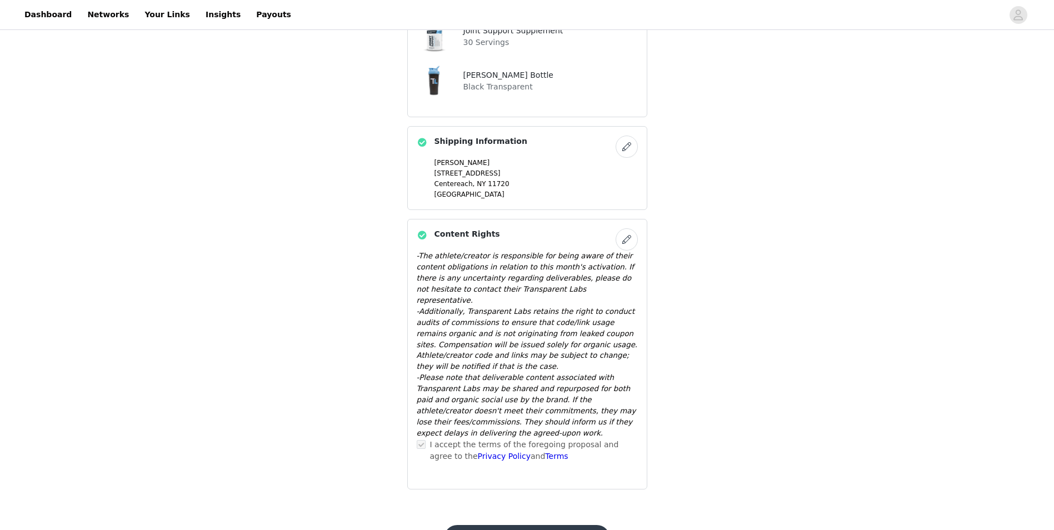
click at [558, 525] on button "Submit Proposal" at bounding box center [527, 538] width 166 height 27
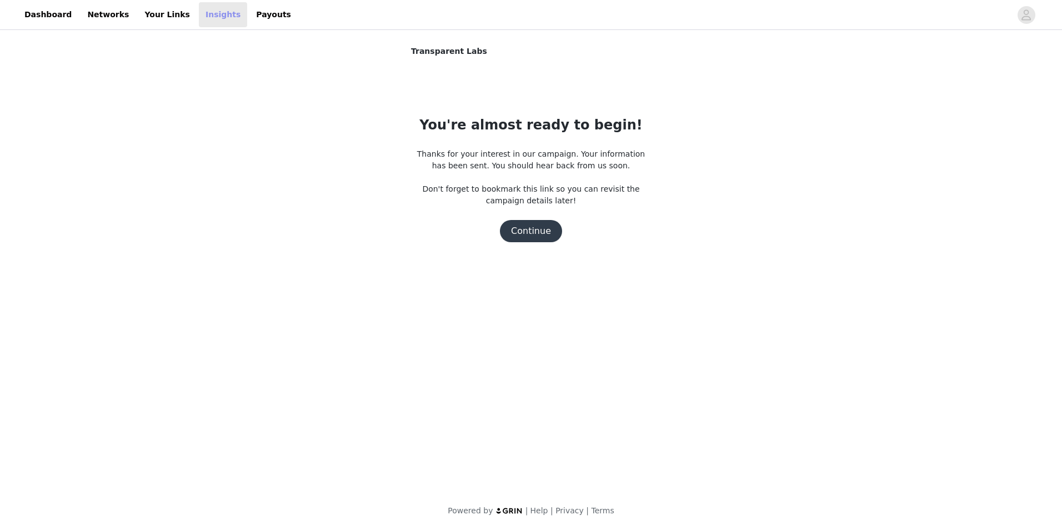
click at [199, 17] on link "Insights" at bounding box center [223, 14] width 48 height 25
